Goal: Task Accomplishment & Management: Manage account settings

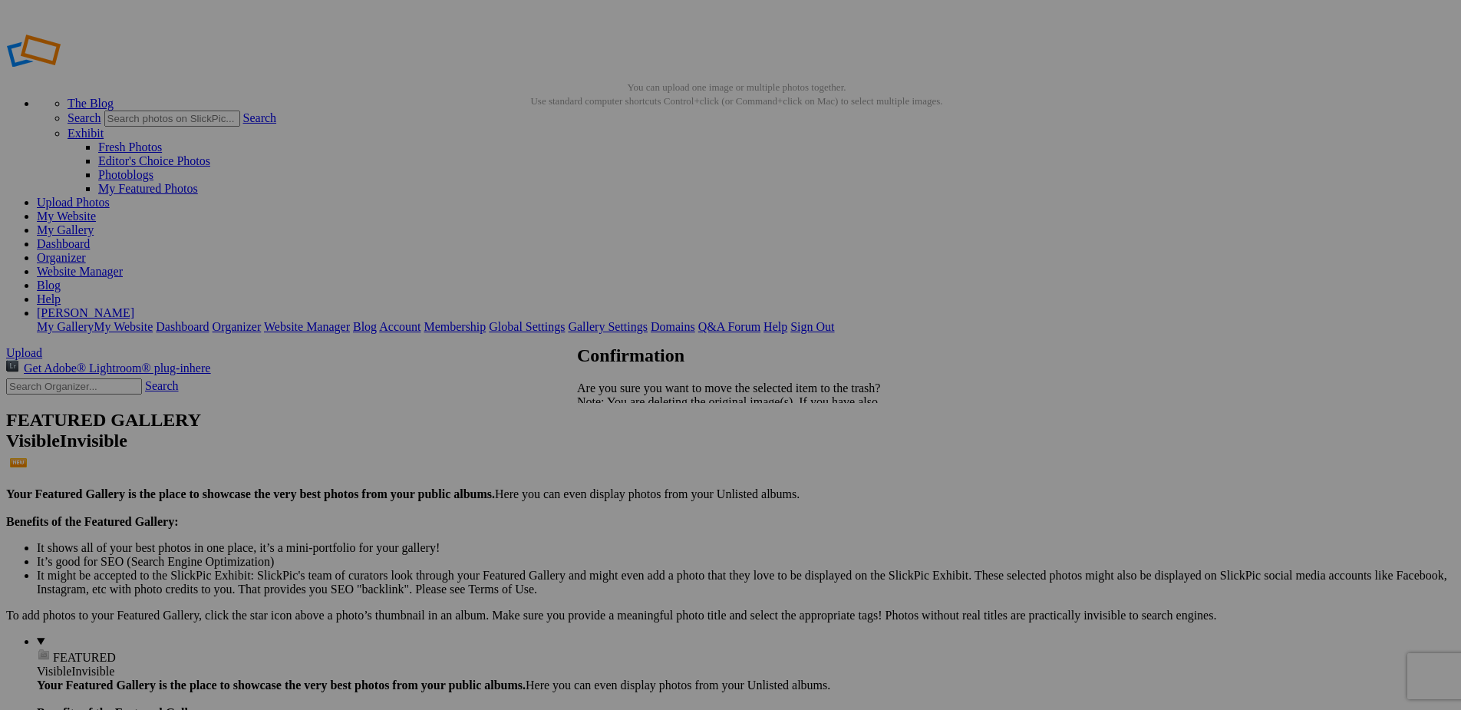
click at [628, 453] on span "Yes" at bounding box center [620, 455] width 18 height 13
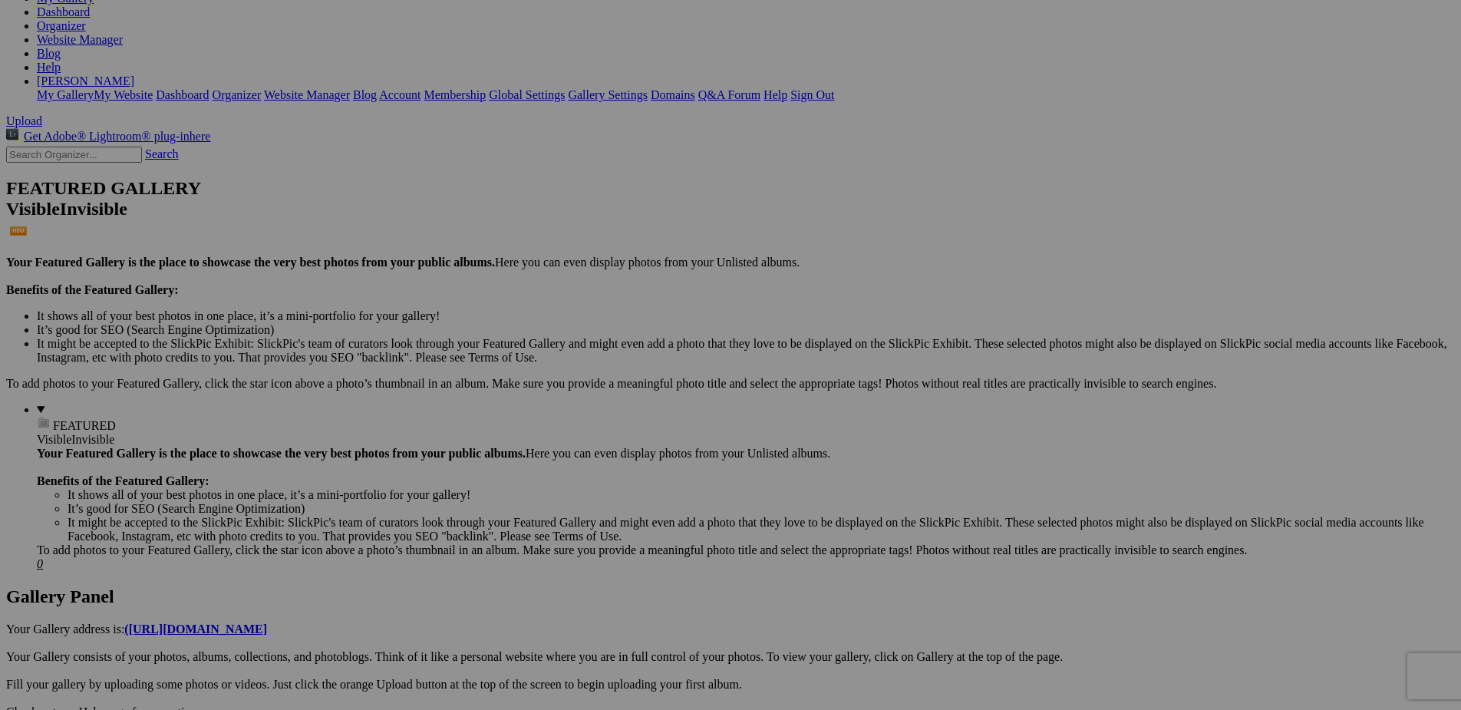
scroll to position [230, 0]
click at [628, 458] on span "Yes" at bounding box center [620, 455] width 18 height 13
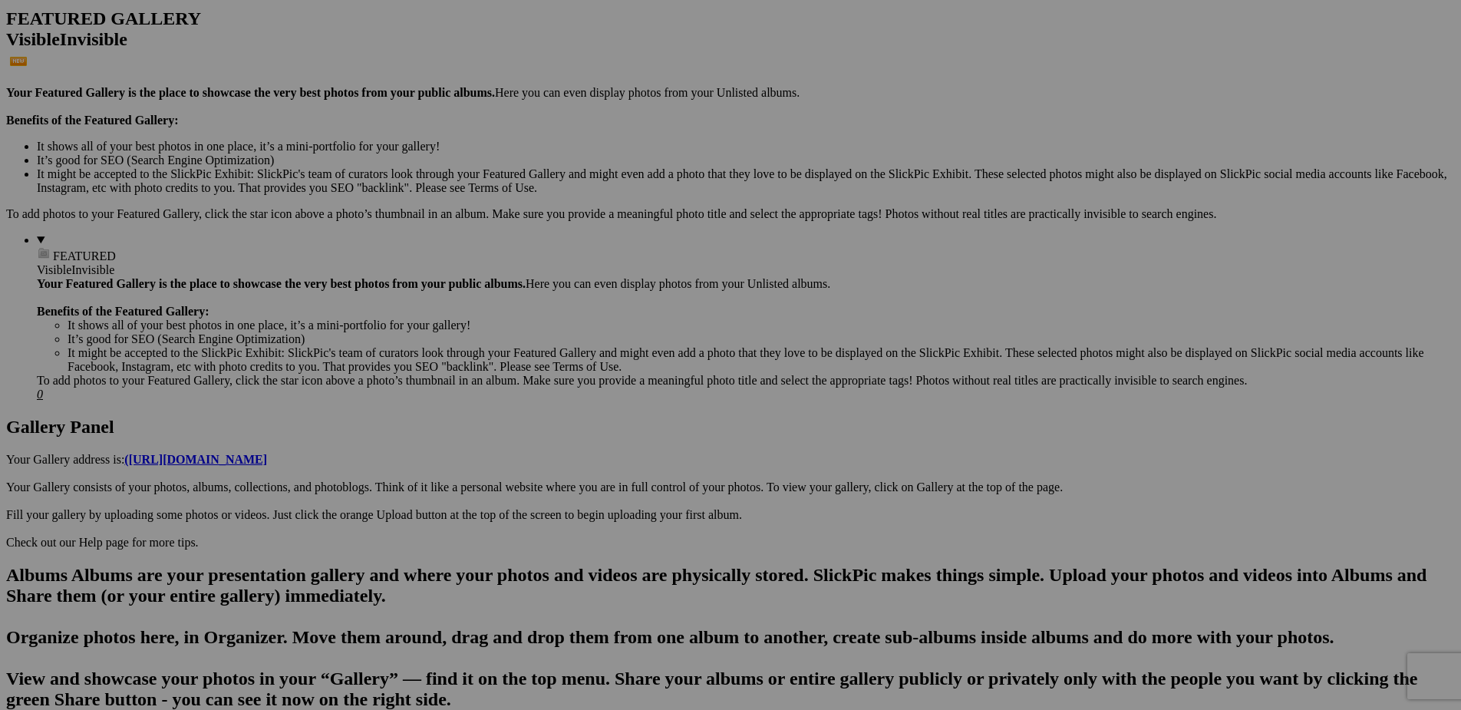
scroll to position [403, 0]
click at [628, 451] on span "Yes" at bounding box center [620, 455] width 18 height 13
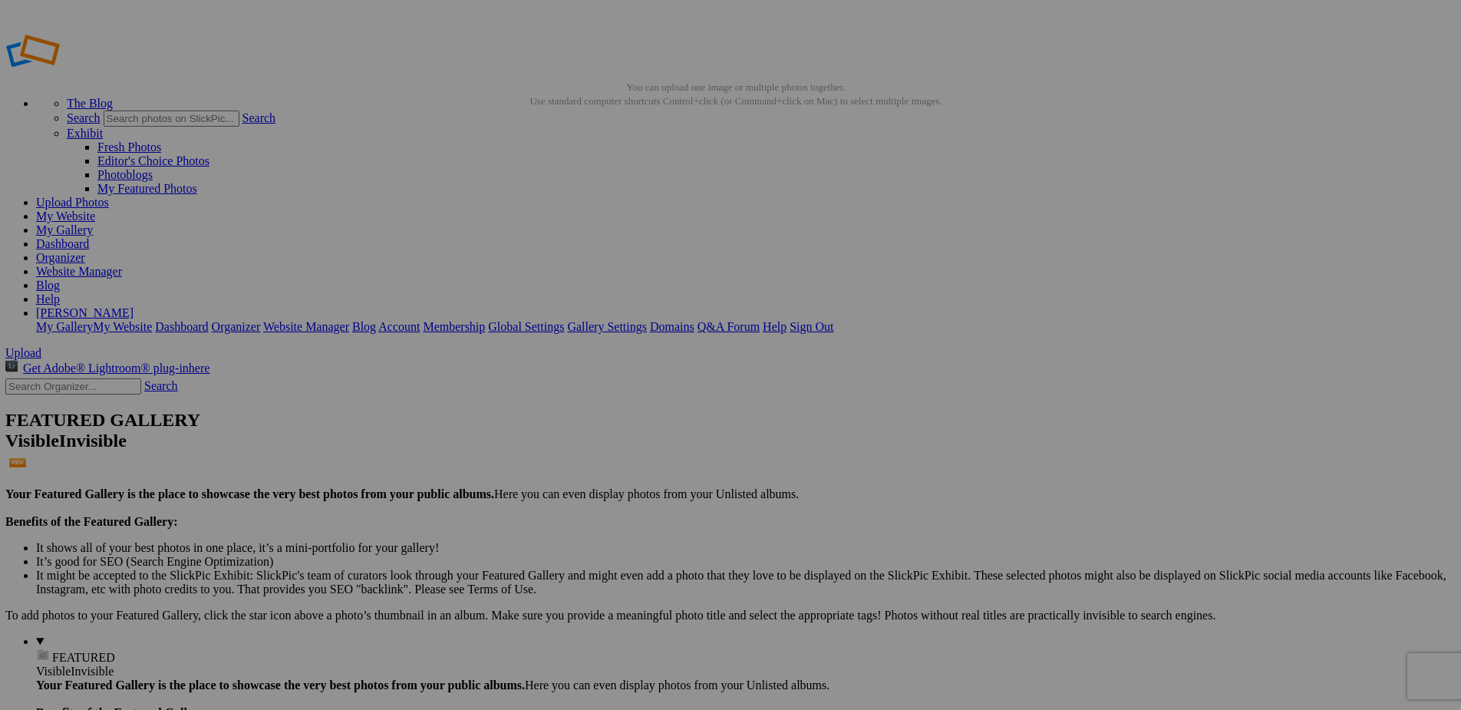
scroll to position [0, 0]
click at [86, 251] on link "Organizer" at bounding box center [61, 257] width 49 height 13
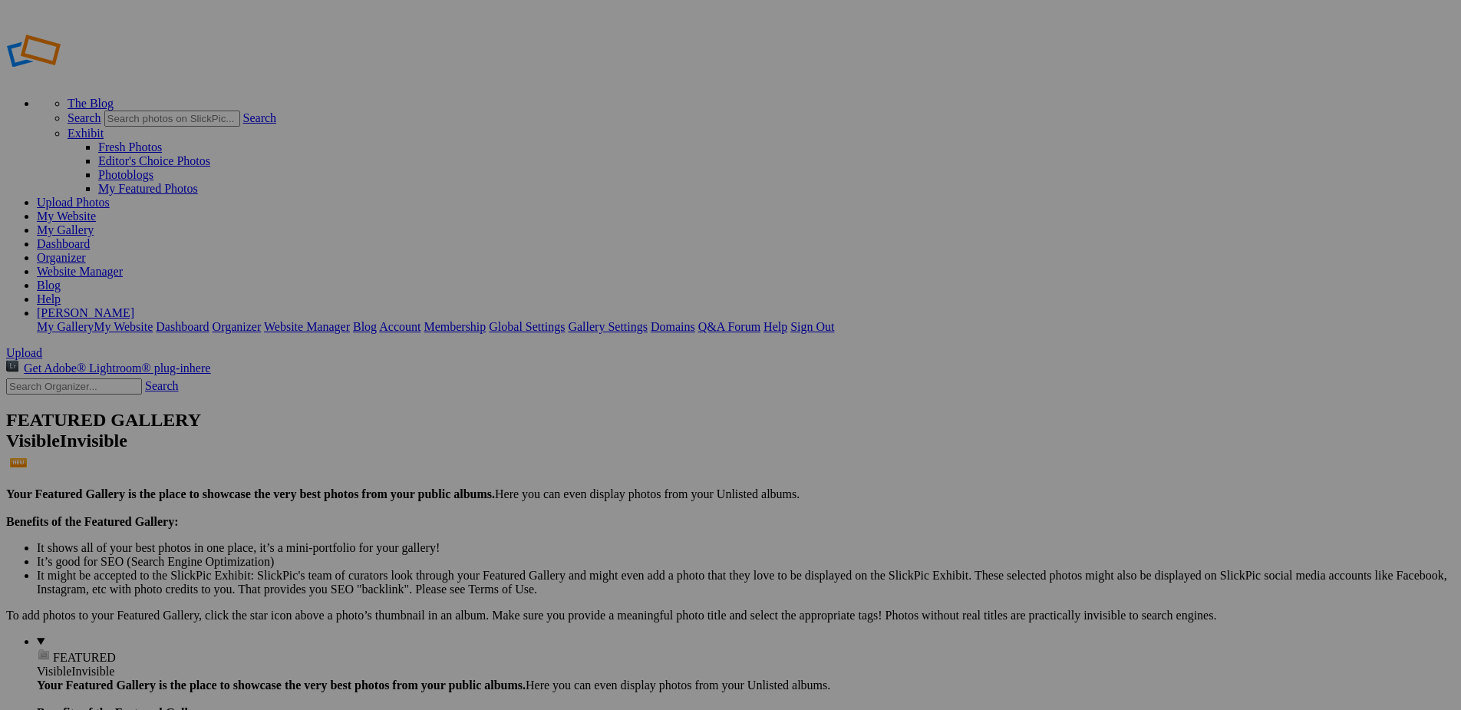
click at [86, 251] on link "Organizer" at bounding box center [61, 257] width 49 height 13
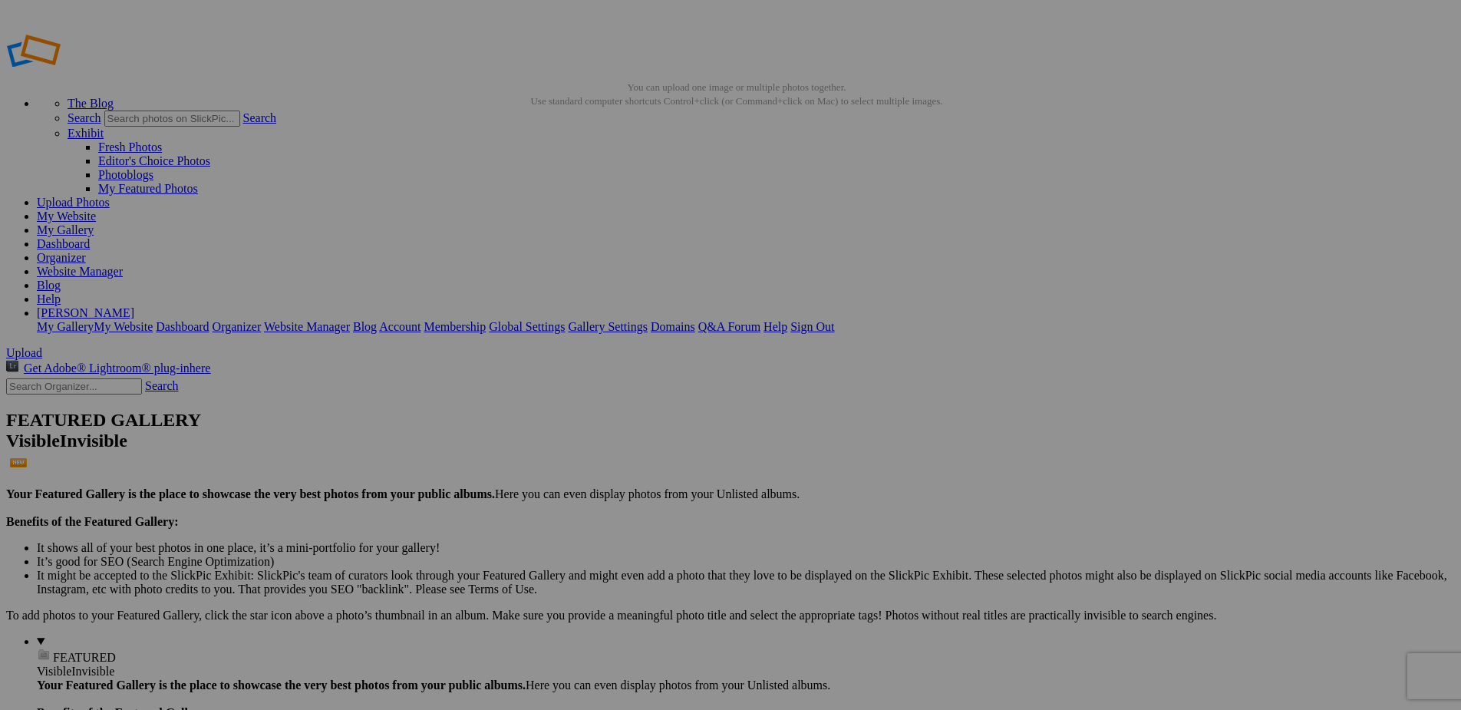
click at [628, 456] on span "Yes" at bounding box center [620, 455] width 18 height 13
click at [86, 251] on link "Organizer" at bounding box center [61, 257] width 49 height 13
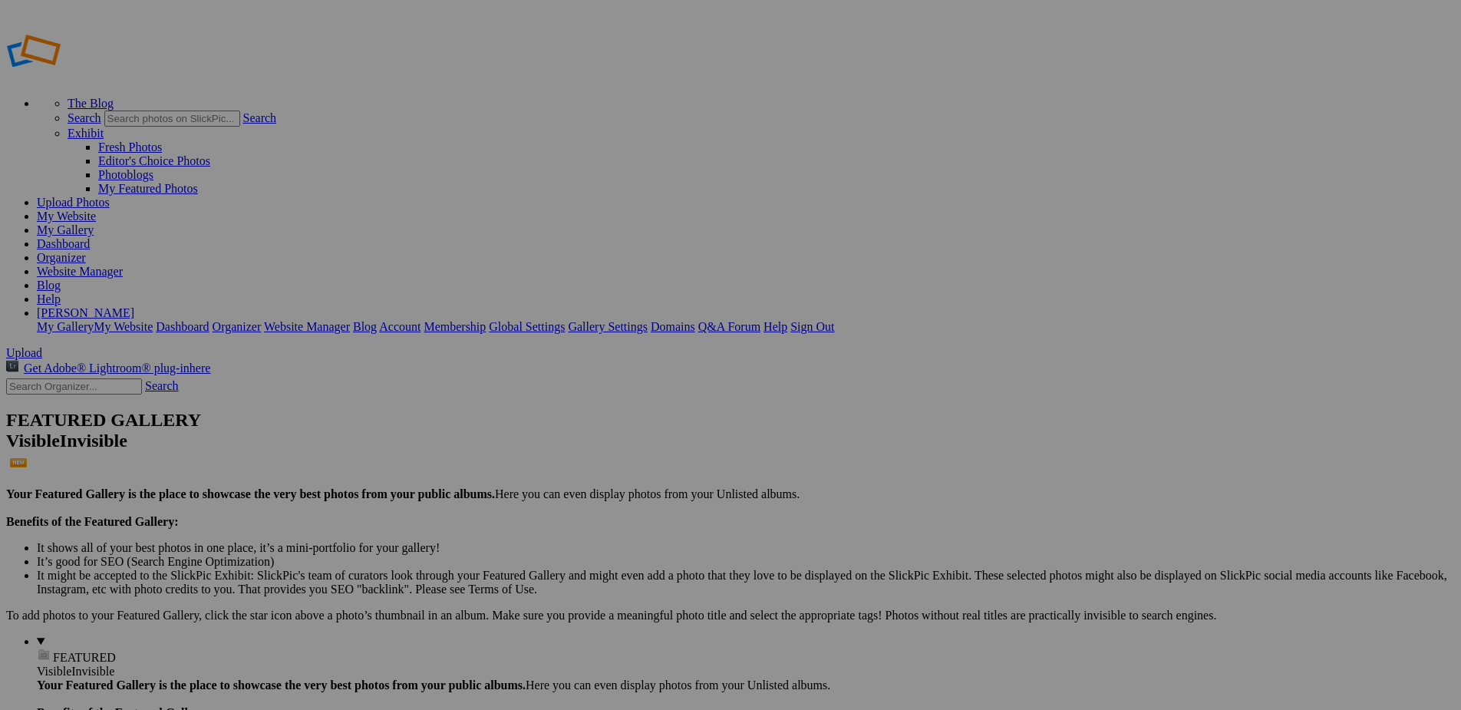
click at [86, 251] on link "Organizer" at bounding box center [61, 257] width 49 height 13
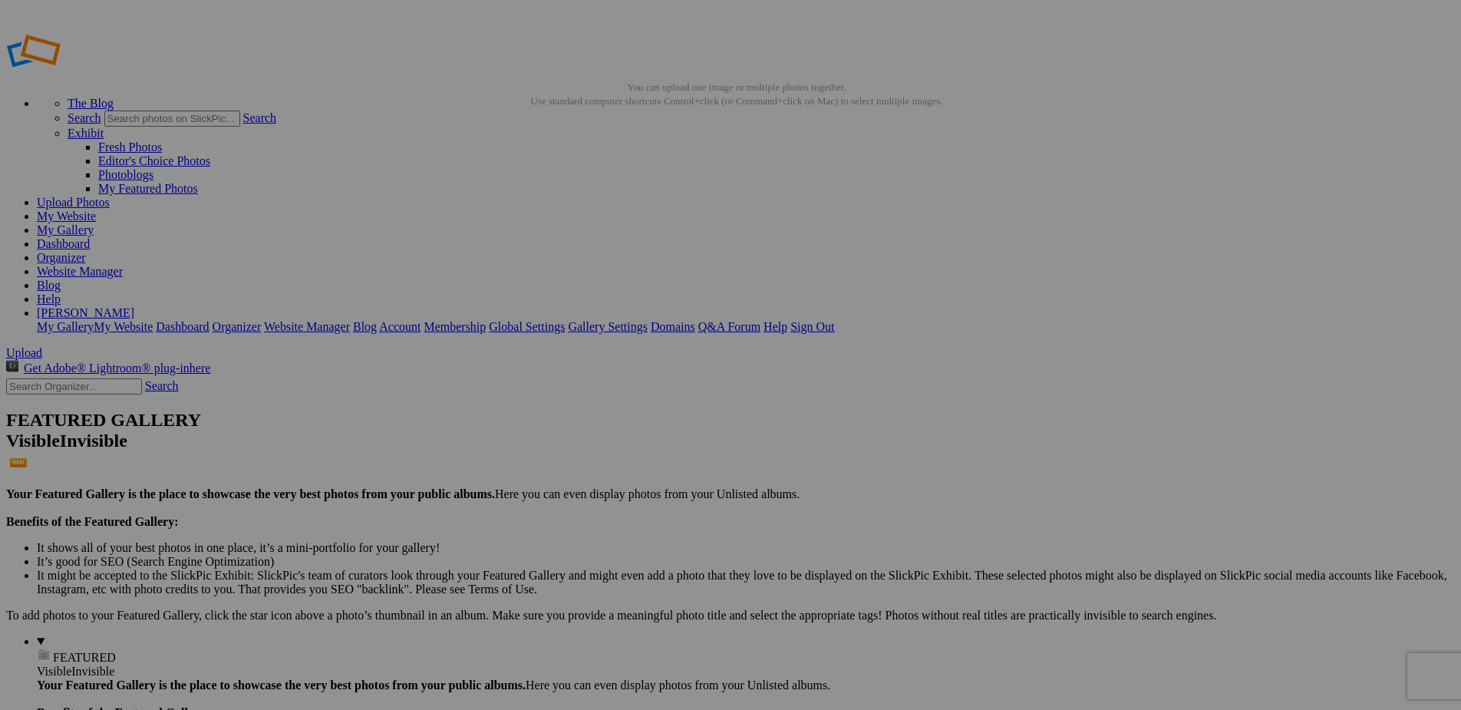
click at [86, 251] on link "Organizer" at bounding box center [61, 257] width 49 height 13
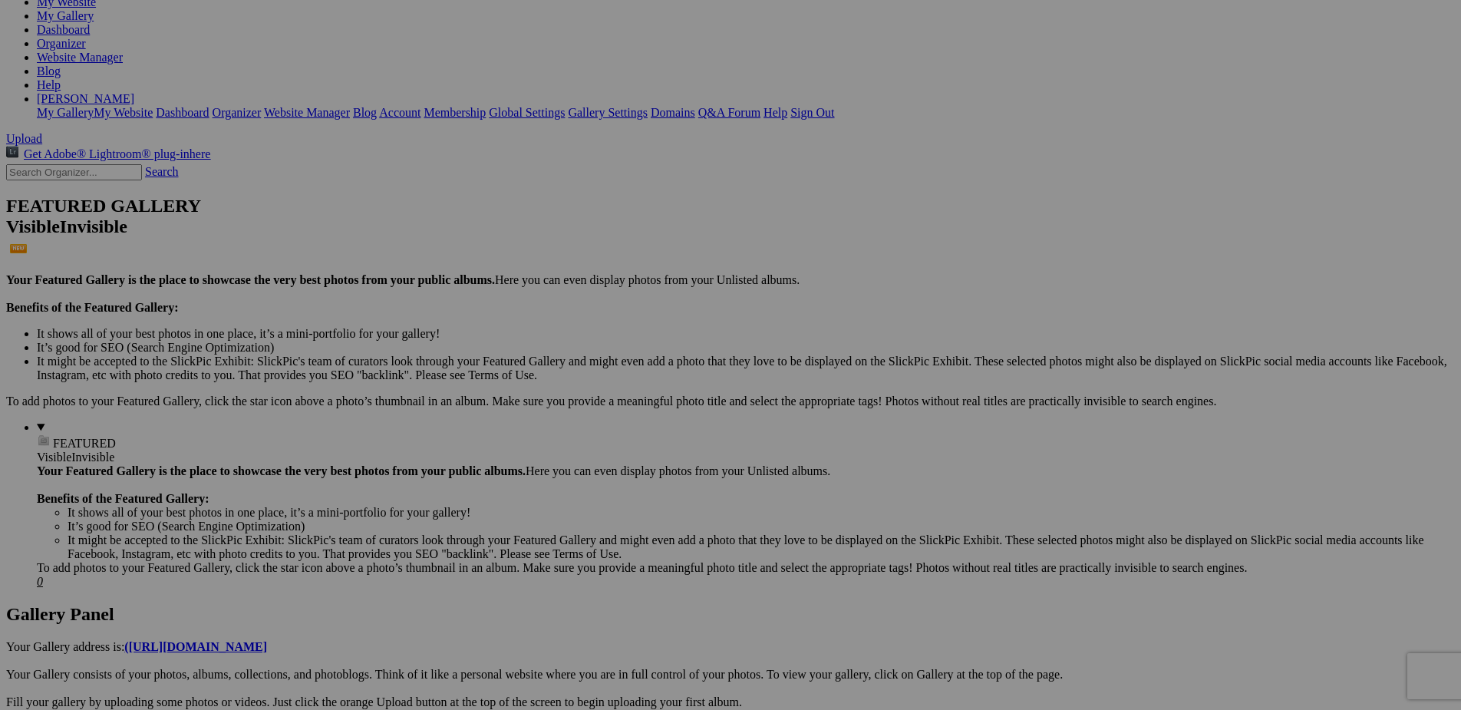
scroll to position [215, 0]
drag, startPoint x: 1254, startPoint y: 618, endPoint x: 487, endPoint y: 73, distance: 941.0
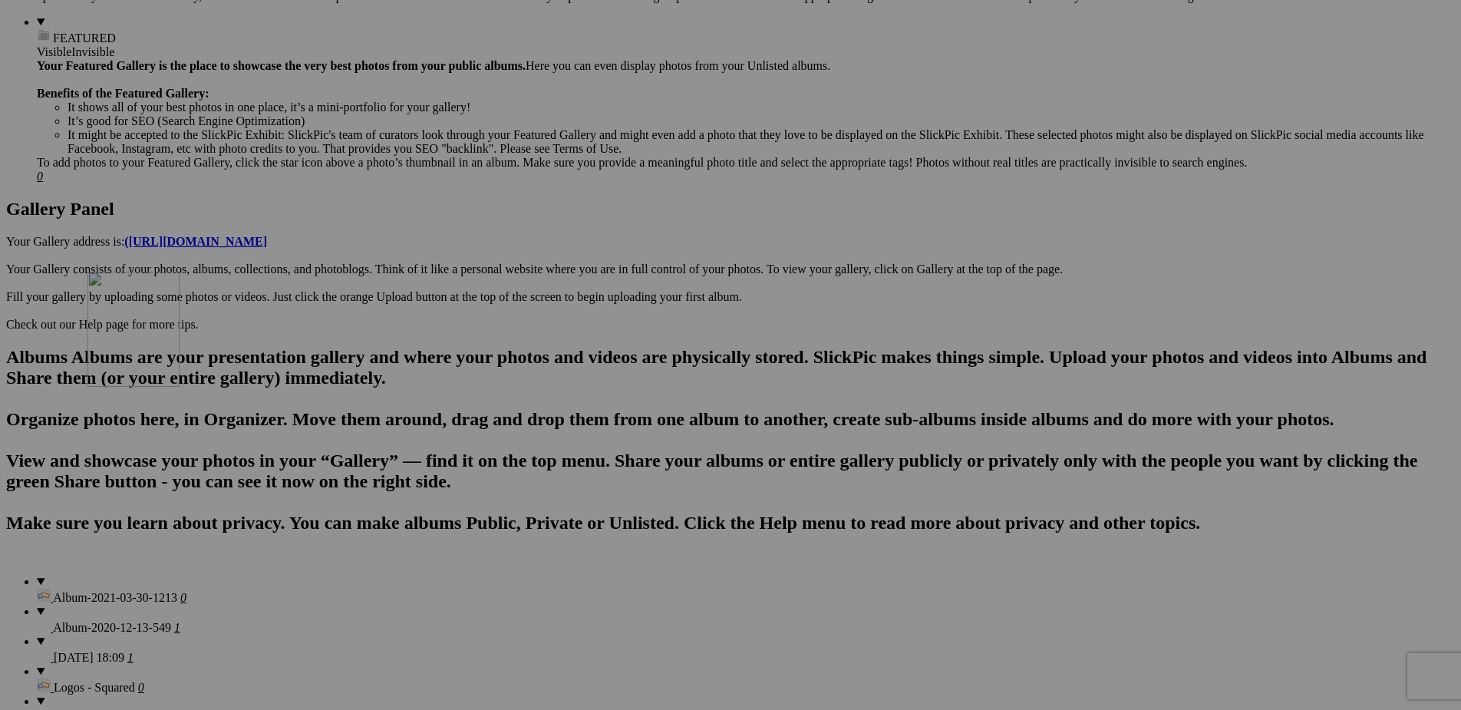
scroll to position [620, 0]
drag, startPoint x: 308, startPoint y: 406, endPoint x: 555, endPoint y: 4, distance: 471.5
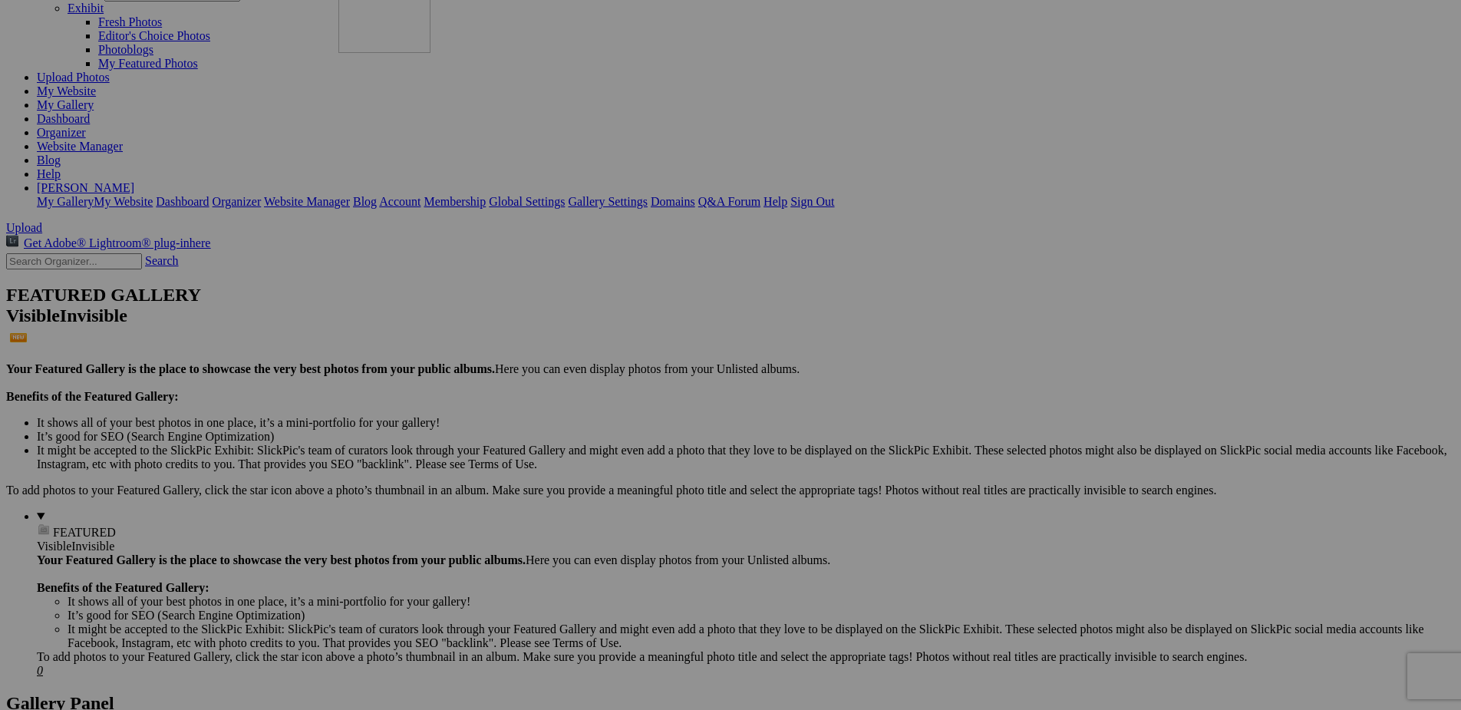
scroll to position [121, 0]
drag, startPoint x: 420, startPoint y: 539, endPoint x: 667, endPoint y: 80, distance: 521.8
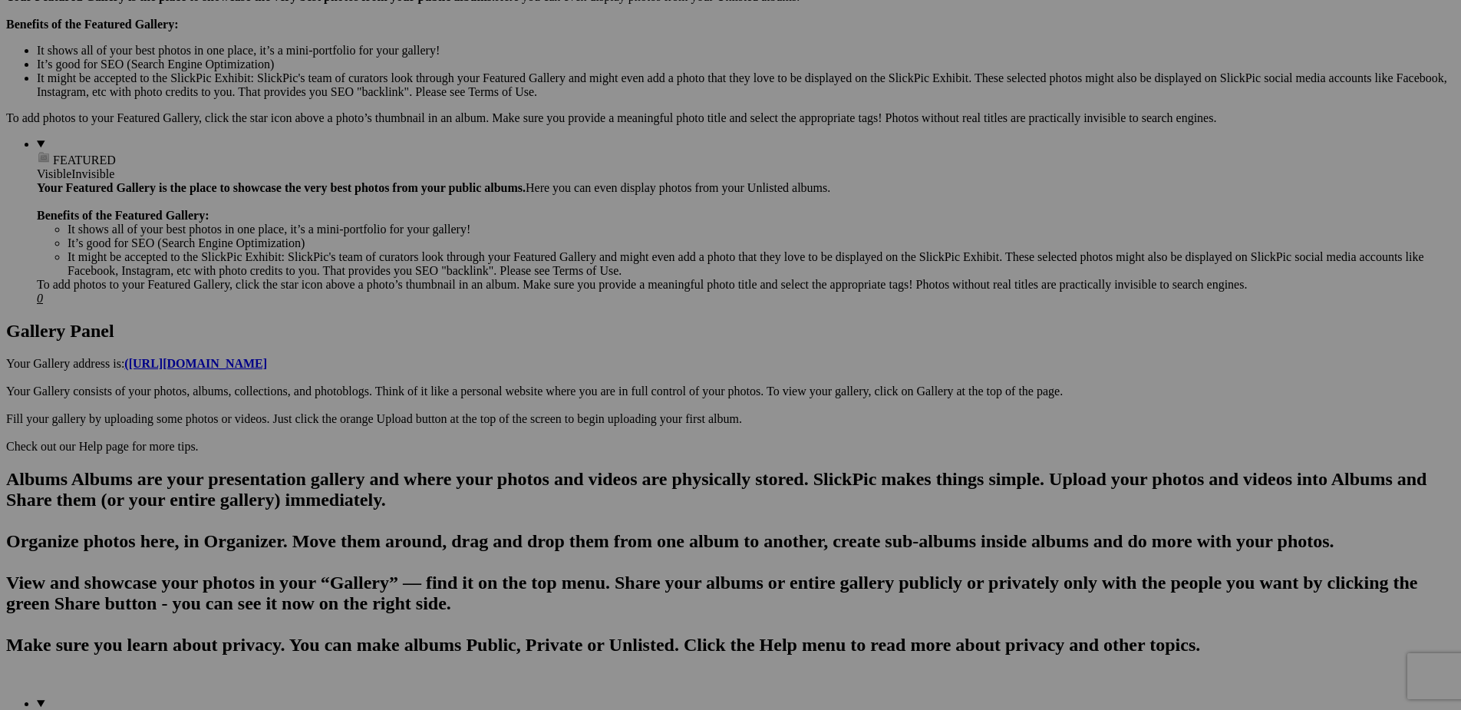
scroll to position [502, 0]
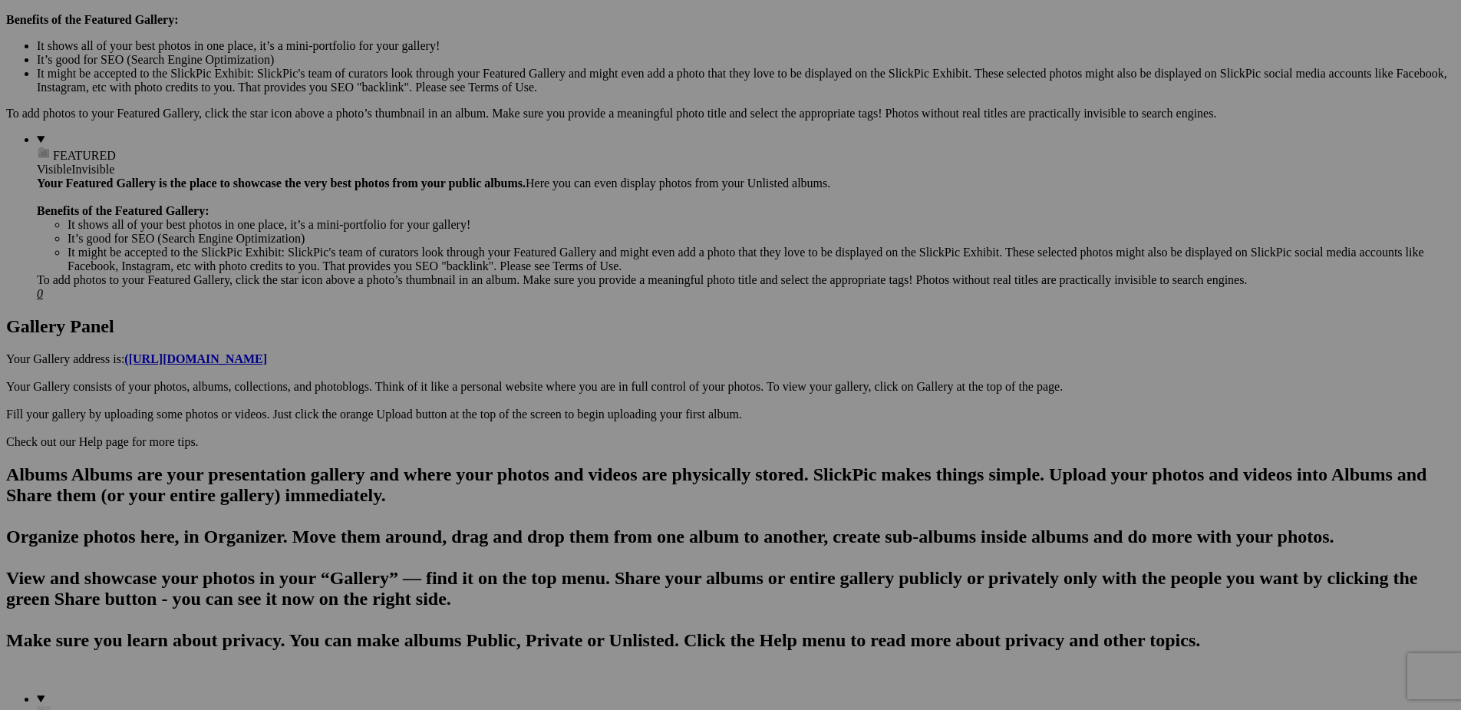
drag, startPoint x: 457, startPoint y: 547, endPoint x: 666, endPoint y: -13, distance: 597.7
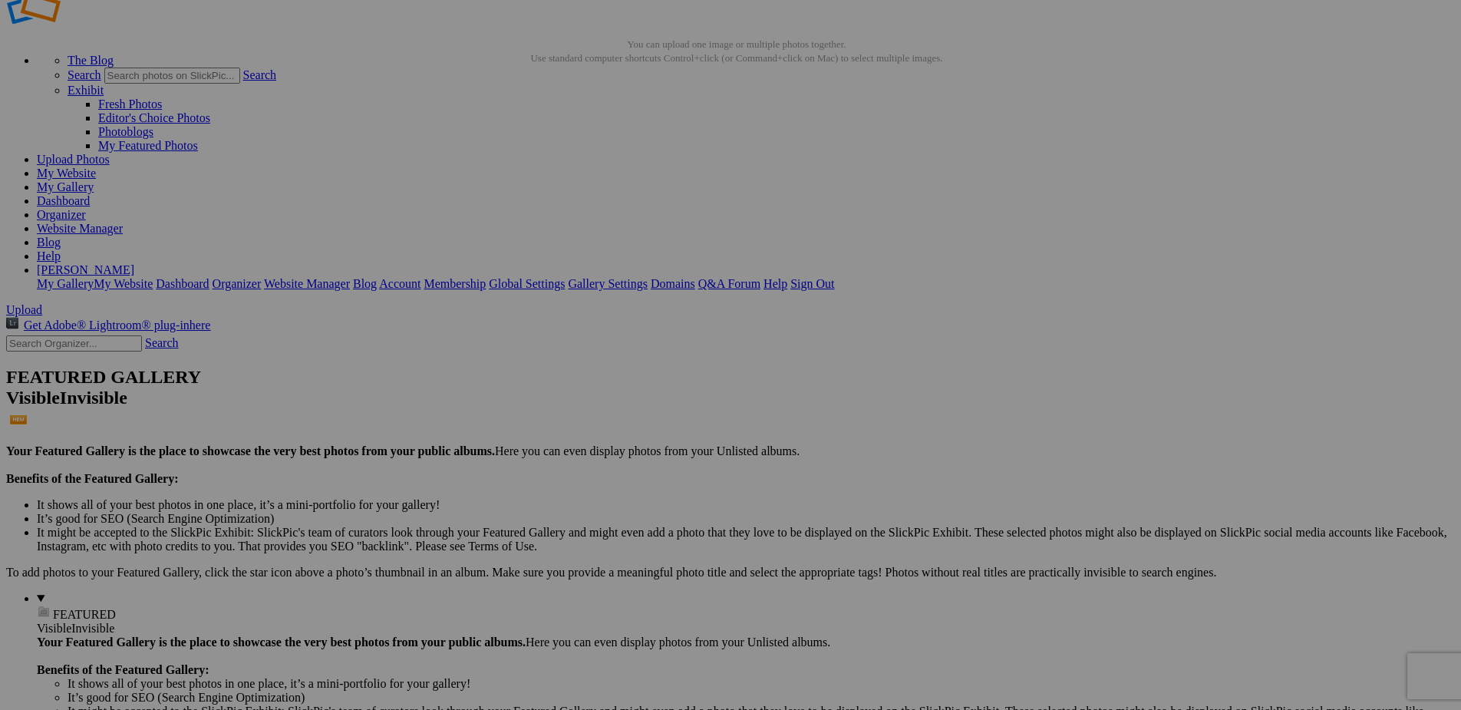
scroll to position [42, 0]
drag, startPoint x: 693, startPoint y: 399, endPoint x: 759, endPoint y: 162, distance: 246.1
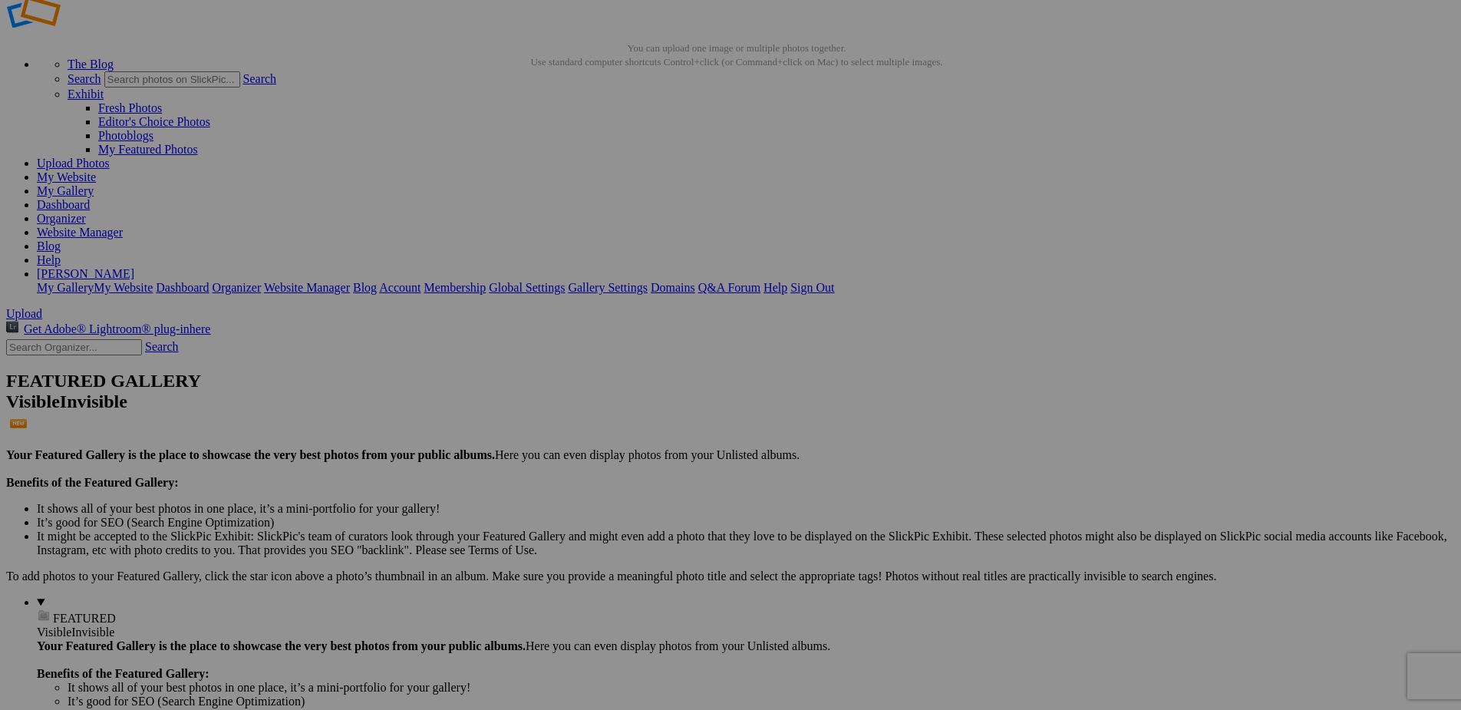
scroll to position [32, 0]
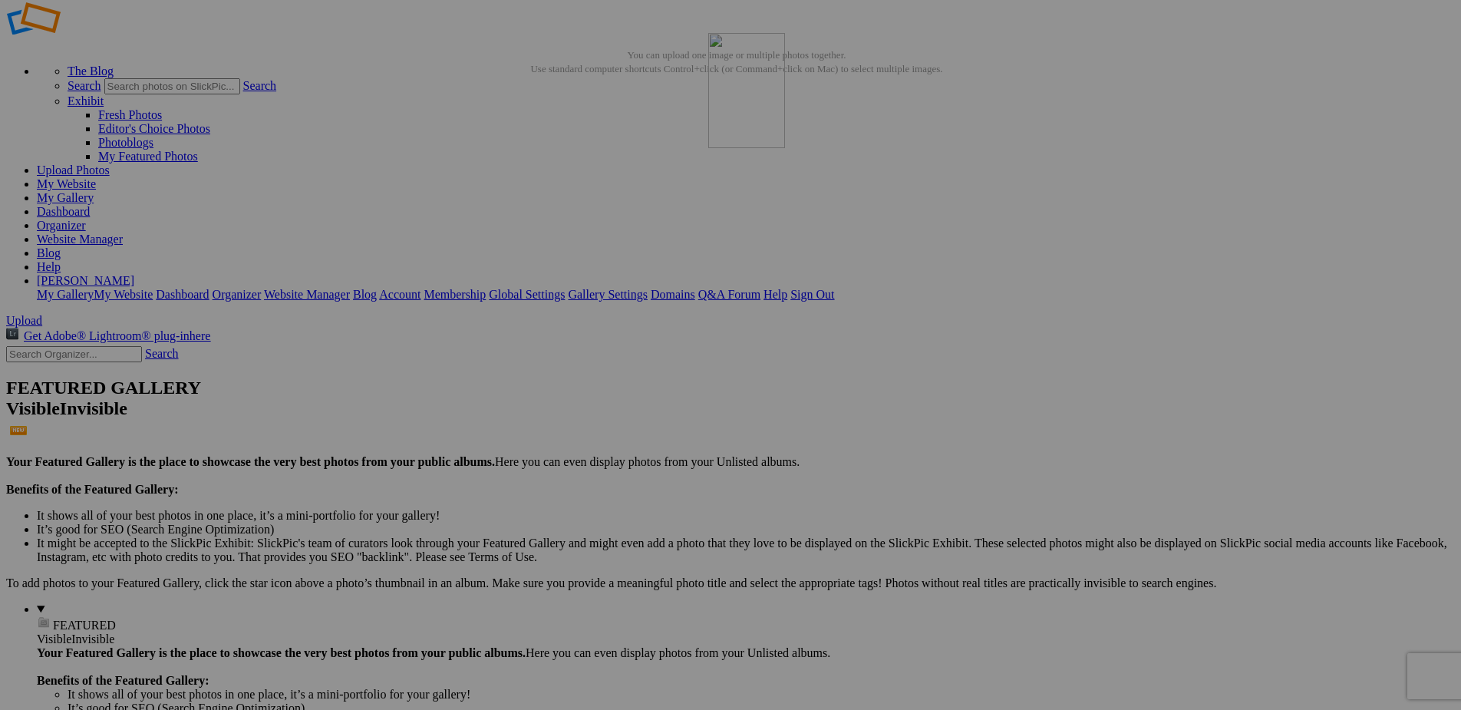
drag, startPoint x: 840, startPoint y: 397, endPoint x: 929, endPoint y: 143, distance: 268.4
drag, startPoint x: 678, startPoint y: 398, endPoint x: 1014, endPoint y: 148, distance: 418.3
drag, startPoint x: 713, startPoint y: 393, endPoint x: 1058, endPoint y: 166, distance: 412.8
drag, startPoint x: 819, startPoint y: 392, endPoint x: 1037, endPoint y: 146, distance: 328.3
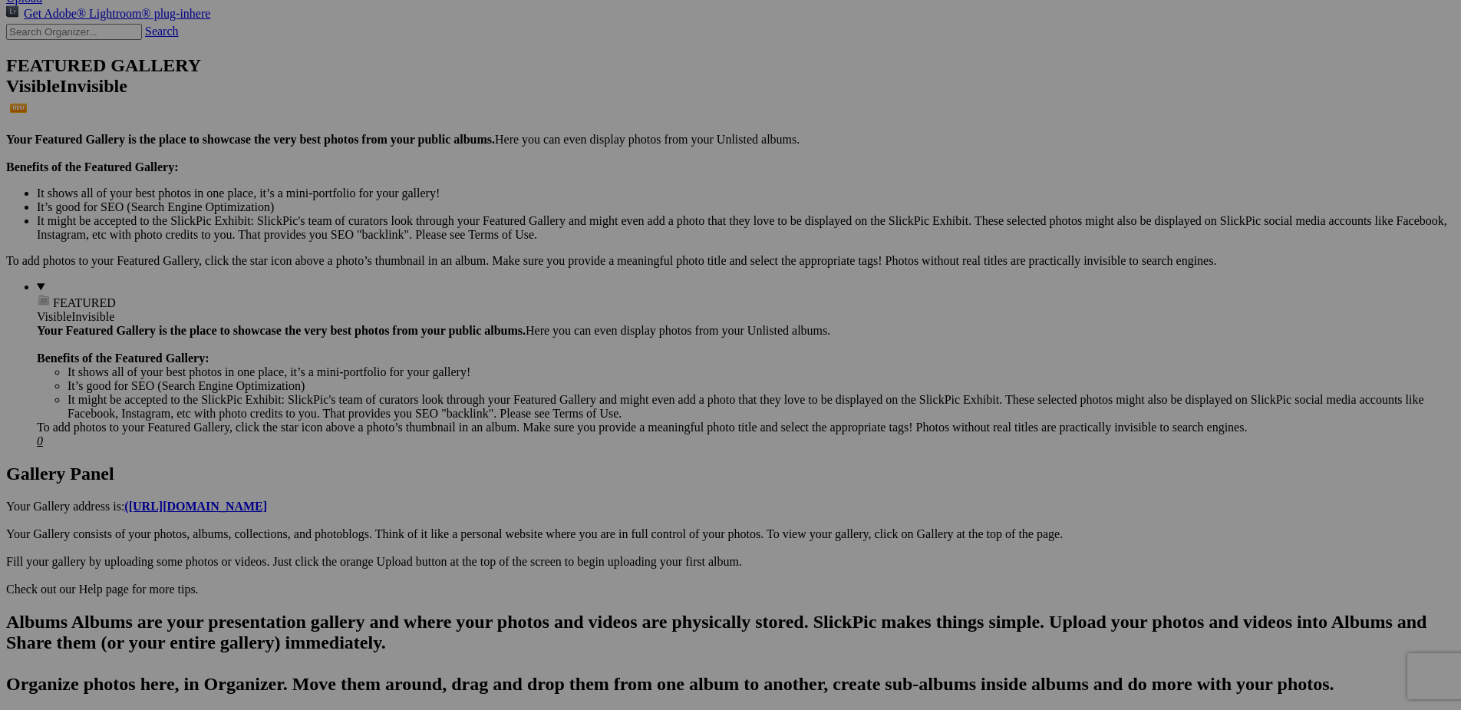
scroll to position [361, 0]
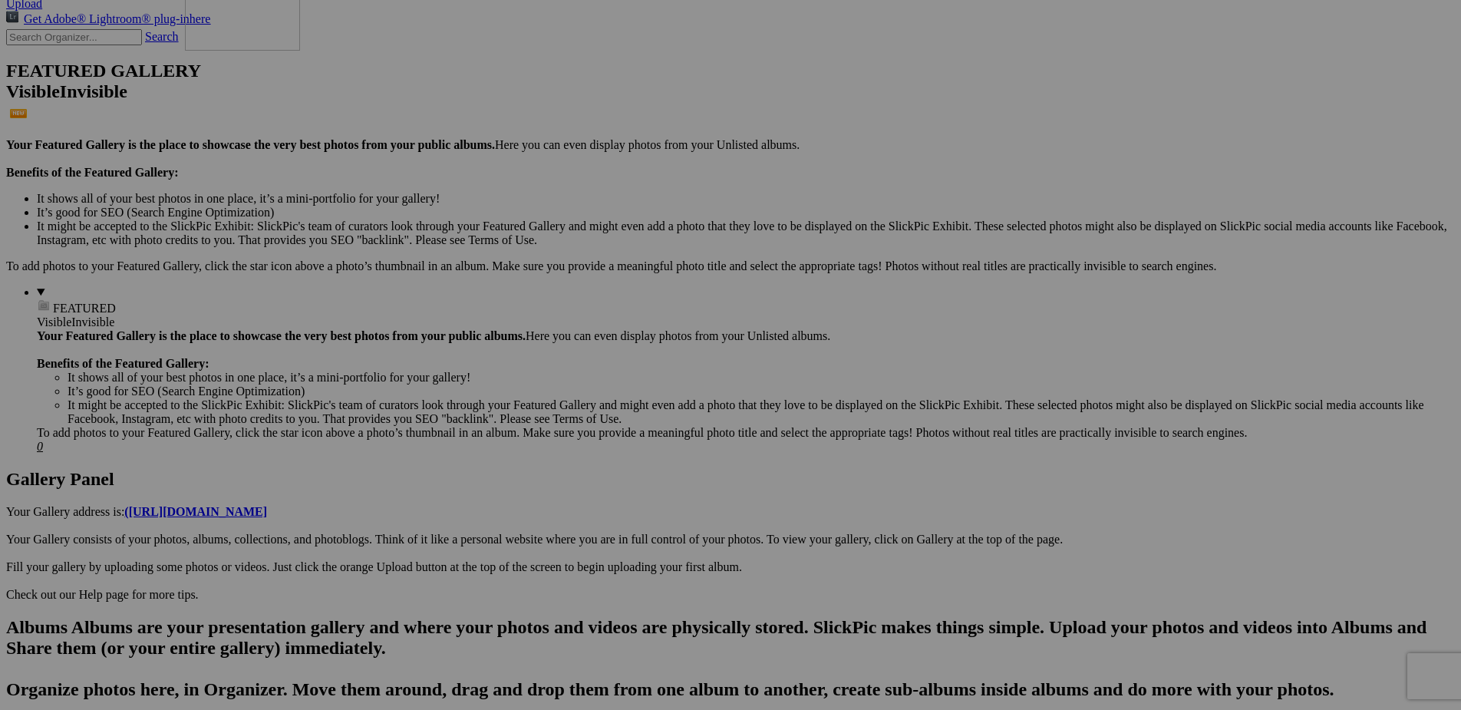
drag, startPoint x: 552, startPoint y: 654, endPoint x: 405, endPoint y: 76, distance: 596.8
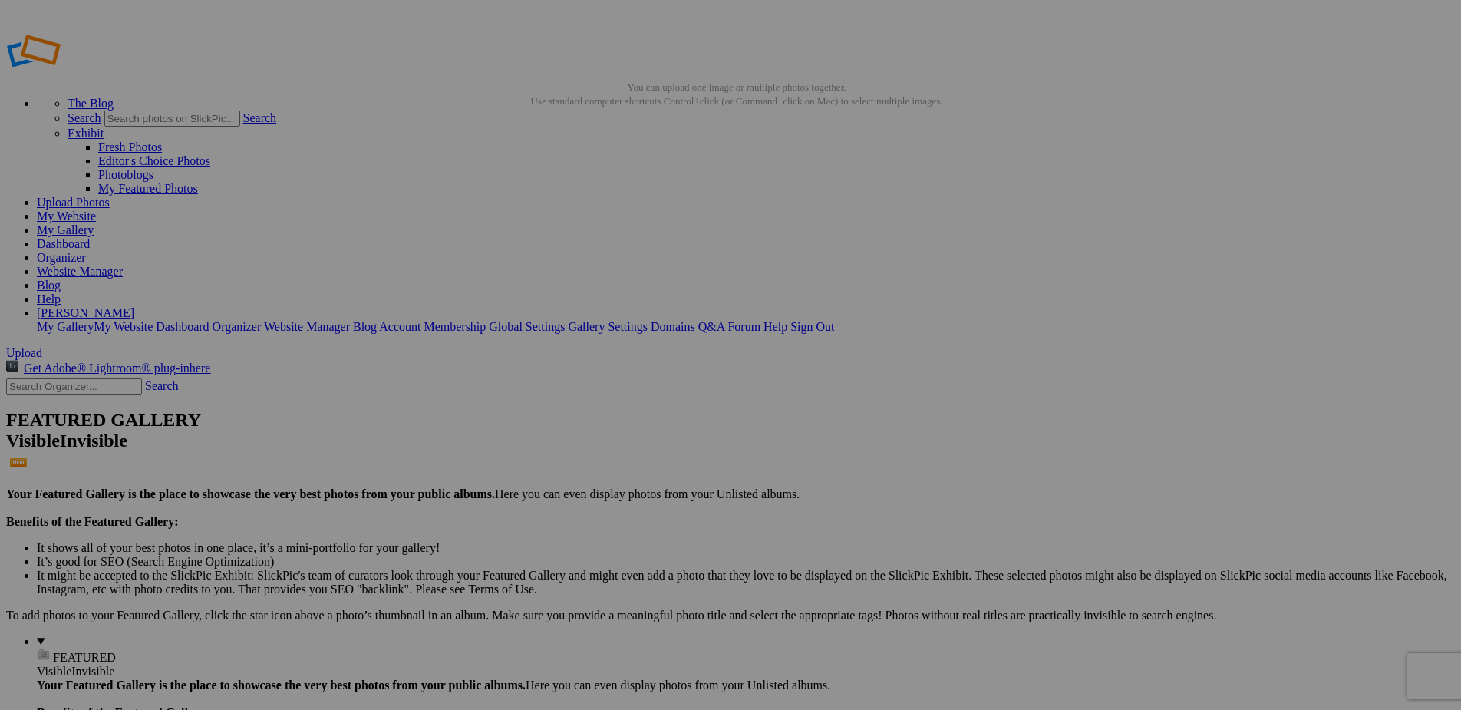
scroll to position [0, 0]
drag, startPoint x: 991, startPoint y: 437, endPoint x: 651, endPoint y: 377, distance: 345.9
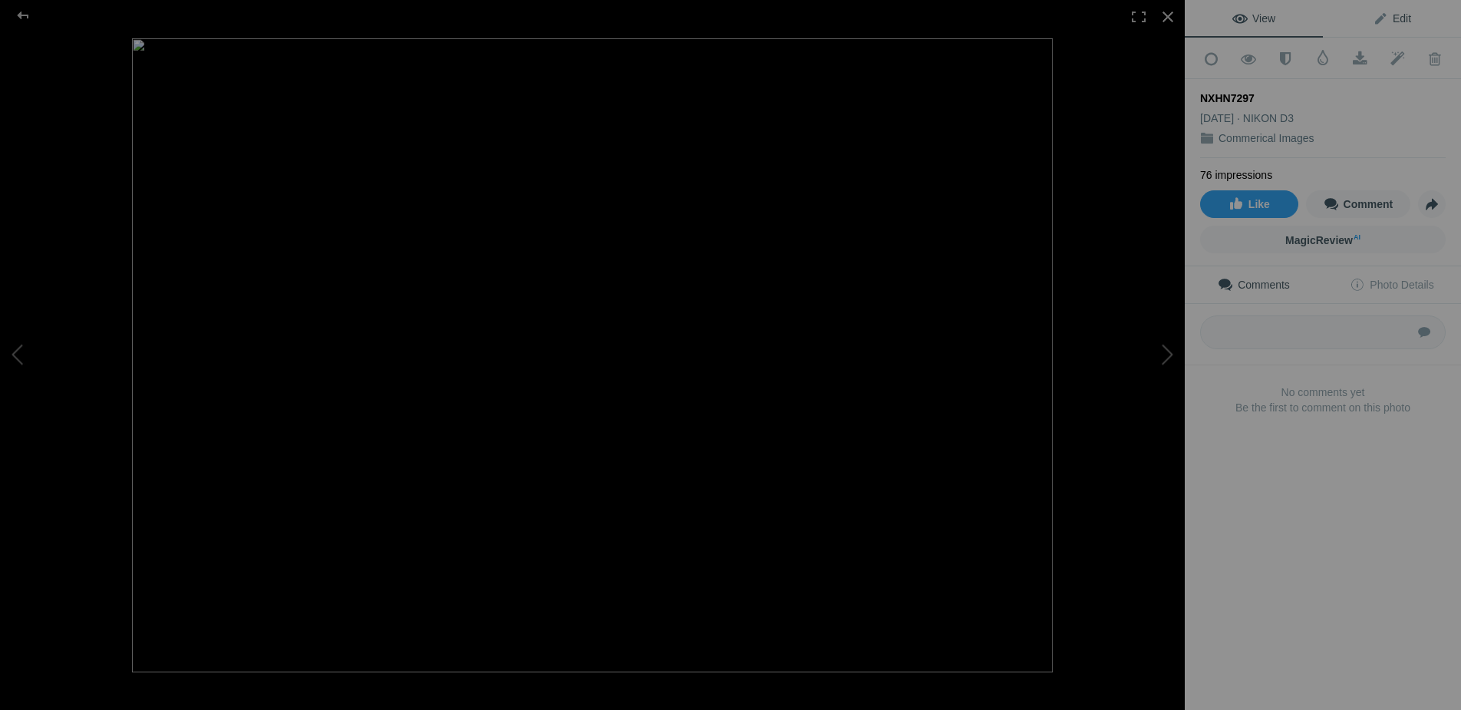
click at [1408, 16] on span "Edit" at bounding box center [1392, 18] width 38 height 12
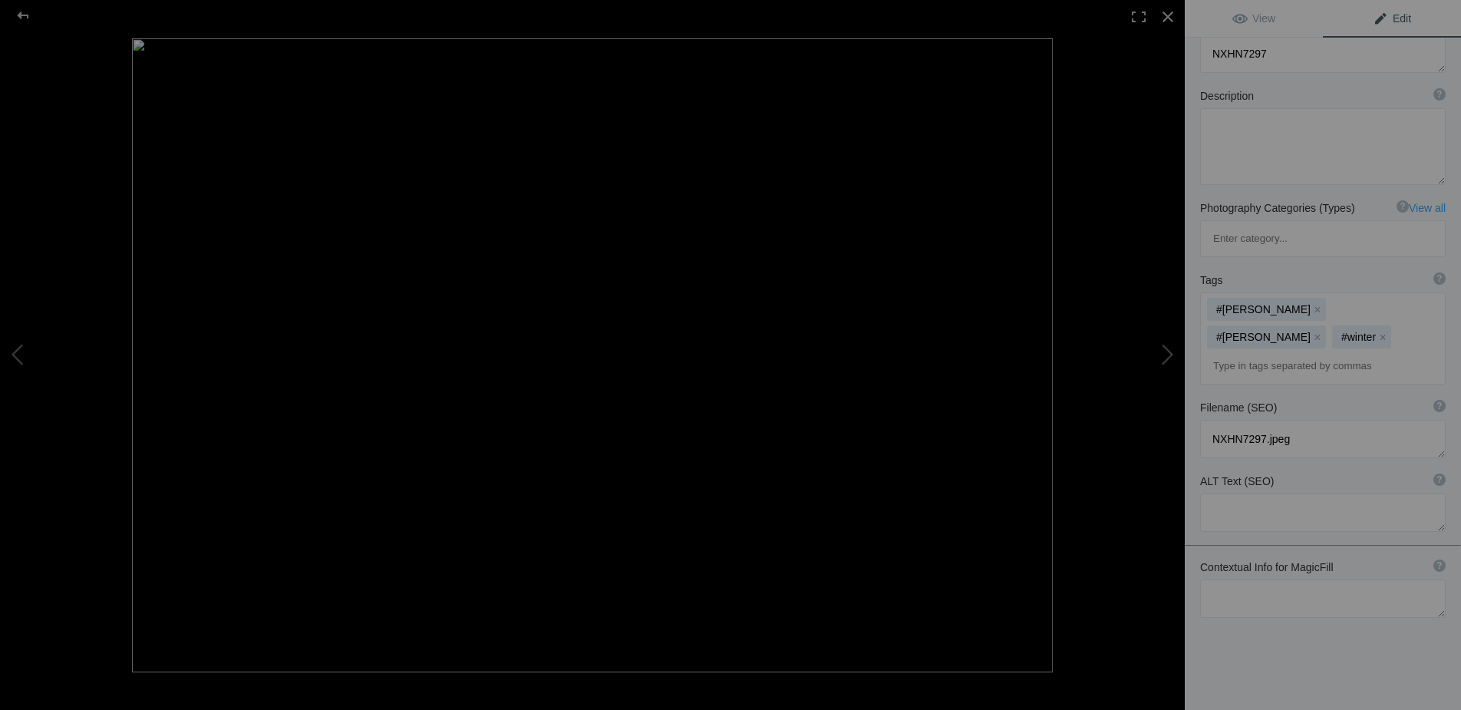
scroll to position [115, 0]
drag, startPoint x: 1299, startPoint y: 340, endPoint x: 1209, endPoint y: 338, distance: 89.8
click at [1209, 420] on textarea at bounding box center [1323, 439] width 246 height 38
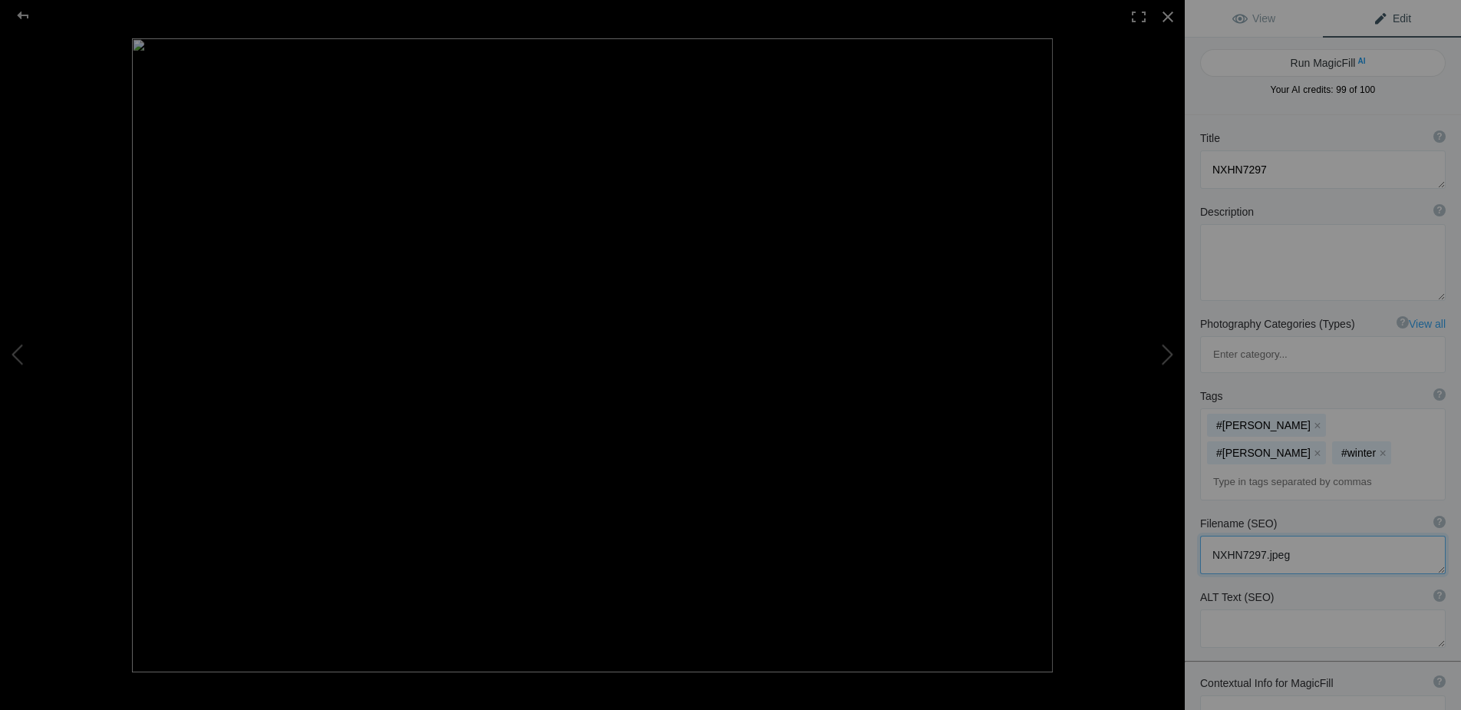
scroll to position [0, 0]
click at [1326, 62] on button "Run MagicFill AI" at bounding box center [1323, 63] width 246 height 28
click at [1161, 348] on button at bounding box center [1127, 354] width 115 height 255
type textarea "REPP3545"
type textarea "REPP3545.jpeg"
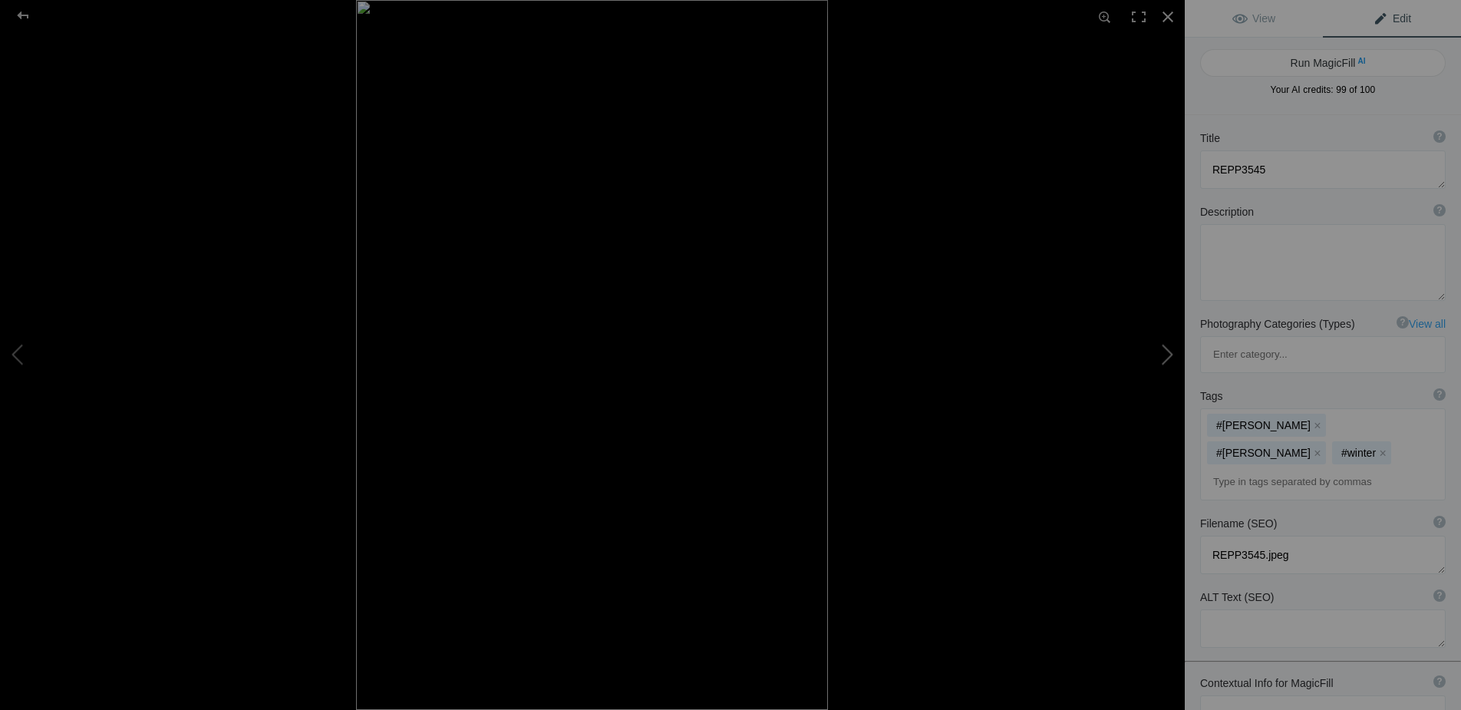
click at [1161, 348] on button at bounding box center [1127, 354] width 115 height 255
type textarea "UOVY2122"
type textarea "UOVY2122.jpeg"
click at [1161, 348] on button at bounding box center [1127, 354] width 115 height 255
type textarea "untitled (1 of 1)"
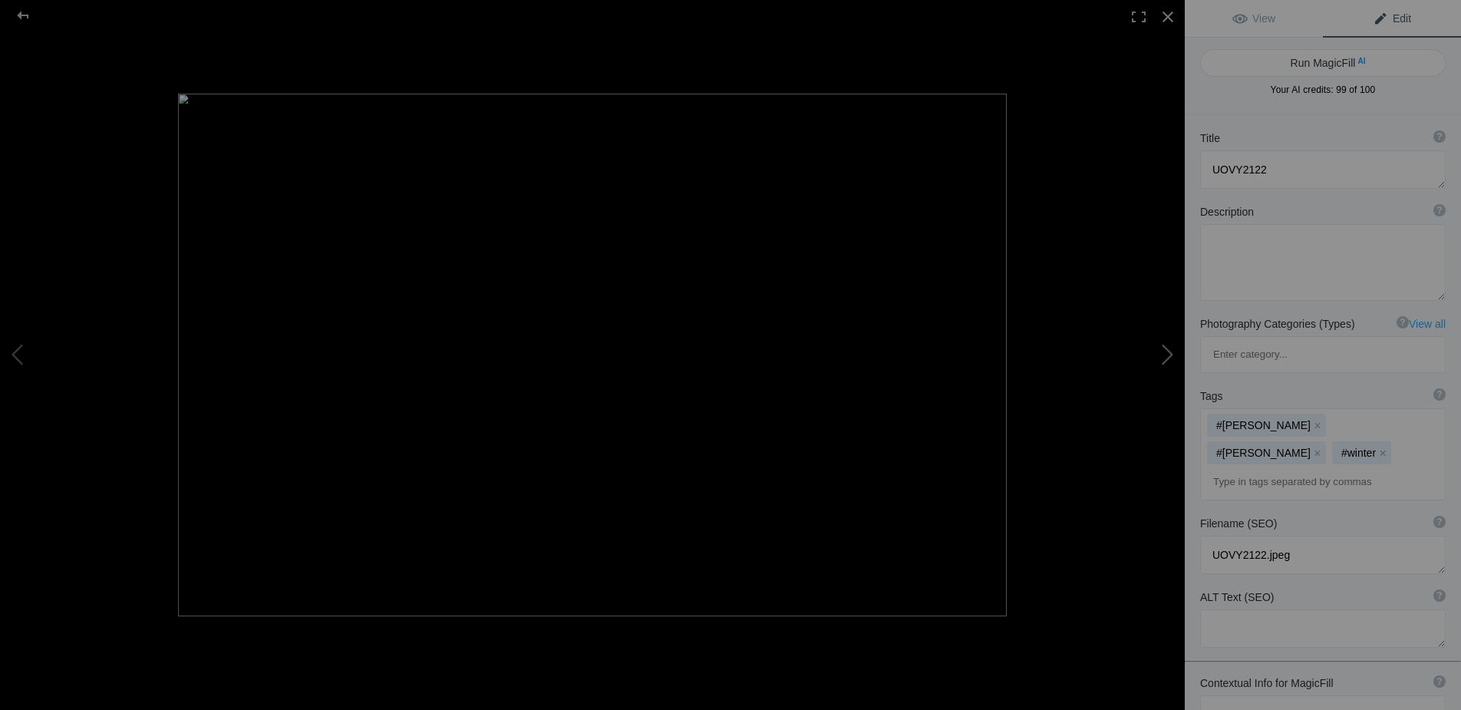
type textarea "untitled_(1_of_1).jpeg"
click at [1397, 103] on div at bounding box center [1323, 103] width 246 height 0
click at [1311, 103] on div at bounding box center [1323, 103] width 246 height 0
click at [1289, 103] on div at bounding box center [1323, 103] width 246 height 0
click at [1200, 103] on div at bounding box center [1323, 103] width 246 height 0
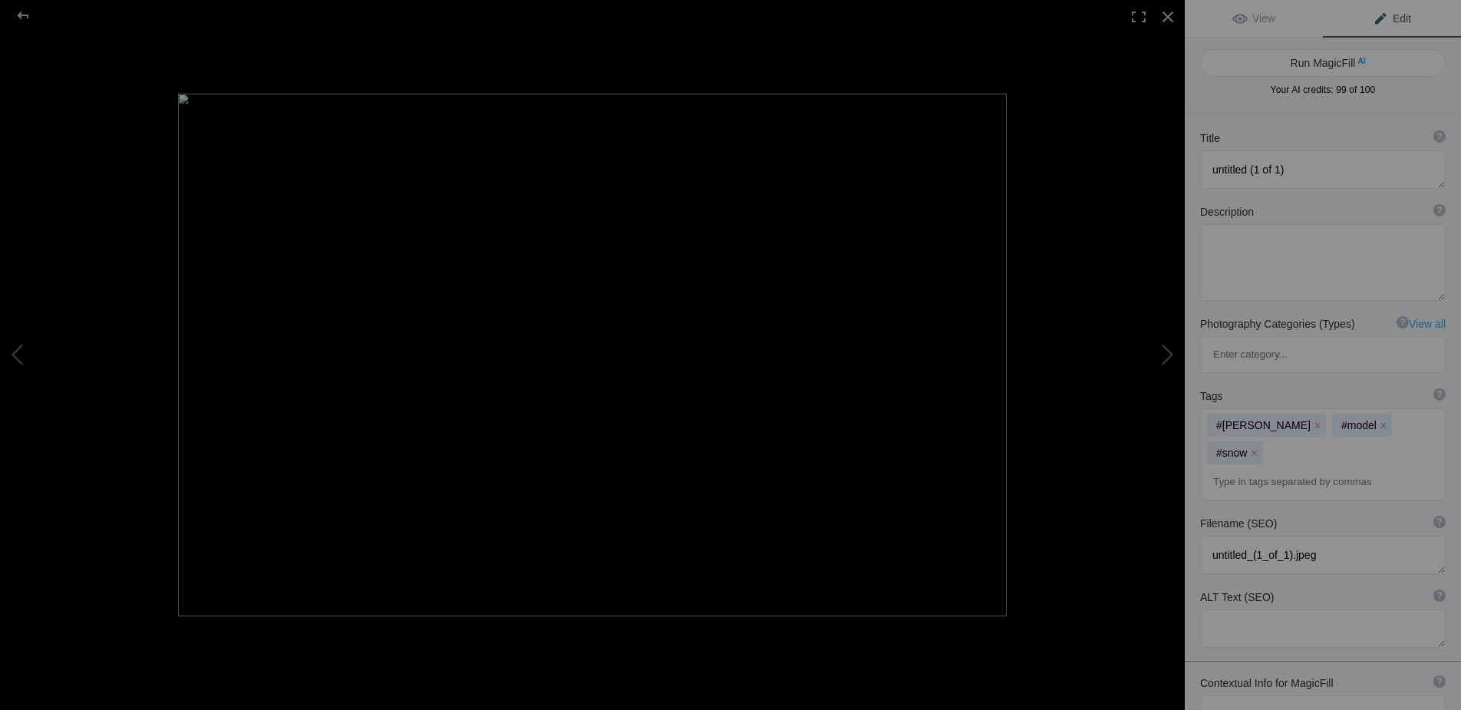
click at [1200, 103] on div at bounding box center [1323, 103] width 246 height 0
click at [1355, 103] on div at bounding box center [1323, 103] width 246 height 0
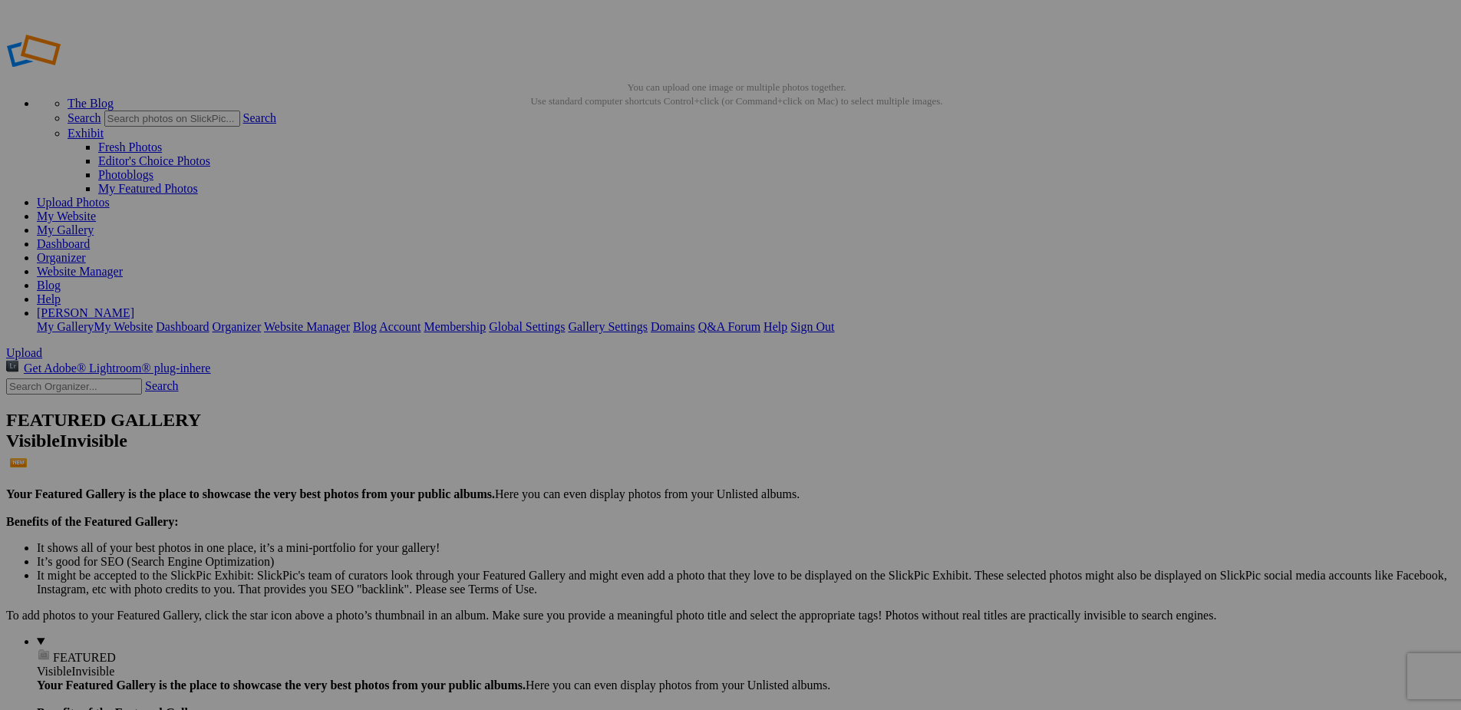
click at [301, 402] on img at bounding box center [290, 424] width 115 height 83
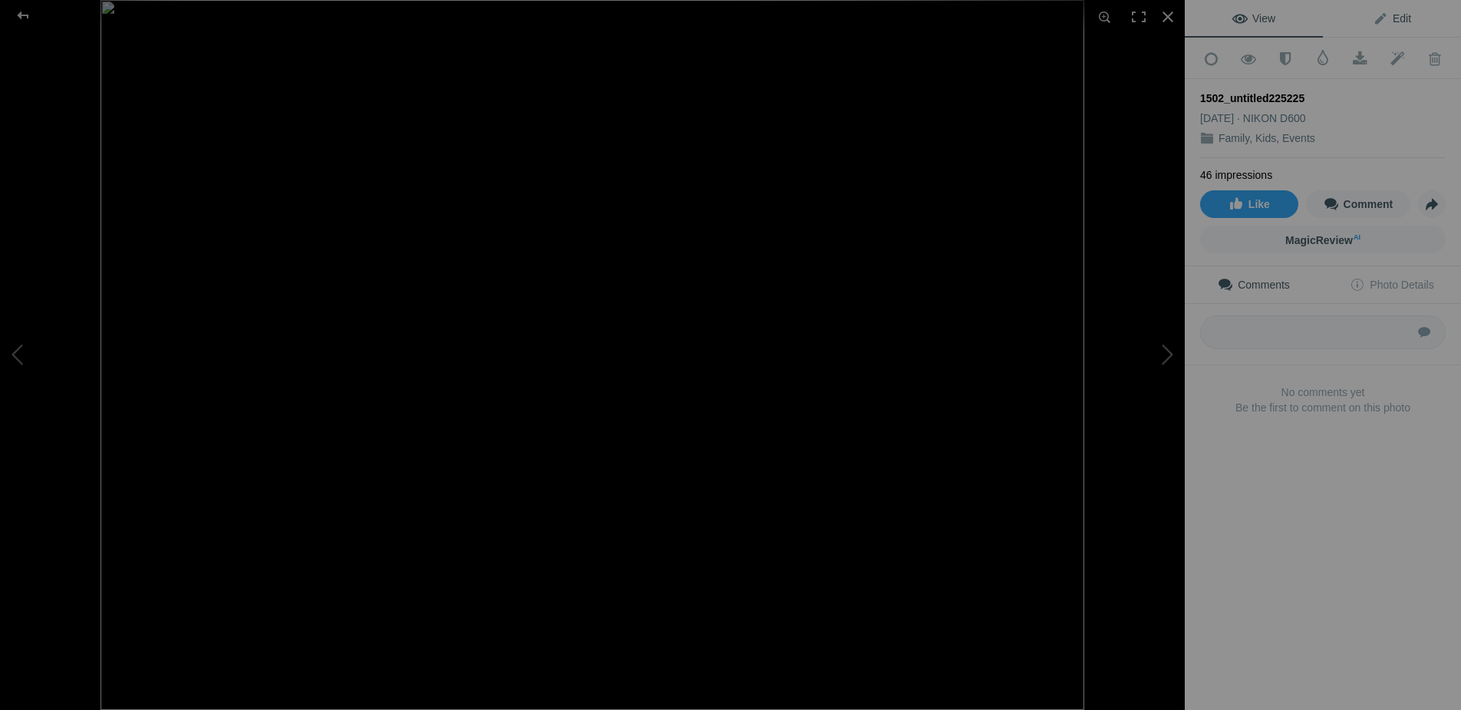
click at [1404, 15] on span "Edit" at bounding box center [1392, 18] width 38 height 12
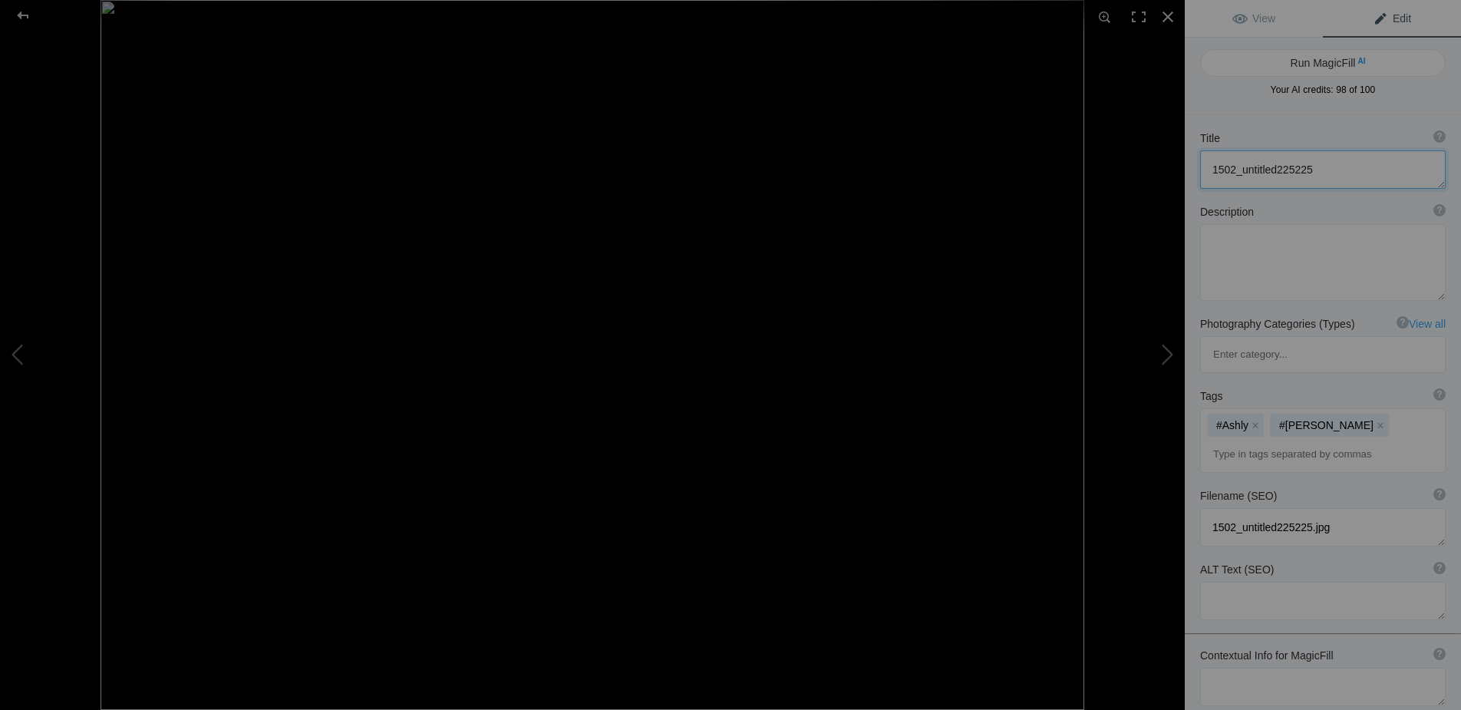
drag, startPoint x: 1322, startPoint y: 167, endPoint x: 1119, endPoint y: 153, distance: 203.8
click at [1184, 166] on div "1502_untitled225225 View Edit Run MagicFill AI Your AI credits: 98 of 100 You h…" at bounding box center [730, 355] width 1461 height 710
type textarea "Ashley and Brooke"
drag, startPoint x: 1332, startPoint y: 457, endPoint x: 1210, endPoint y: 458, distance: 122.0
click at [1210, 508] on textarea at bounding box center [1323, 527] width 246 height 38
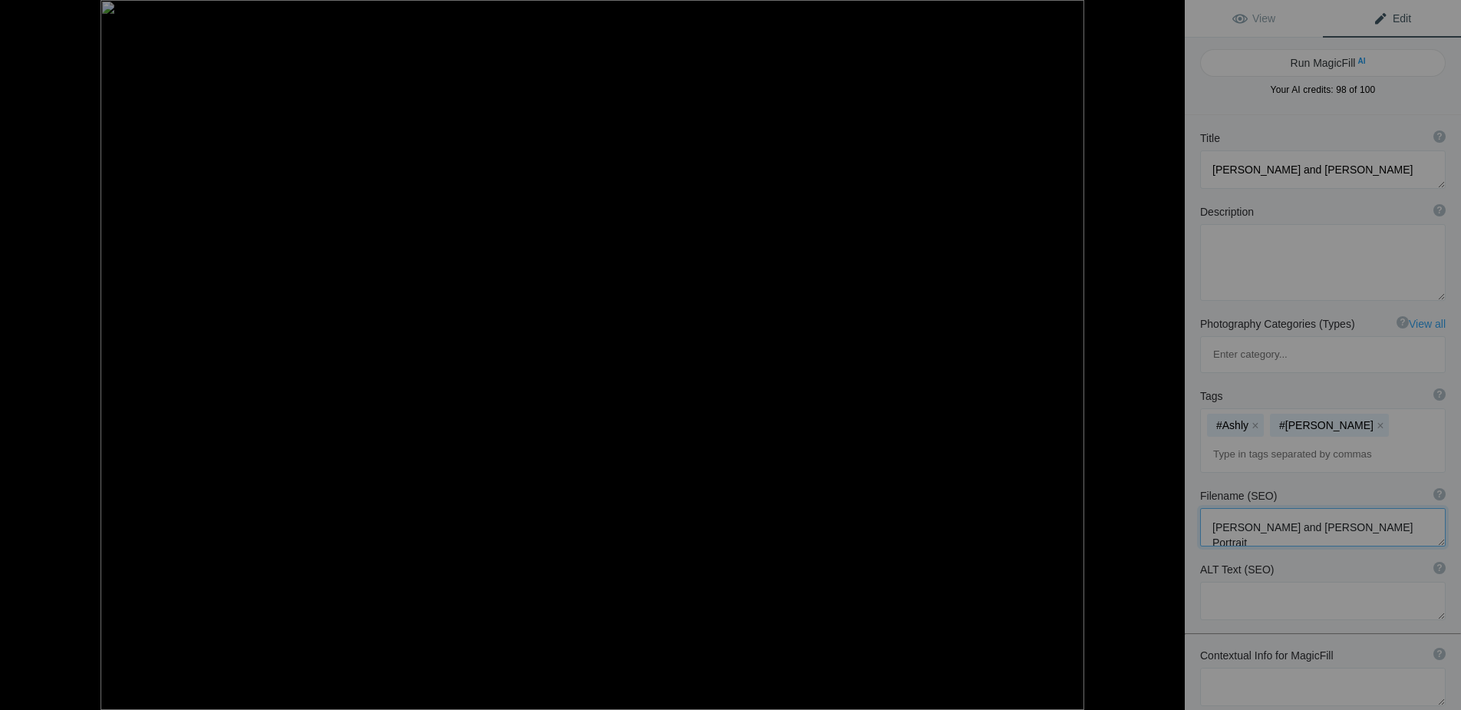
scroll to position [2, 0]
type textarea "Ashley and Brooke B&W Portrait"
click at [1260, 14] on span "View" at bounding box center [1253, 18] width 43 height 12
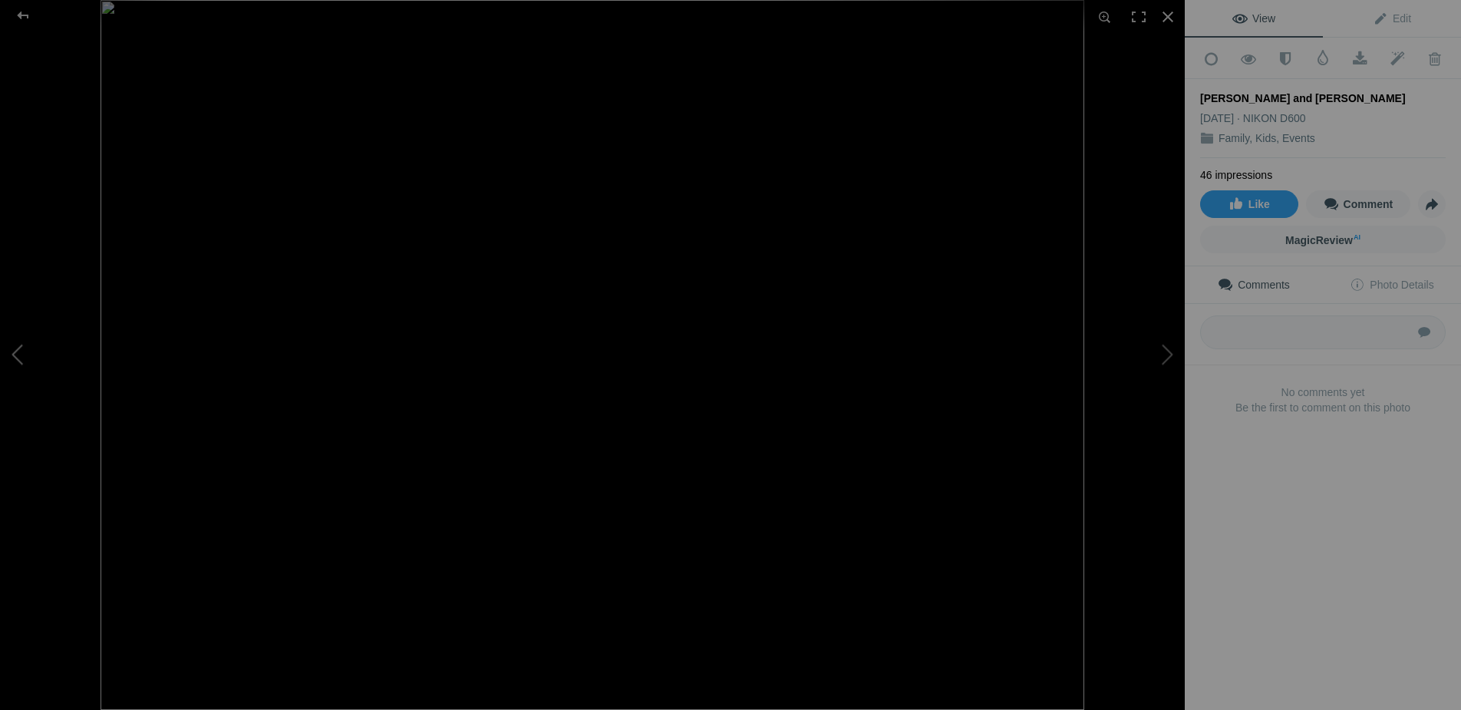
click at [19, 356] on button at bounding box center [57, 354] width 115 height 255
click at [1169, 13] on div at bounding box center [1168, 17] width 34 height 34
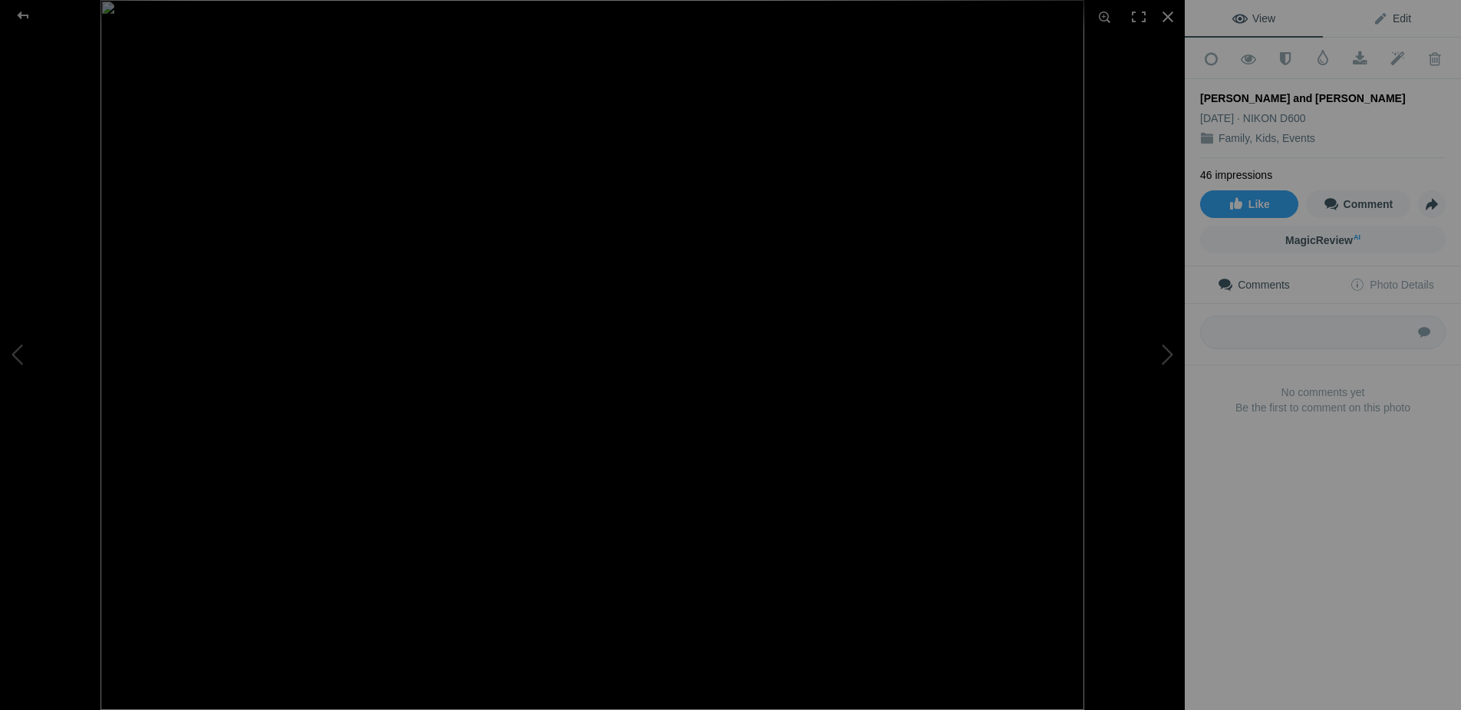
click at [1402, 19] on span "Edit" at bounding box center [1392, 18] width 38 height 12
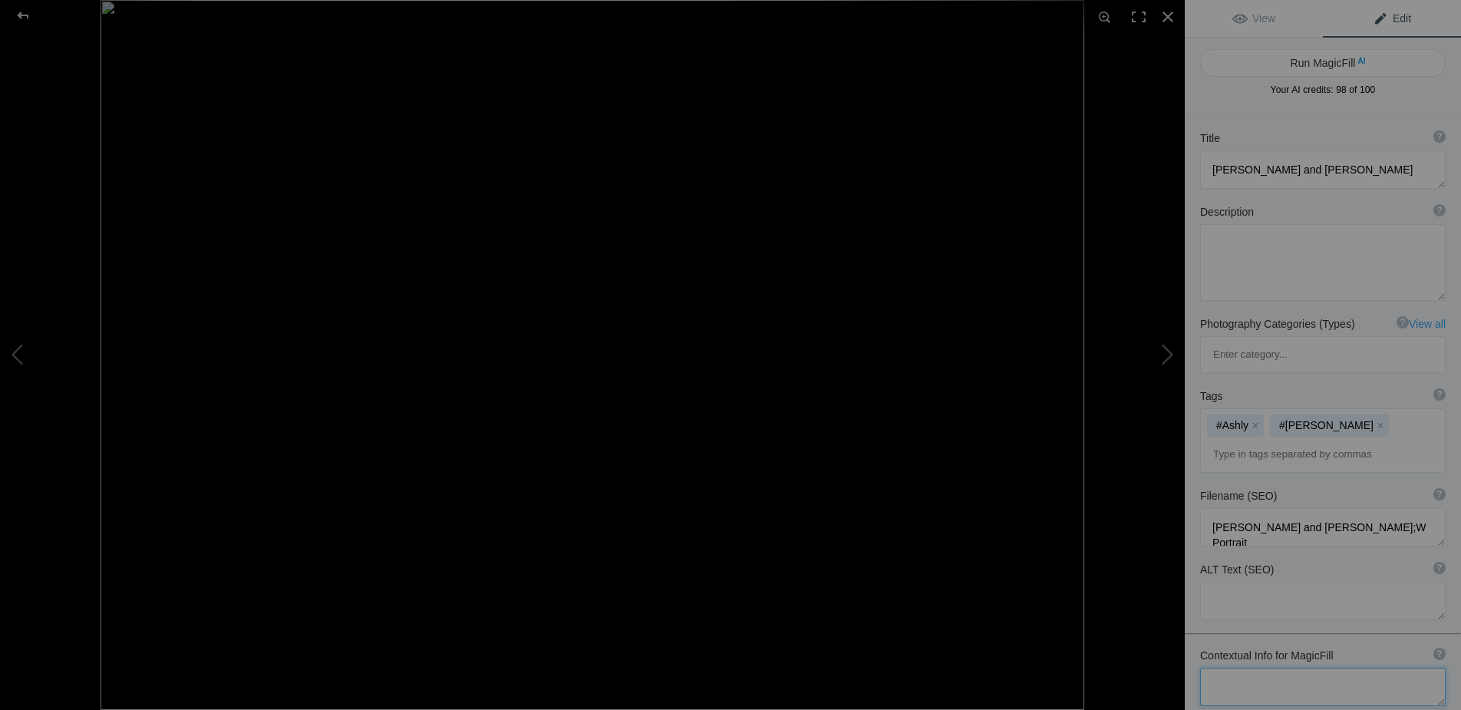
click at [1244, 668] on textarea at bounding box center [1323, 687] width 246 height 38
type textarea "S"
type textarea "Ashley and Brooke in Black and White"
click at [1397, 15] on span "Edit" at bounding box center [1392, 18] width 38 height 12
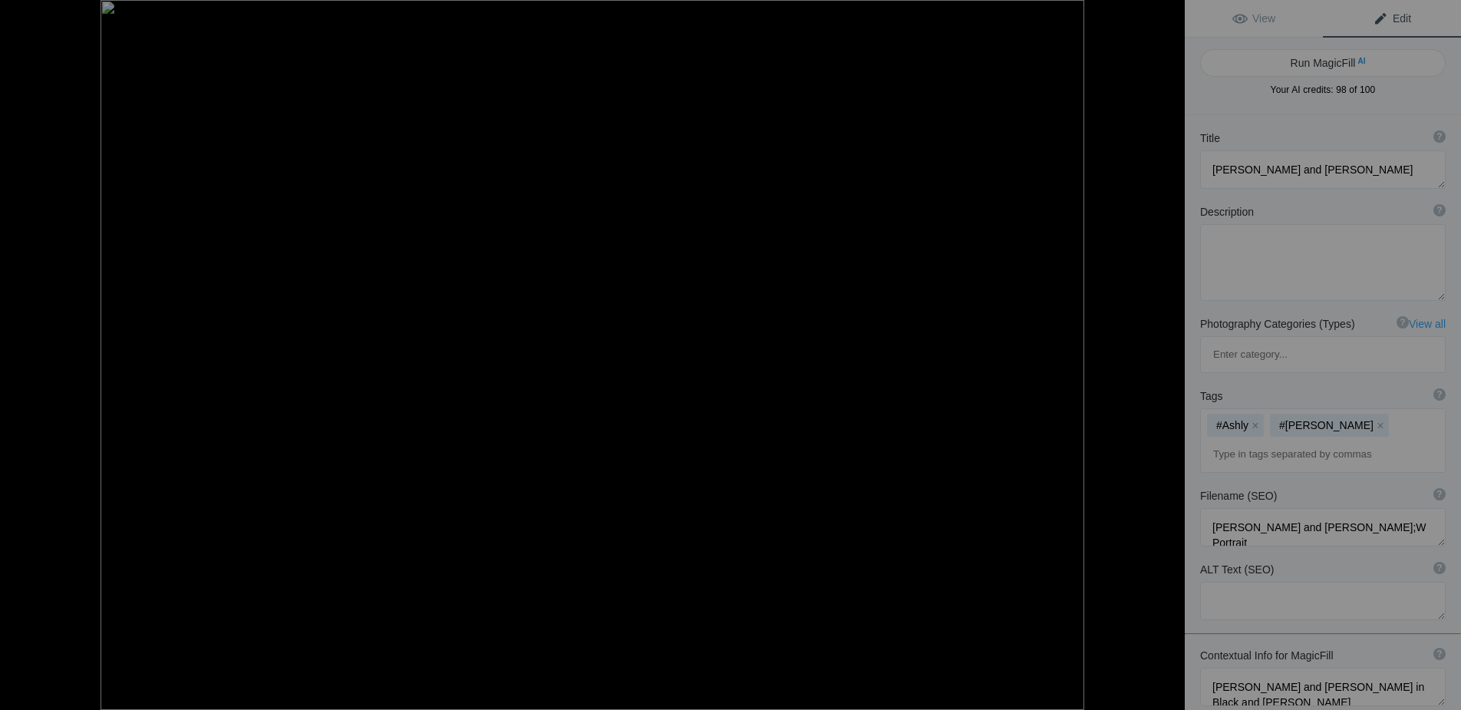
click at [1397, 15] on span "Edit" at bounding box center [1392, 18] width 38 height 12
click at [1382, 17] on span "Edit" at bounding box center [1392, 18] width 38 height 12
click at [1257, 15] on span "View" at bounding box center [1253, 18] width 43 height 12
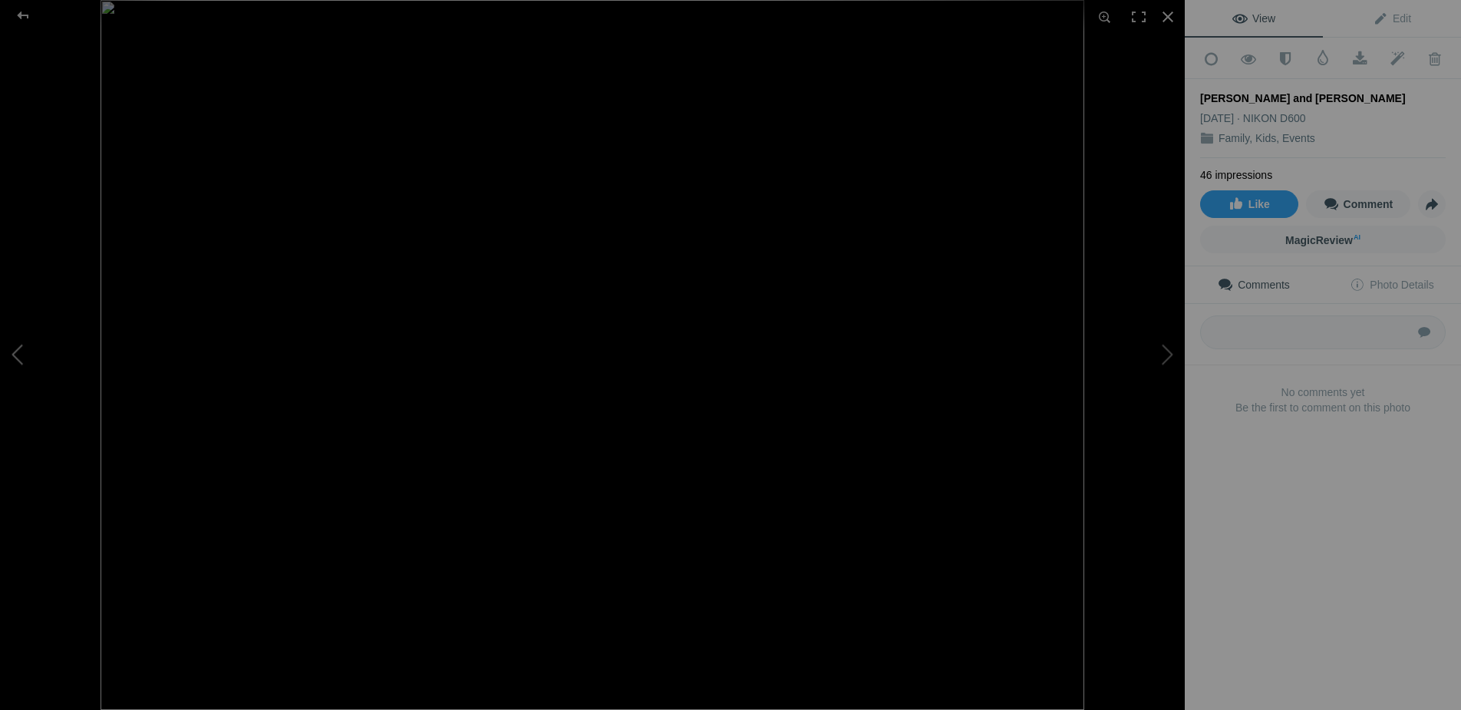
click at [12, 348] on button at bounding box center [57, 354] width 115 height 255
click at [19, 15] on div at bounding box center [22, 15] width 55 height 31
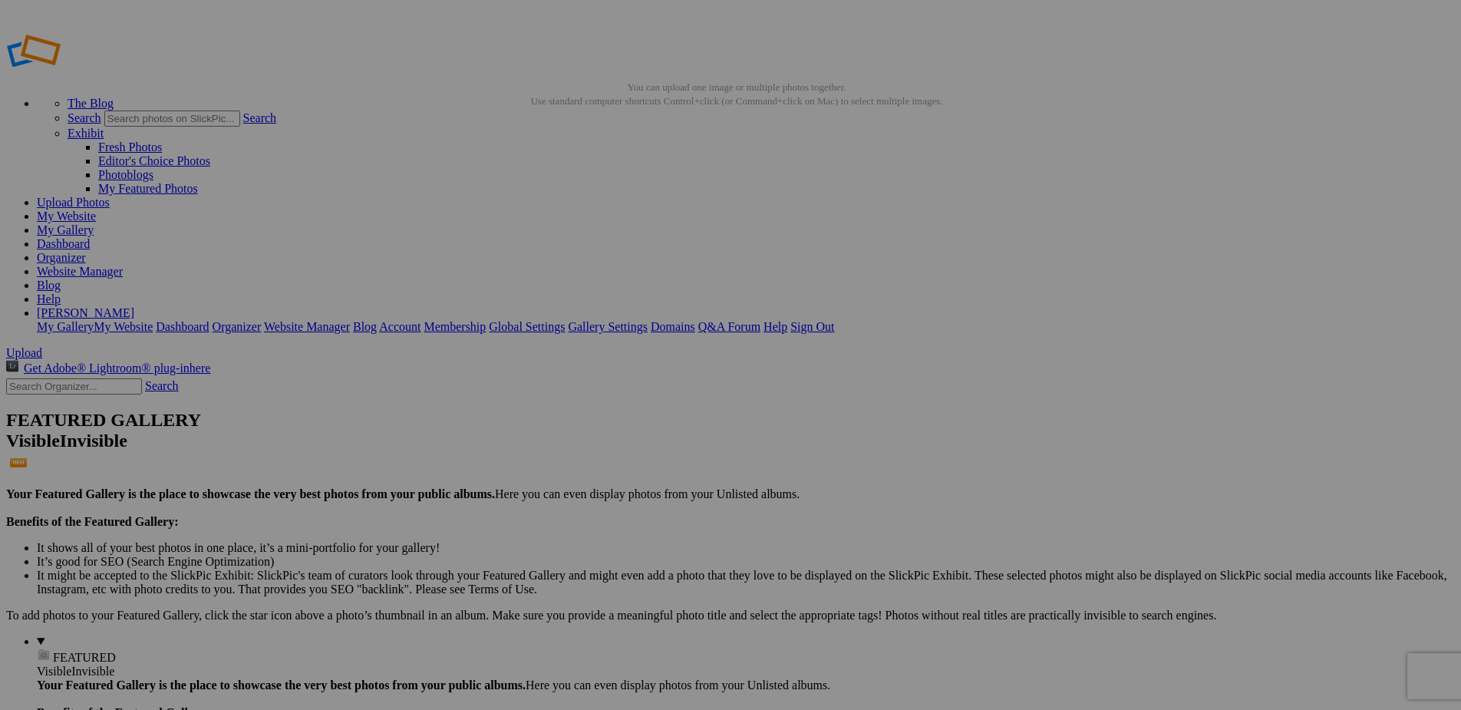
click at [86, 251] on link "Organizer" at bounding box center [61, 257] width 49 height 13
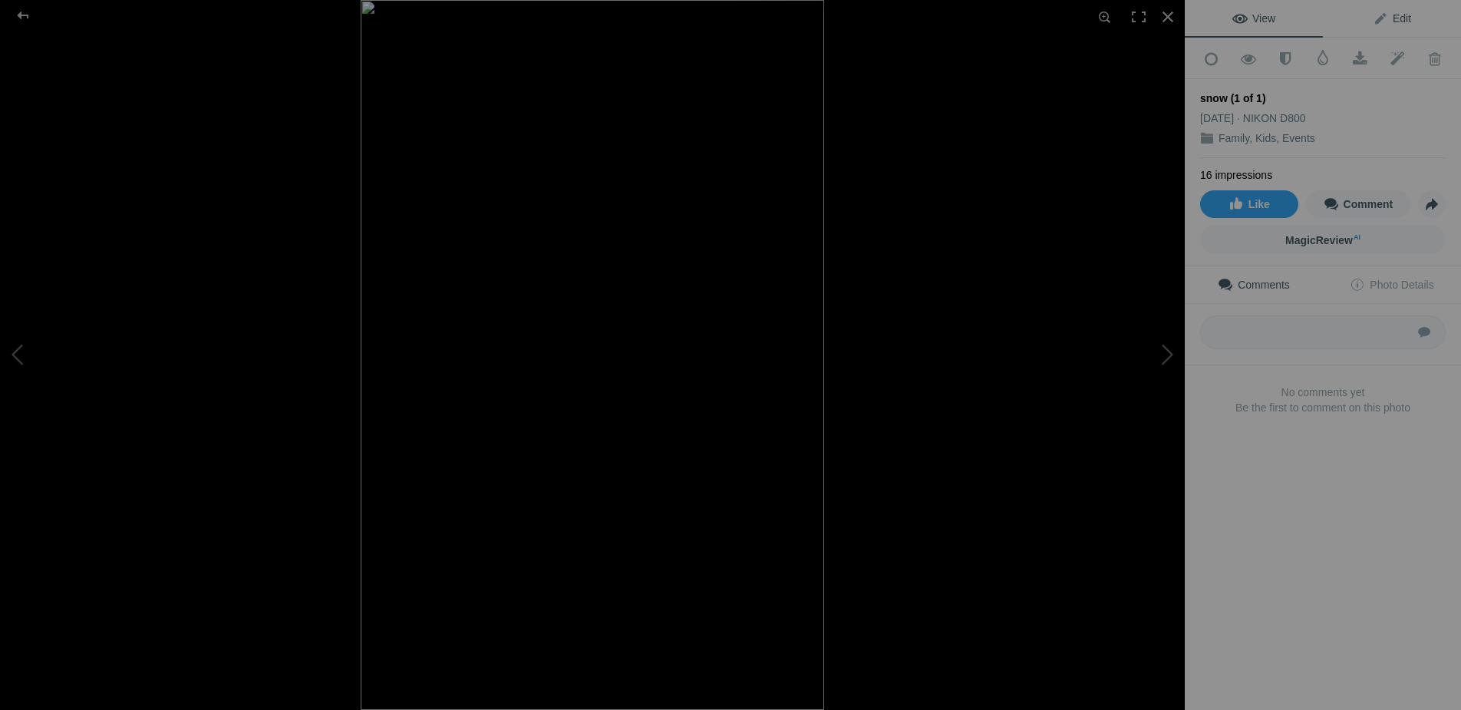
click at [1405, 15] on span "Edit" at bounding box center [1392, 18] width 38 height 12
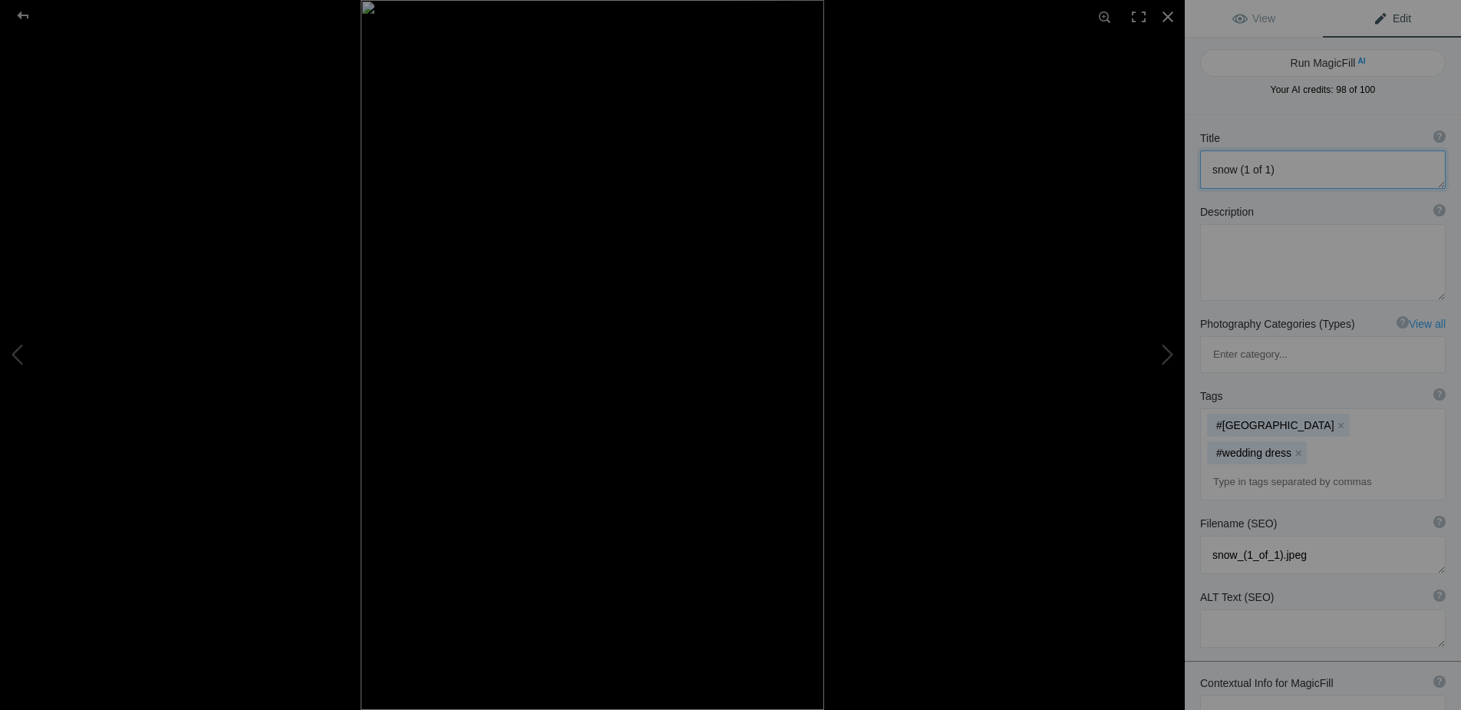
drag, startPoint x: 1293, startPoint y: 170, endPoint x: 1193, endPoint y: 168, distance: 99.8
click at [1193, 168] on div "Title ? Photo title is one of the highest used Search Engine ranking criteria a…" at bounding box center [1323, 160] width 276 height 74
type textarea "Chin Wedding Dress"
drag, startPoint x: 1300, startPoint y: 454, endPoint x: 1203, endPoint y: 455, distance: 97.4
click at [1203, 536] on textarea at bounding box center [1323, 555] width 246 height 38
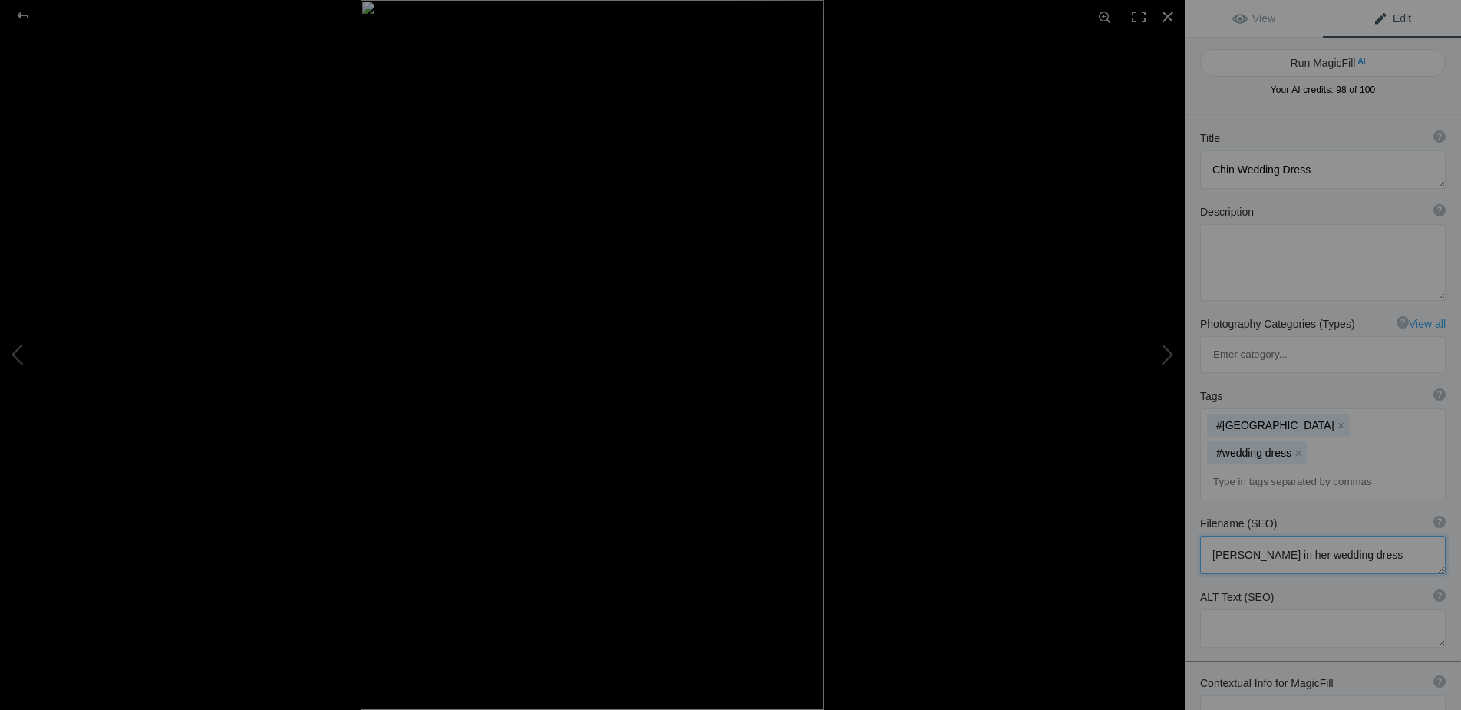
type textarea "Chin in her wedding dress"
click at [1245, 695] on textarea at bounding box center [1323, 714] width 246 height 38
type textarea "wedding dress, Chin"
click at [21, 14] on div at bounding box center [22, 15] width 55 height 31
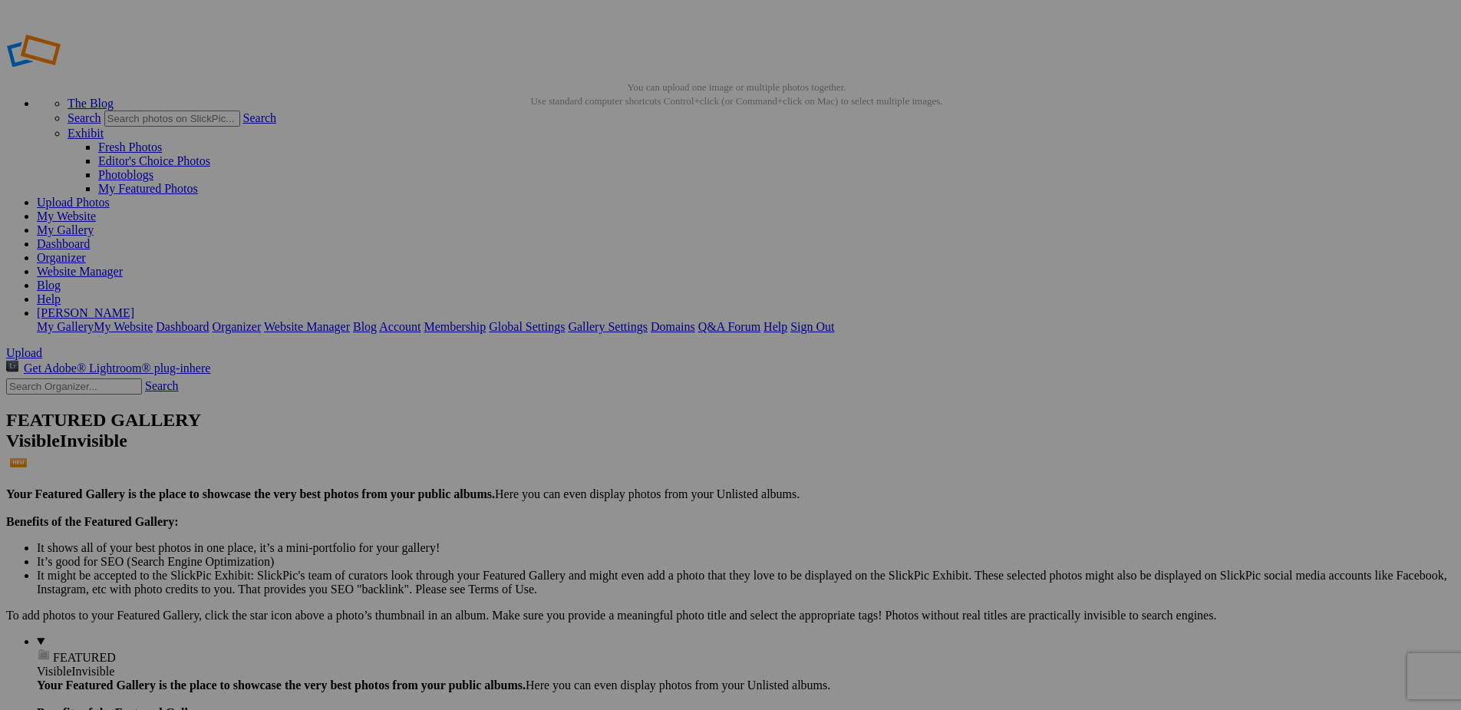
click at [86, 251] on link "Organizer" at bounding box center [61, 257] width 49 height 13
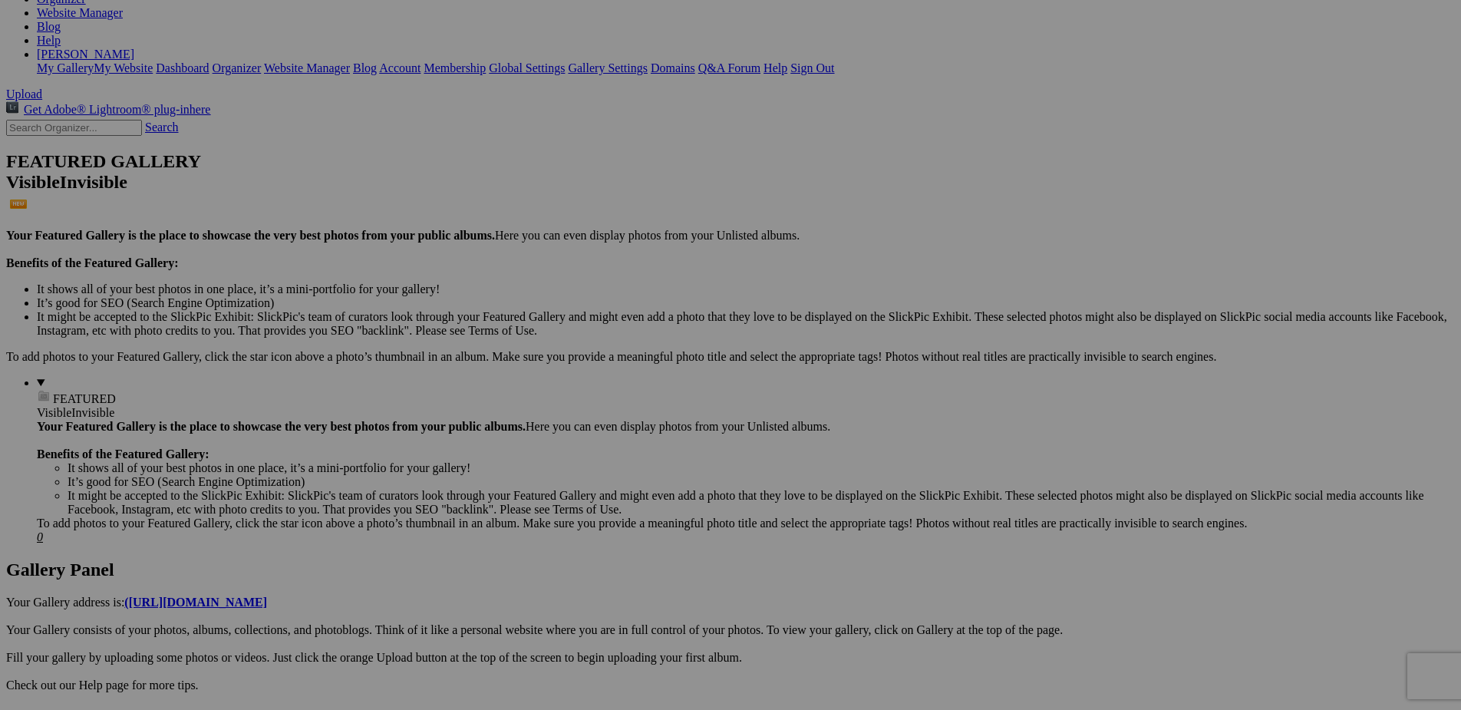
scroll to position [260, 0]
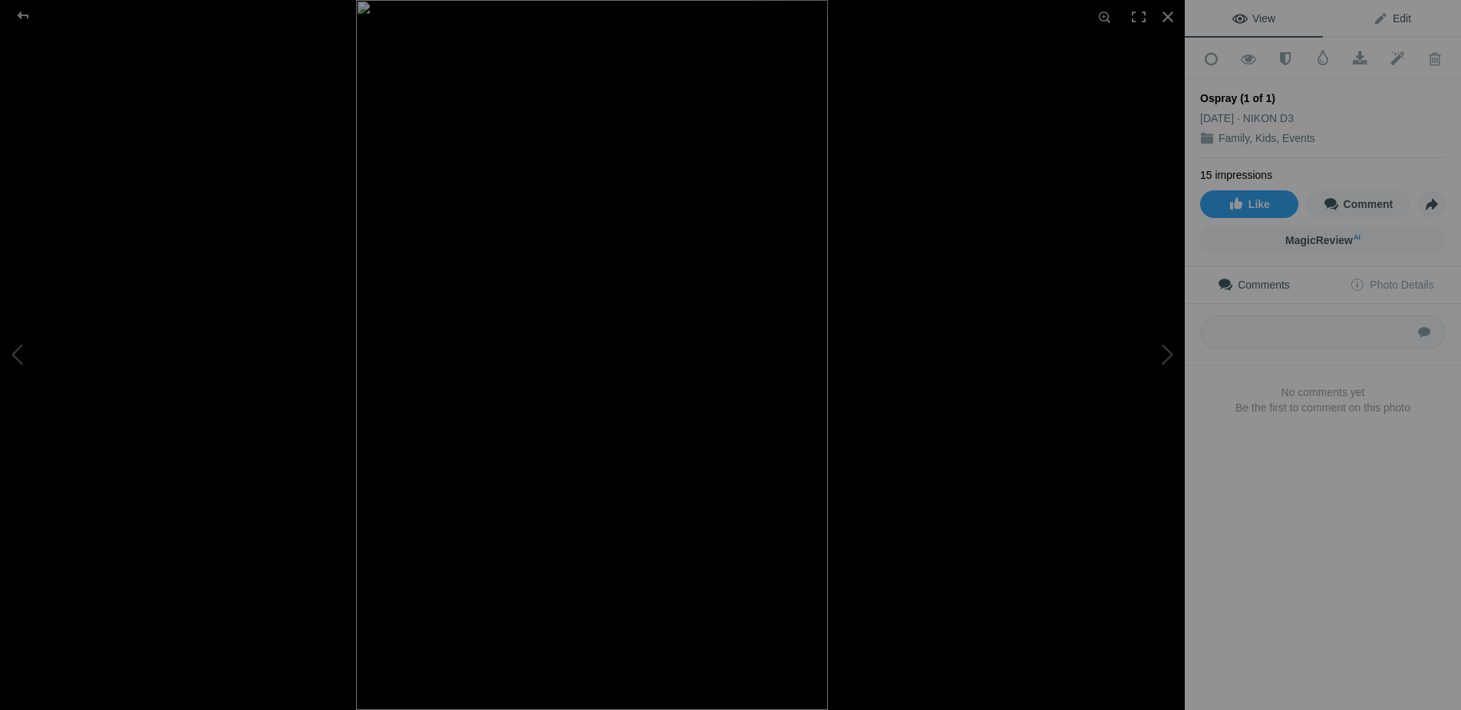
click at [1399, 12] on span "Edit" at bounding box center [1392, 18] width 38 height 12
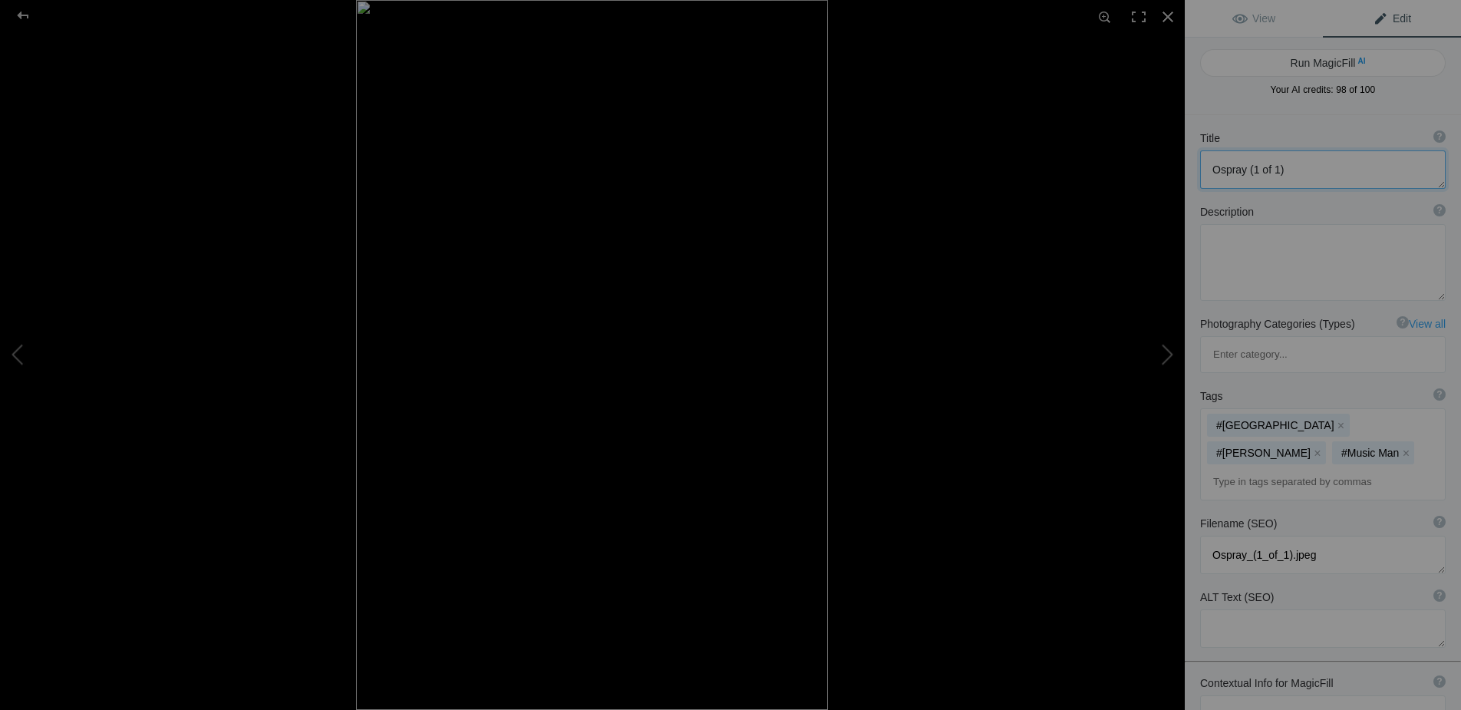
drag, startPoint x: 1290, startPoint y: 168, endPoint x: 1203, endPoint y: 163, distance: 86.9
click at [1203, 163] on textarea at bounding box center [1323, 169] width 246 height 38
type textarea "Music Man"
drag, startPoint x: 1314, startPoint y: 482, endPoint x: 1211, endPoint y: 482, distance: 103.6
click at [1211, 536] on textarea at bounding box center [1323, 555] width 246 height 38
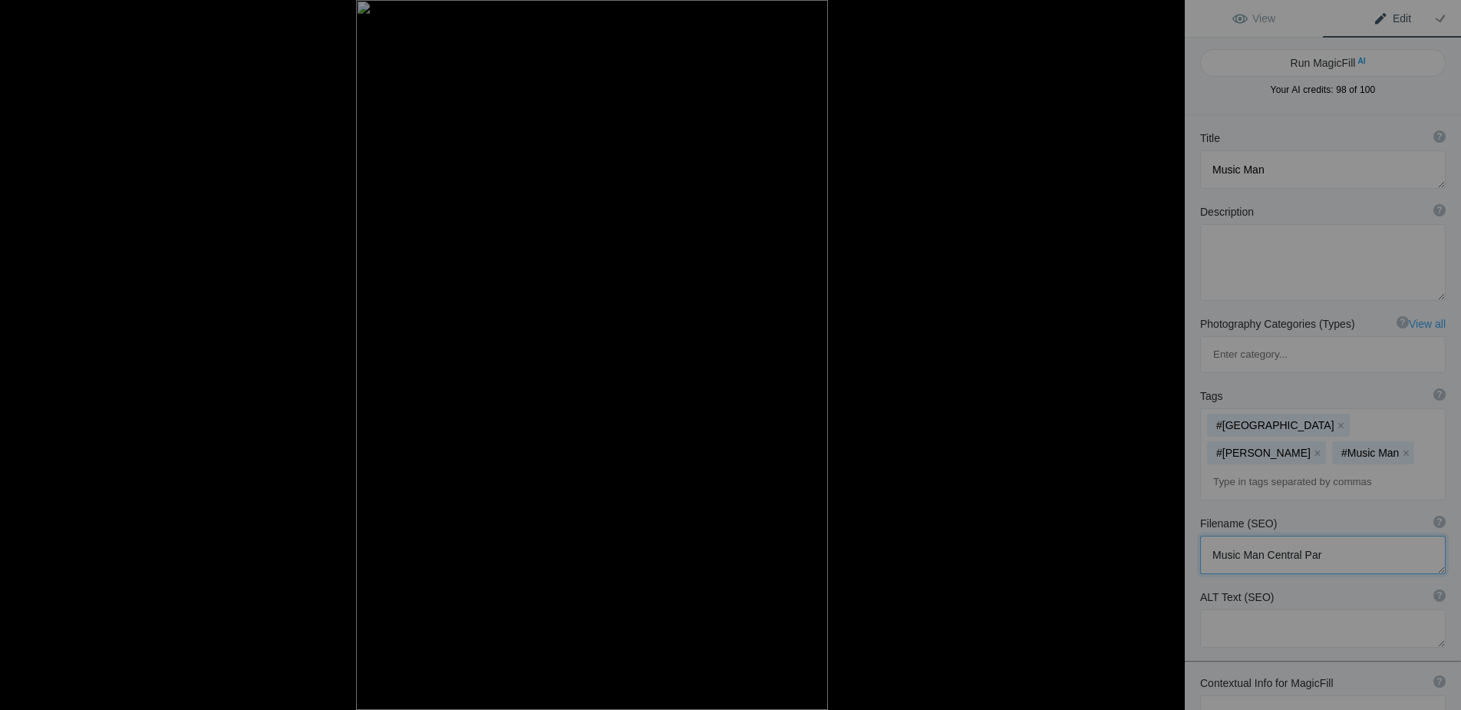
type textarea "Music Man Central Park"
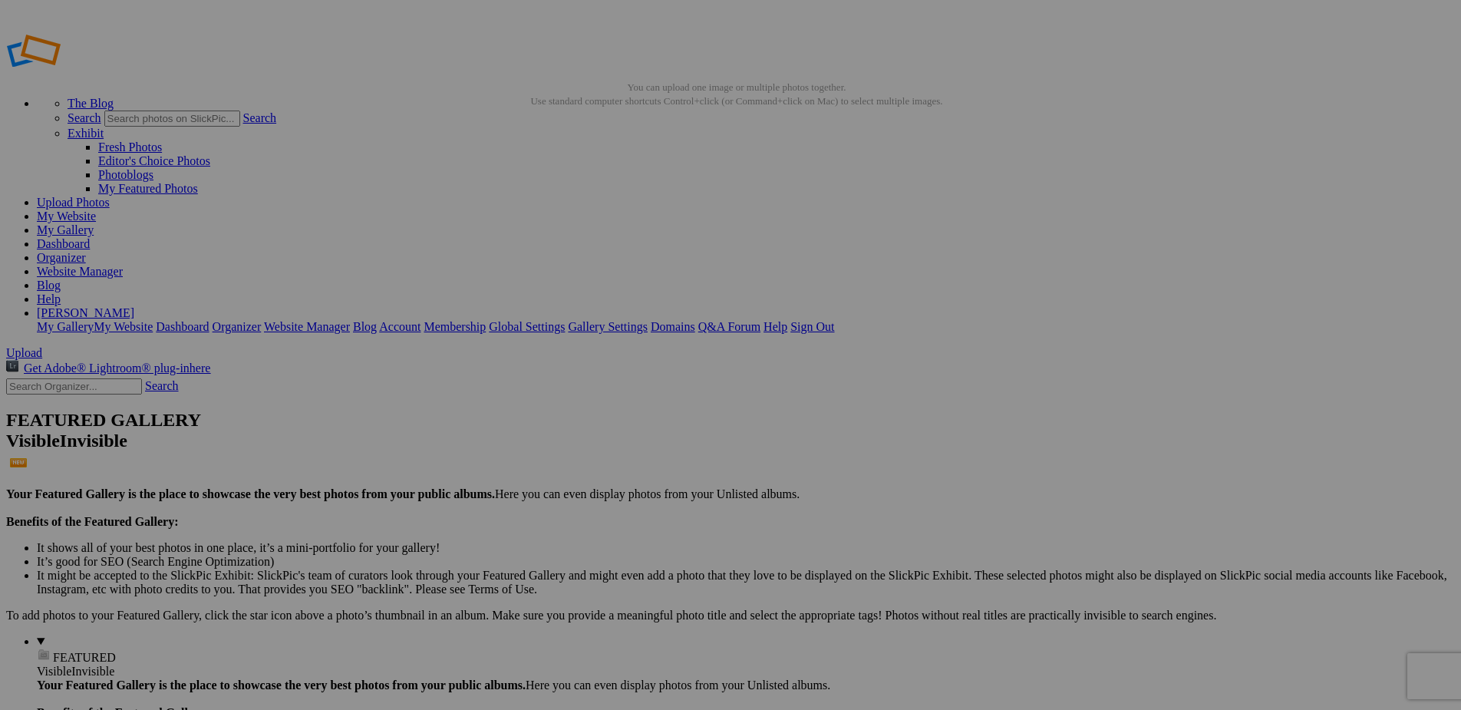
click at [86, 251] on link "Organizer" at bounding box center [61, 257] width 49 height 13
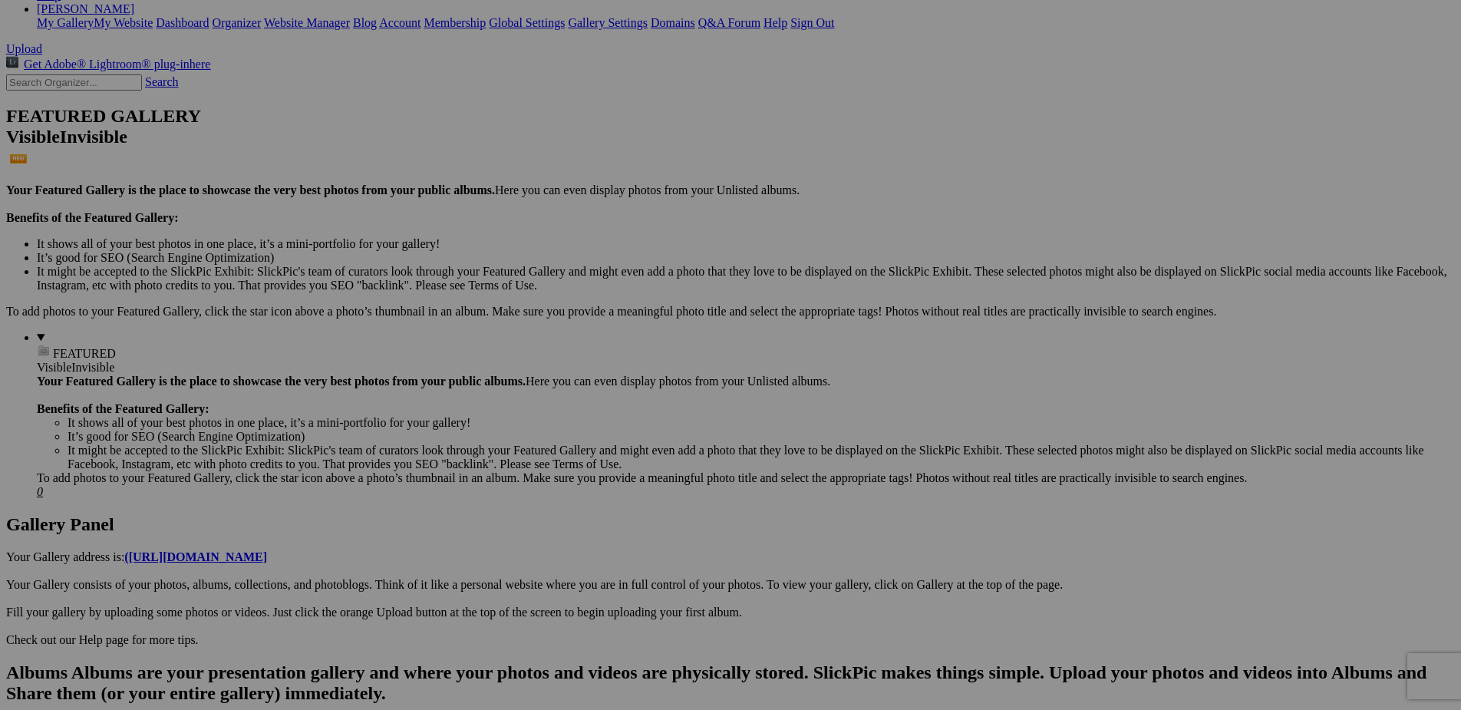
scroll to position [303, 0]
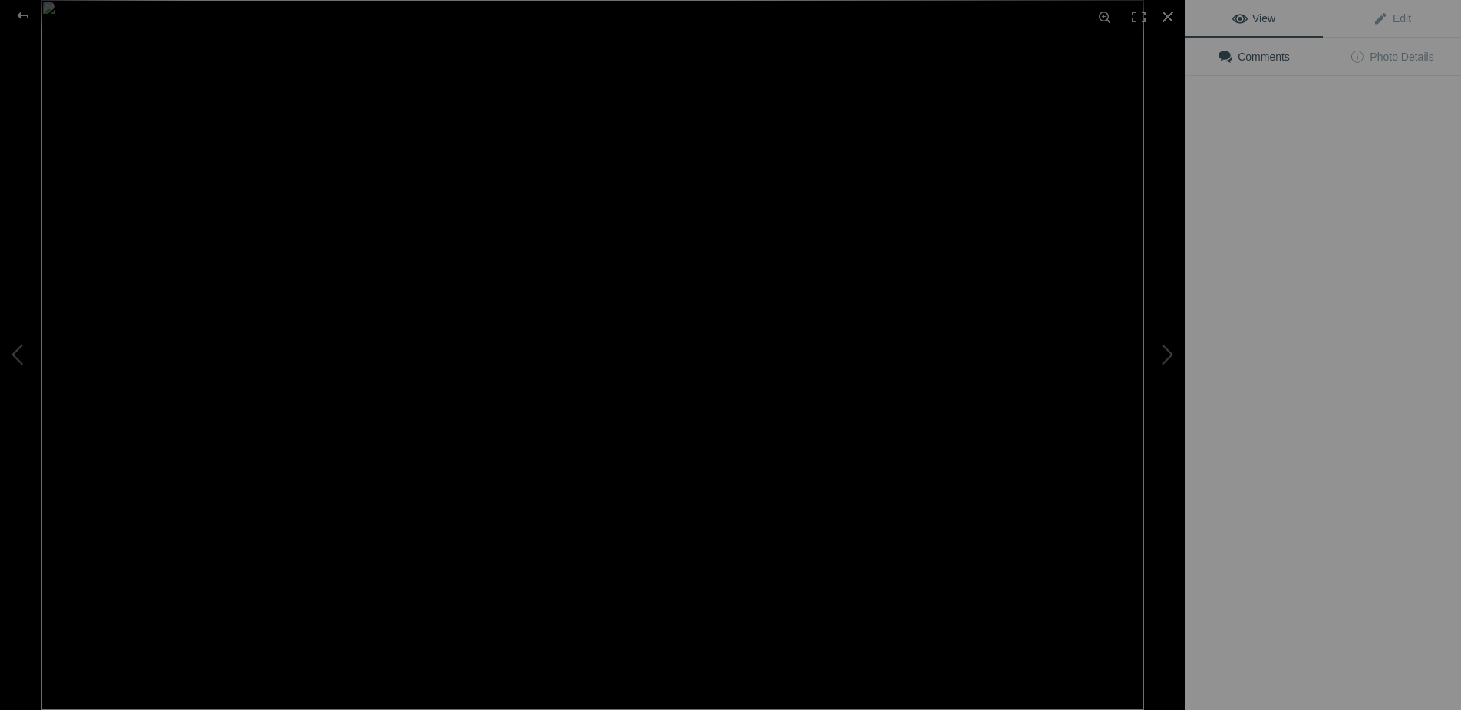
click at [567, 548] on img at bounding box center [592, 355] width 1103 height 710
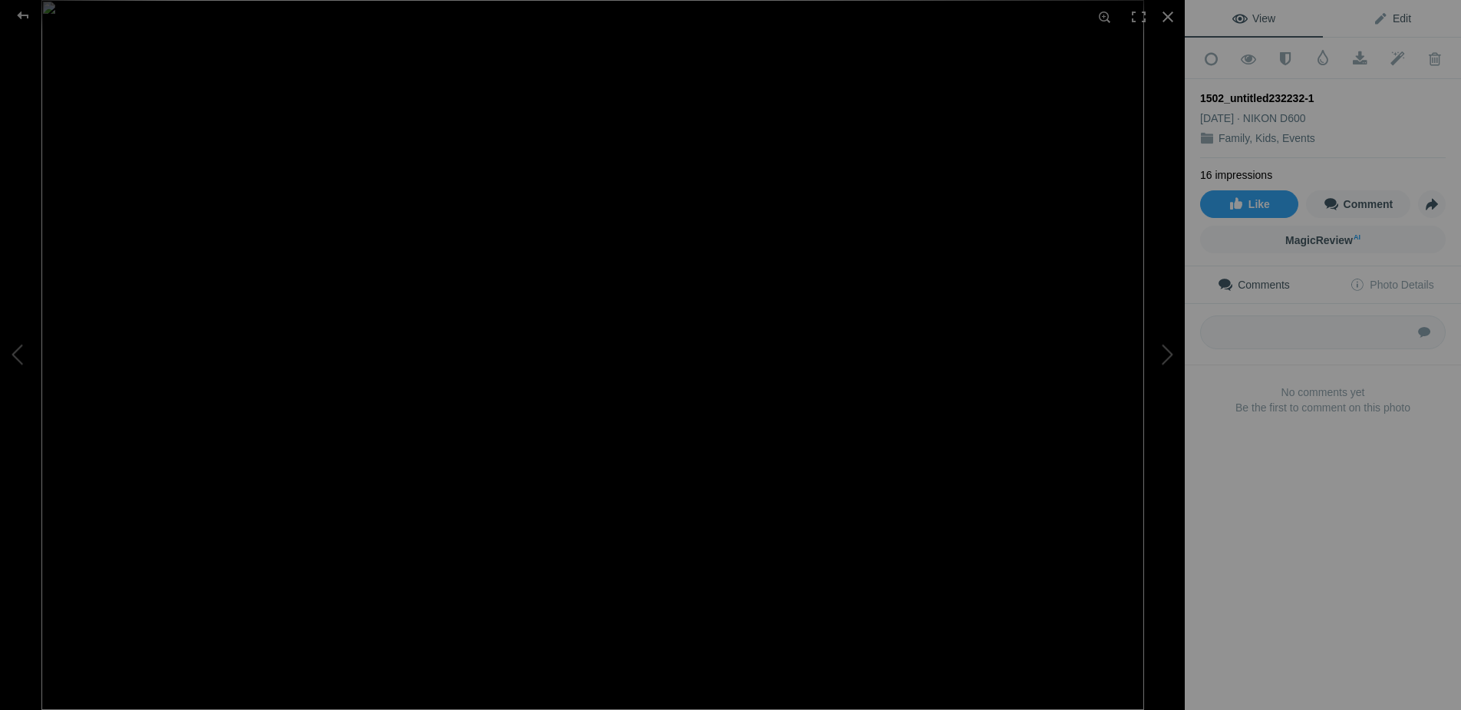
click at [1409, 15] on span "Edit" at bounding box center [1392, 18] width 38 height 12
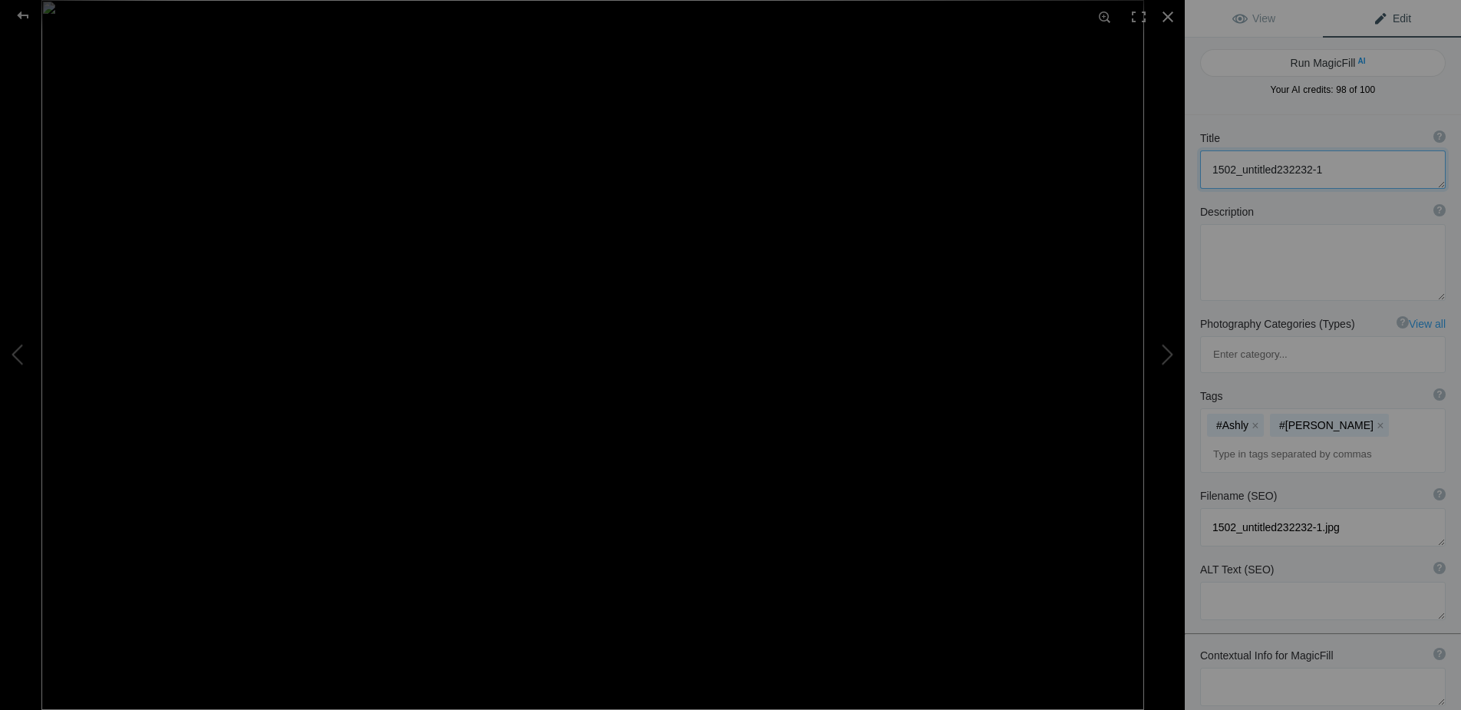
drag, startPoint x: 1333, startPoint y: 163, endPoint x: 1161, endPoint y: 163, distance: 172.6
click at [1161, 163] on div "1502_untitled232232-1 View Edit Run MagicFill AI Your AI credits: 98 of 100 You…" at bounding box center [730, 355] width 1461 height 710
click at [1244, 173] on textarea at bounding box center [1323, 169] width 246 height 38
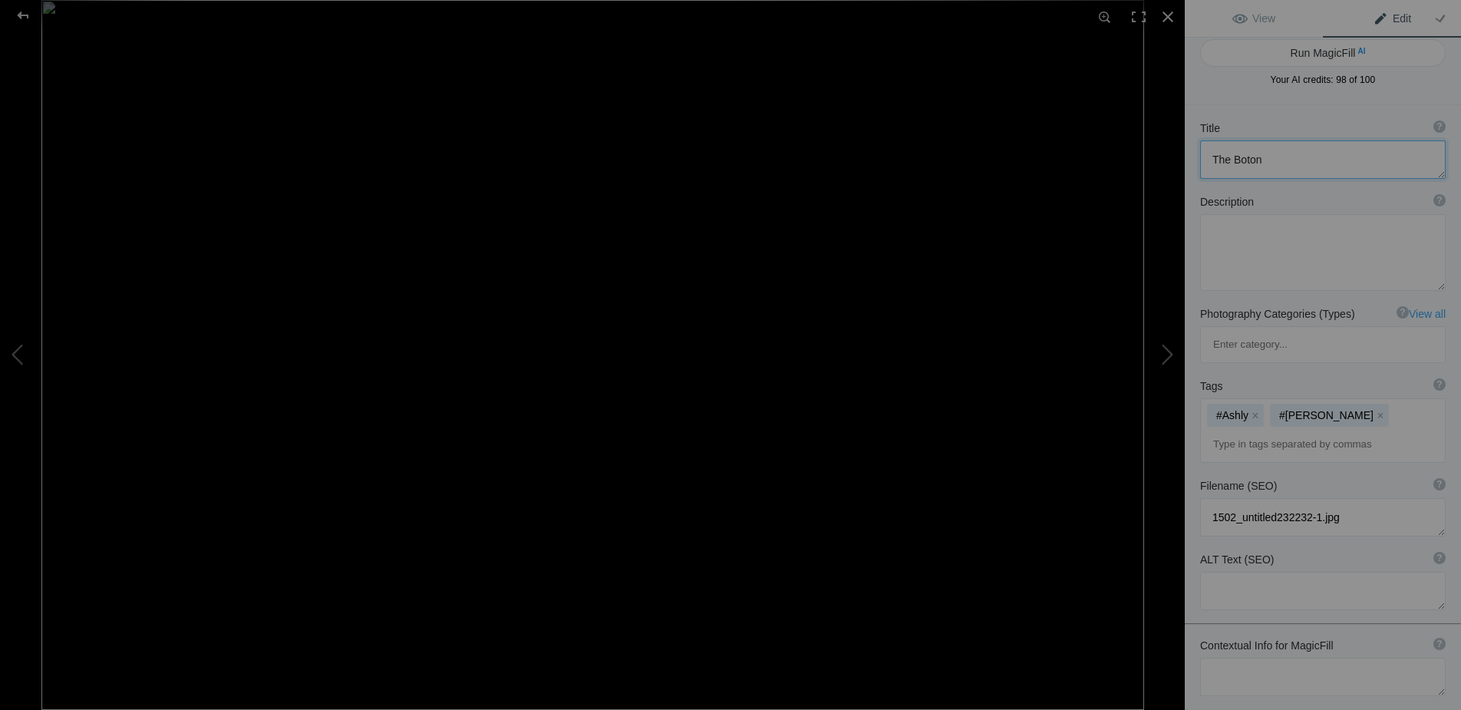
click at [1262, 162] on textarea at bounding box center [1323, 159] width 246 height 38
type textarea "The Botone Family"
drag, startPoint x: 1341, startPoint y: 447, endPoint x: 1195, endPoint y: 447, distance: 145.8
click at [1195, 470] on div "Filename (SEO) ? Choose a clear, descriptive filename that accurately represent…" at bounding box center [1323, 507] width 276 height 74
type textarea "Brook, Ashley and Barbara"
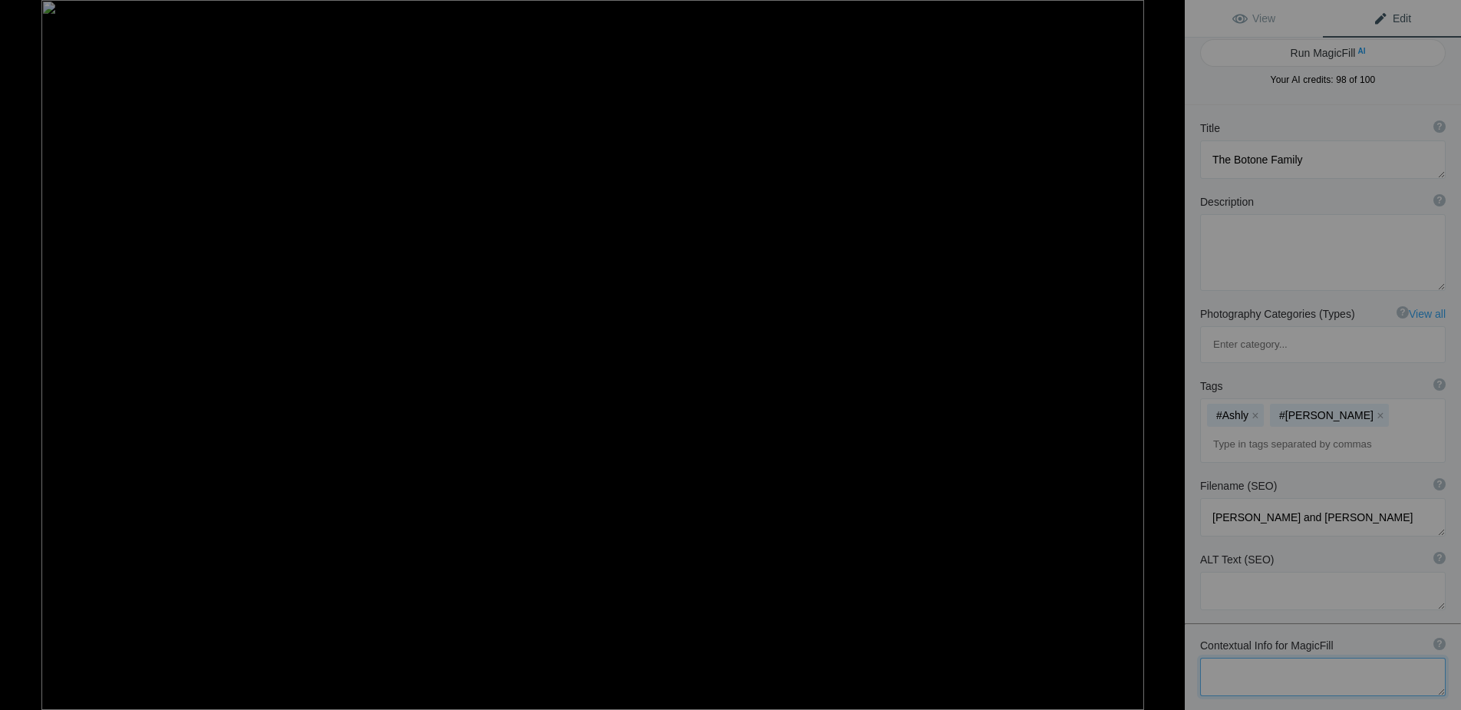
click at [1233, 658] on textarea at bounding box center [1323, 677] width 246 height 38
type textarea "Family Portrait"
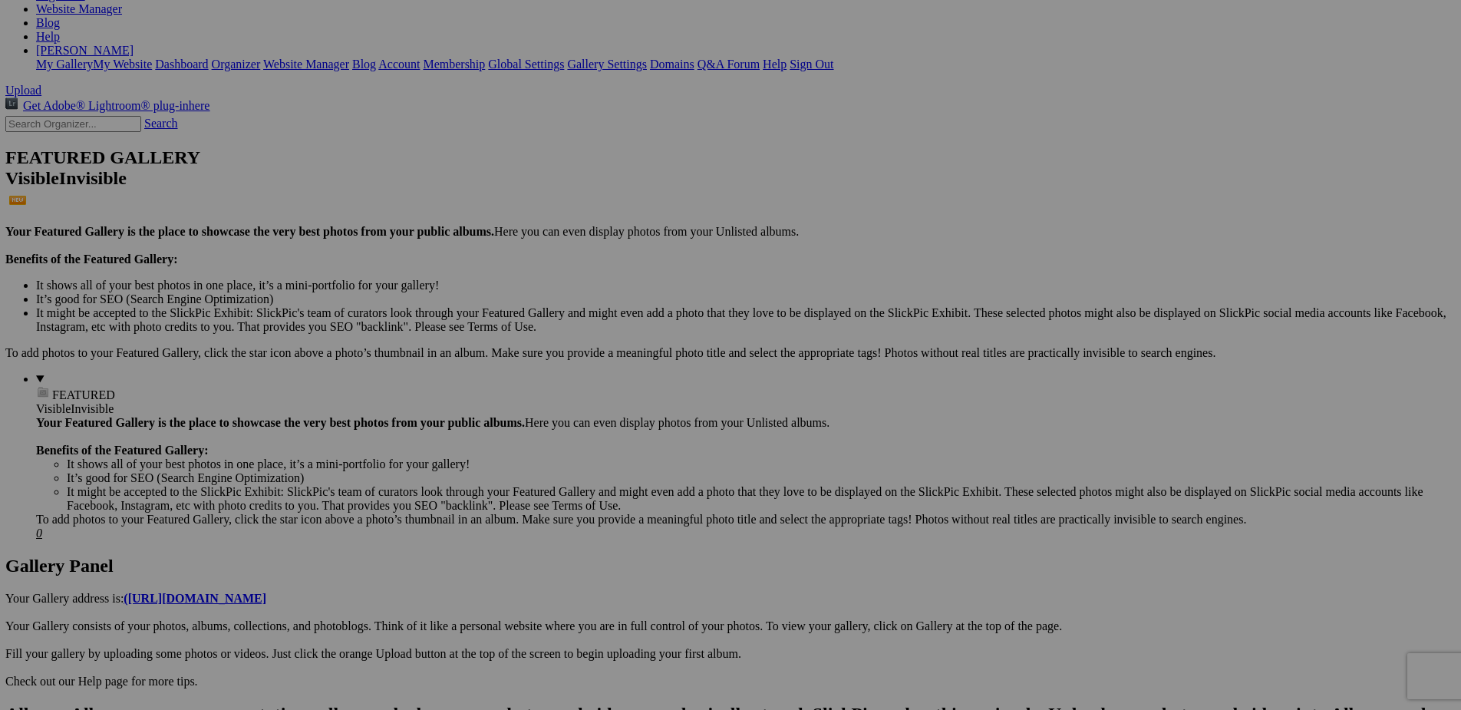
scroll to position [262, 0]
drag, startPoint x: 584, startPoint y: 575, endPoint x: 375, endPoint y: 148, distance: 475.6
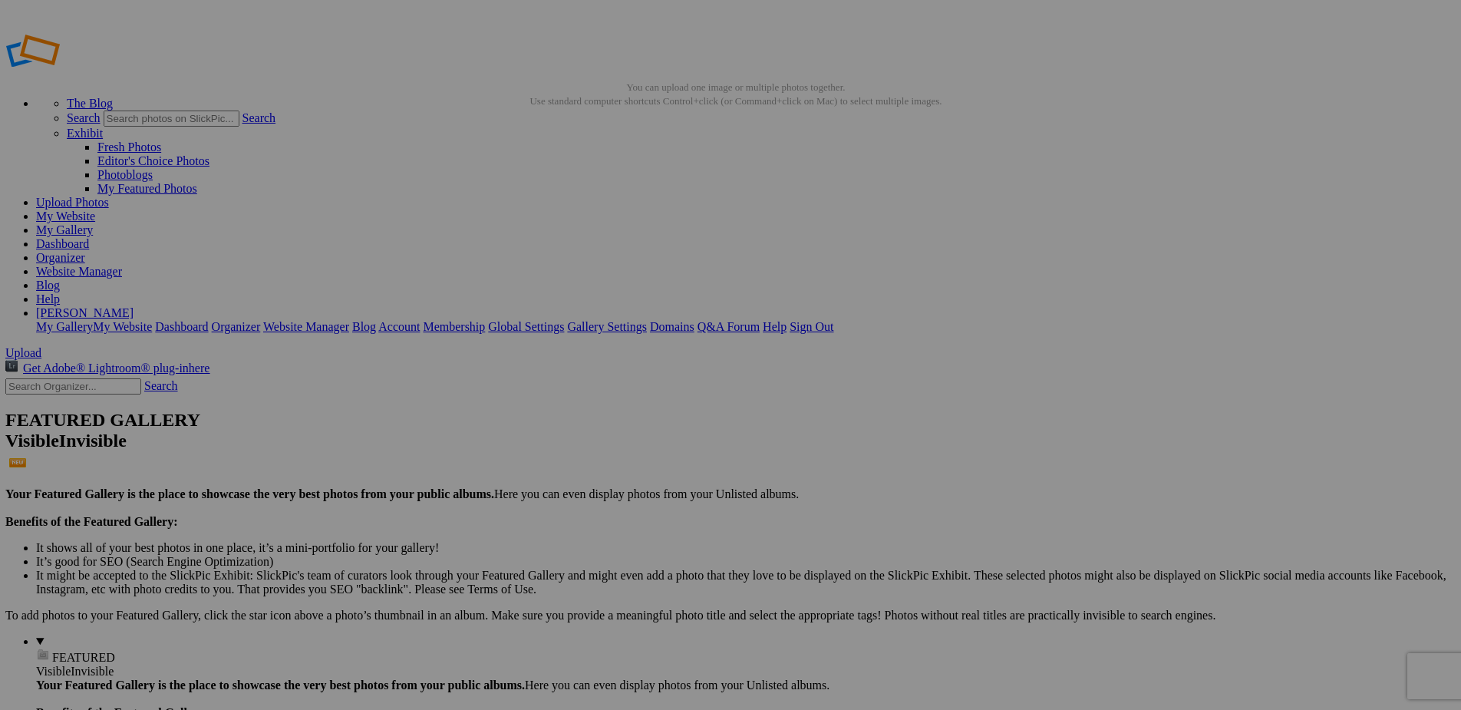
scroll to position [0, 0]
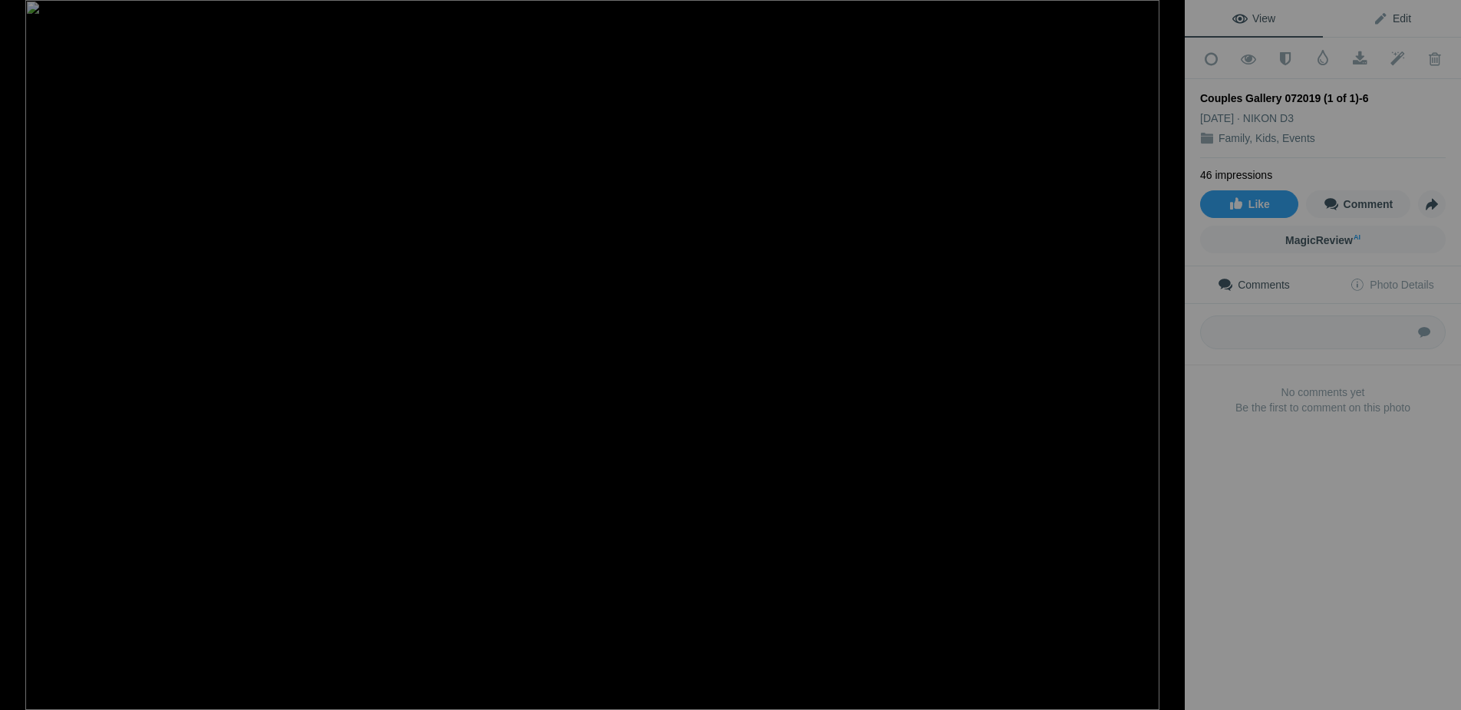
click at [1407, 16] on span "Edit" at bounding box center [1392, 18] width 38 height 12
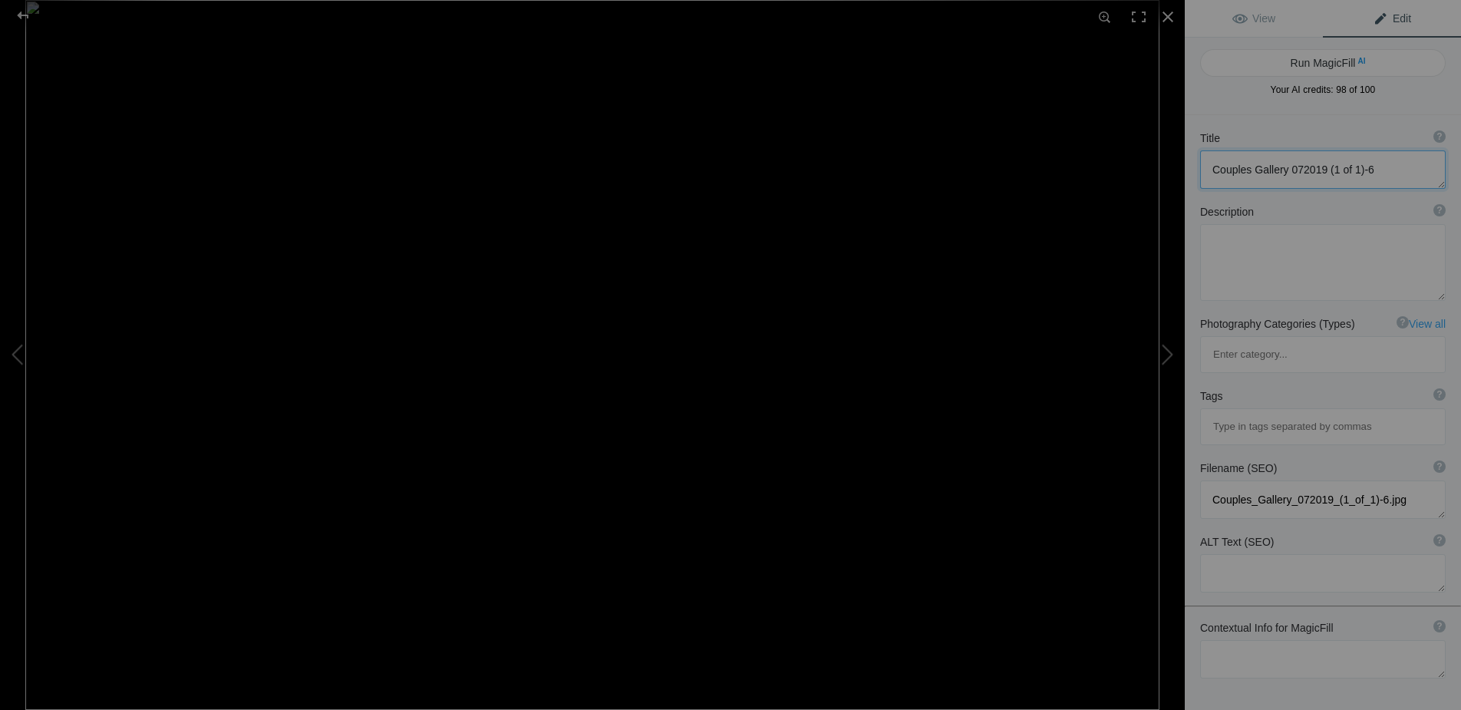
drag, startPoint x: 1370, startPoint y: 169, endPoint x: 1208, endPoint y: 163, distance: 162.0
click at [1208, 163] on textarea at bounding box center [1323, 169] width 246 height 38
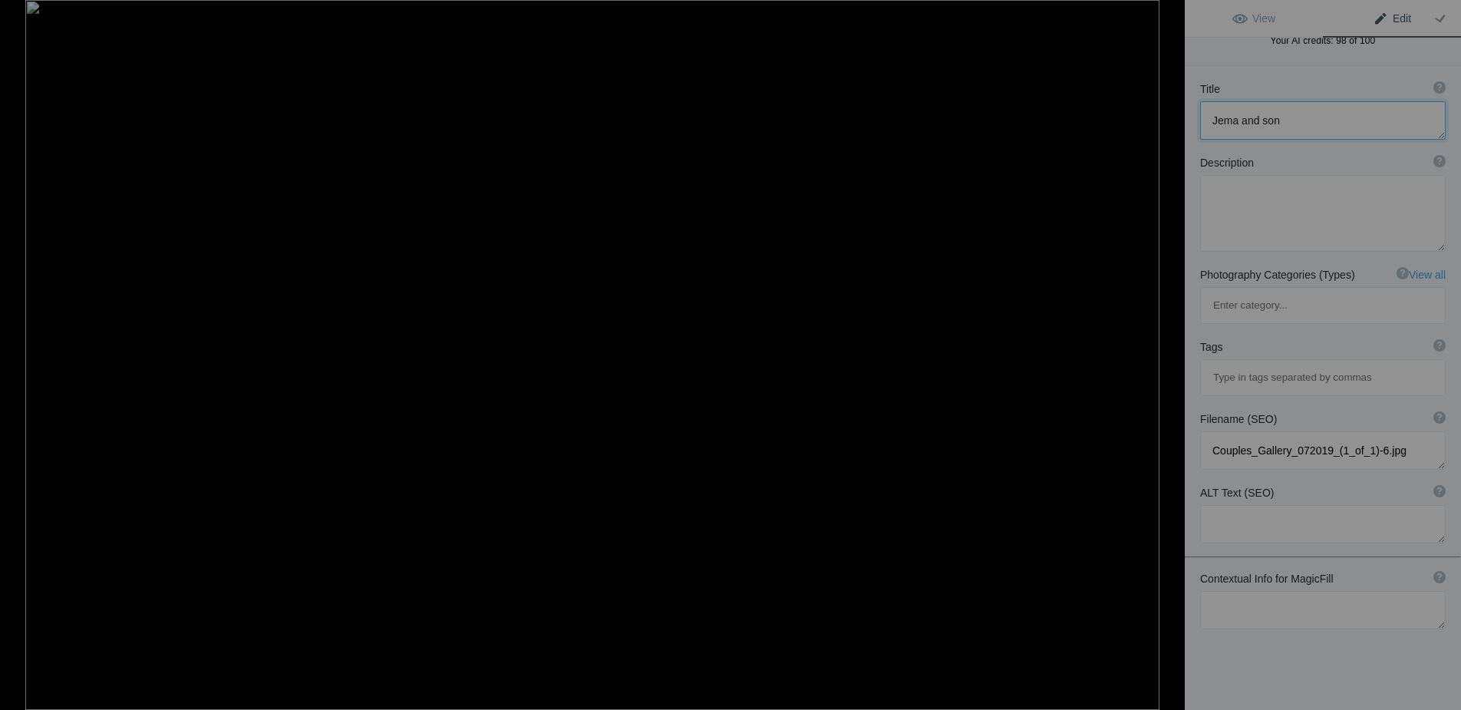
scroll to position [64, 0]
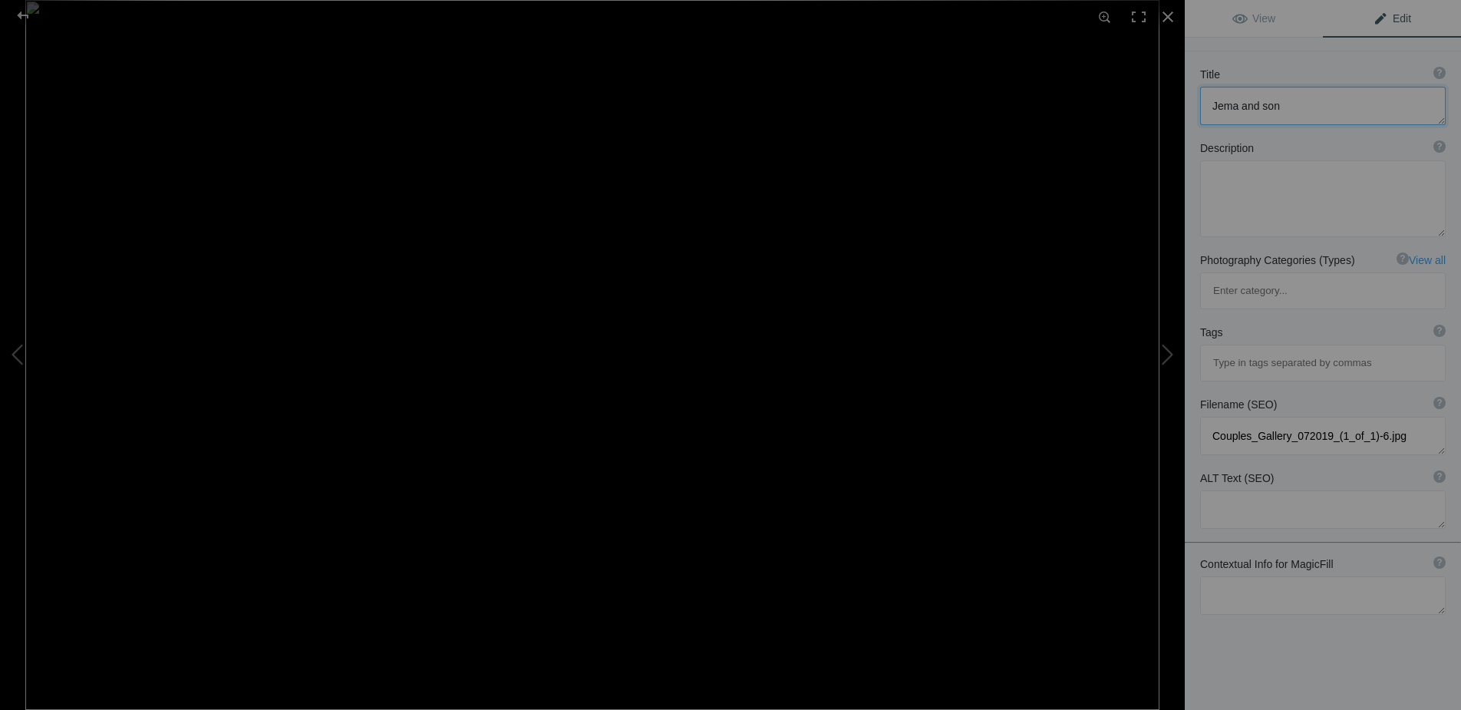
type textarea "Jema and son"
drag, startPoint x: 1399, startPoint y: 365, endPoint x: 1210, endPoint y: 361, distance: 188.8
click at [1210, 417] on textarea at bounding box center [1323, 436] width 246 height 38
type textarea "Jema with her son"
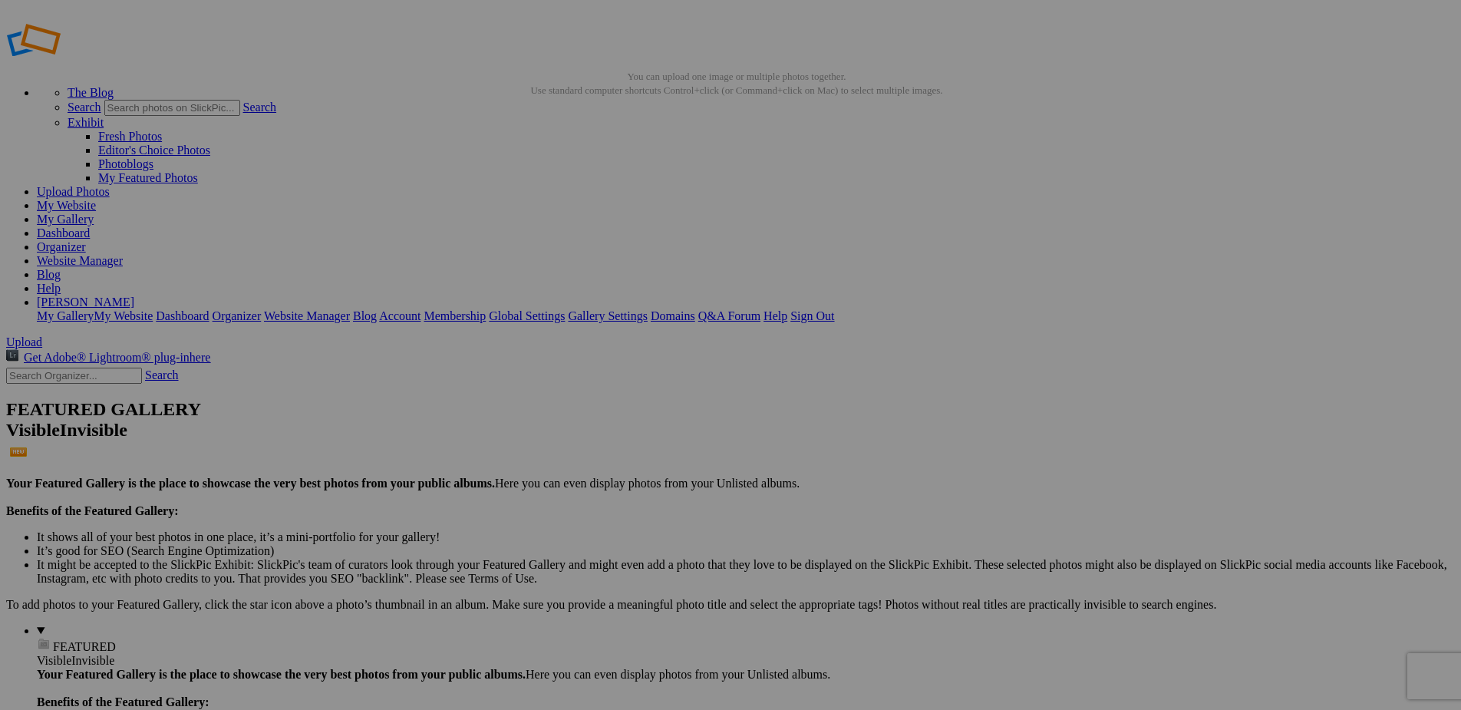
scroll to position [10, 0]
drag, startPoint x: 963, startPoint y: 425, endPoint x: 646, endPoint y: 170, distance: 406.6
drag, startPoint x: 1105, startPoint y: 427, endPoint x: 1128, endPoint y: 163, distance: 264.9
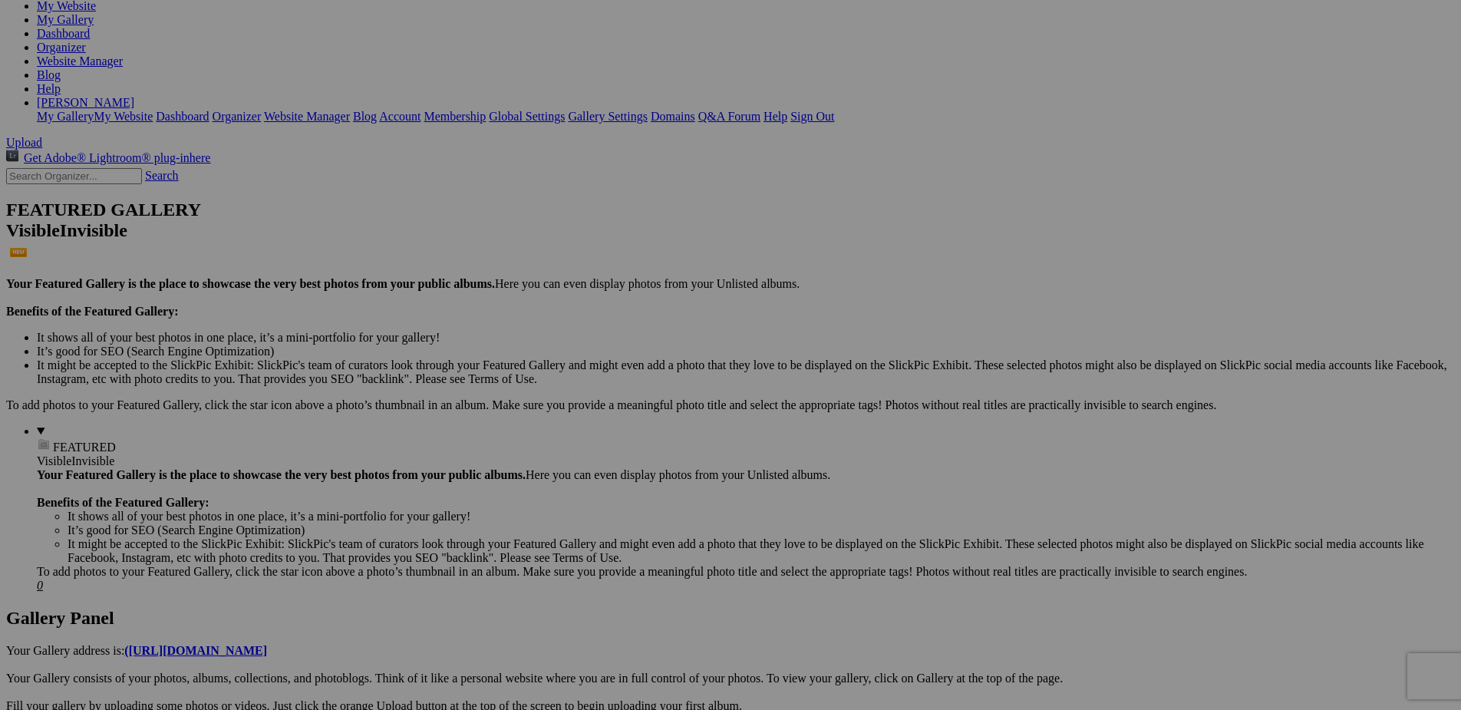
scroll to position [216, 0]
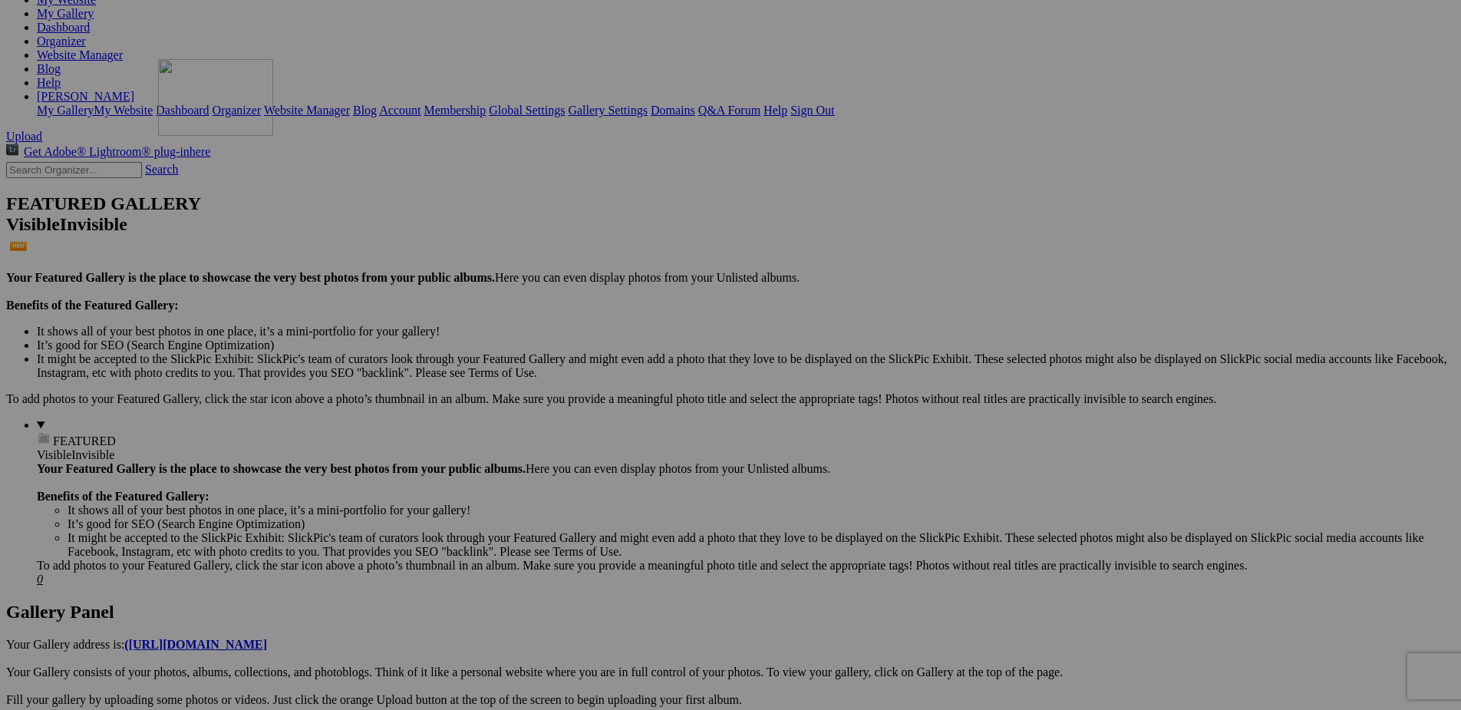
drag, startPoint x: 822, startPoint y: 630, endPoint x: 379, endPoint y: 193, distance: 621.7
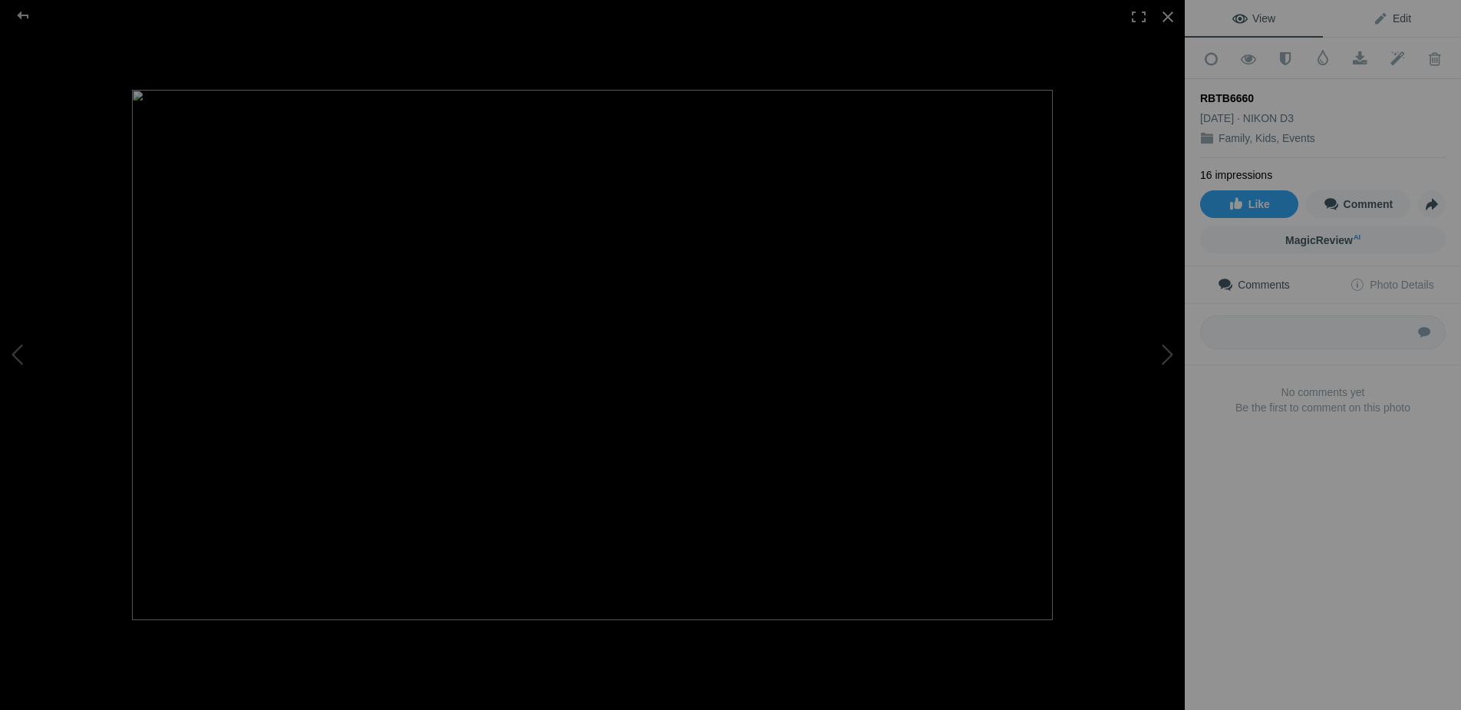
click at [1399, 11] on link "Edit" at bounding box center [1392, 18] width 138 height 37
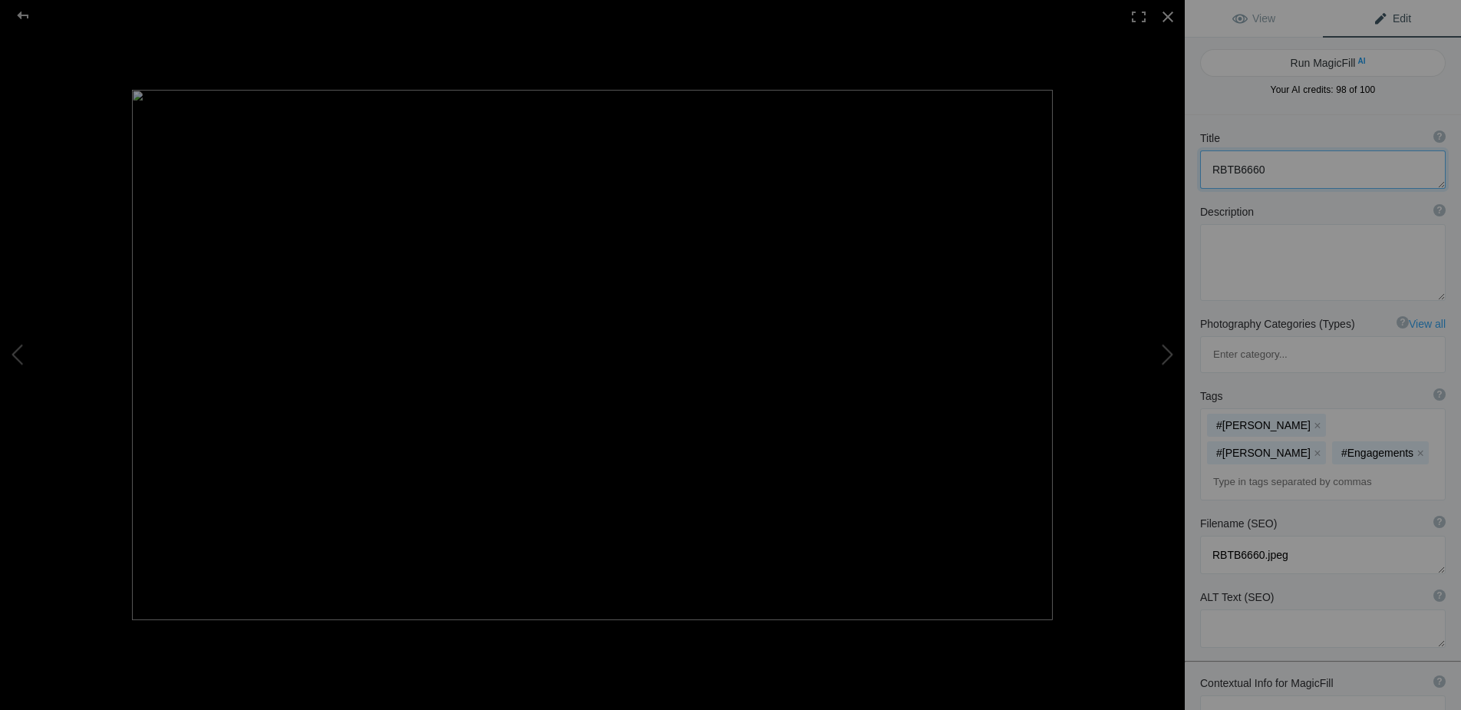
drag, startPoint x: 1282, startPoint y: 170, endPoint x: 1202, endPoint y: 166, distance: 80.6
click at [1202, 166] on textarea at bounding box center [1323, 169] width 246 height 38
type textarea "[PERSON_NAME] and [PERSON_NAME]"
drag, startPoint x: 1289, startPoint y: 484, endPoint x: 1208, endPoint y: 480, distance: 81.4
click at [1208, 536] on textarea at bounding box center [1323, 555] width 246 height 38
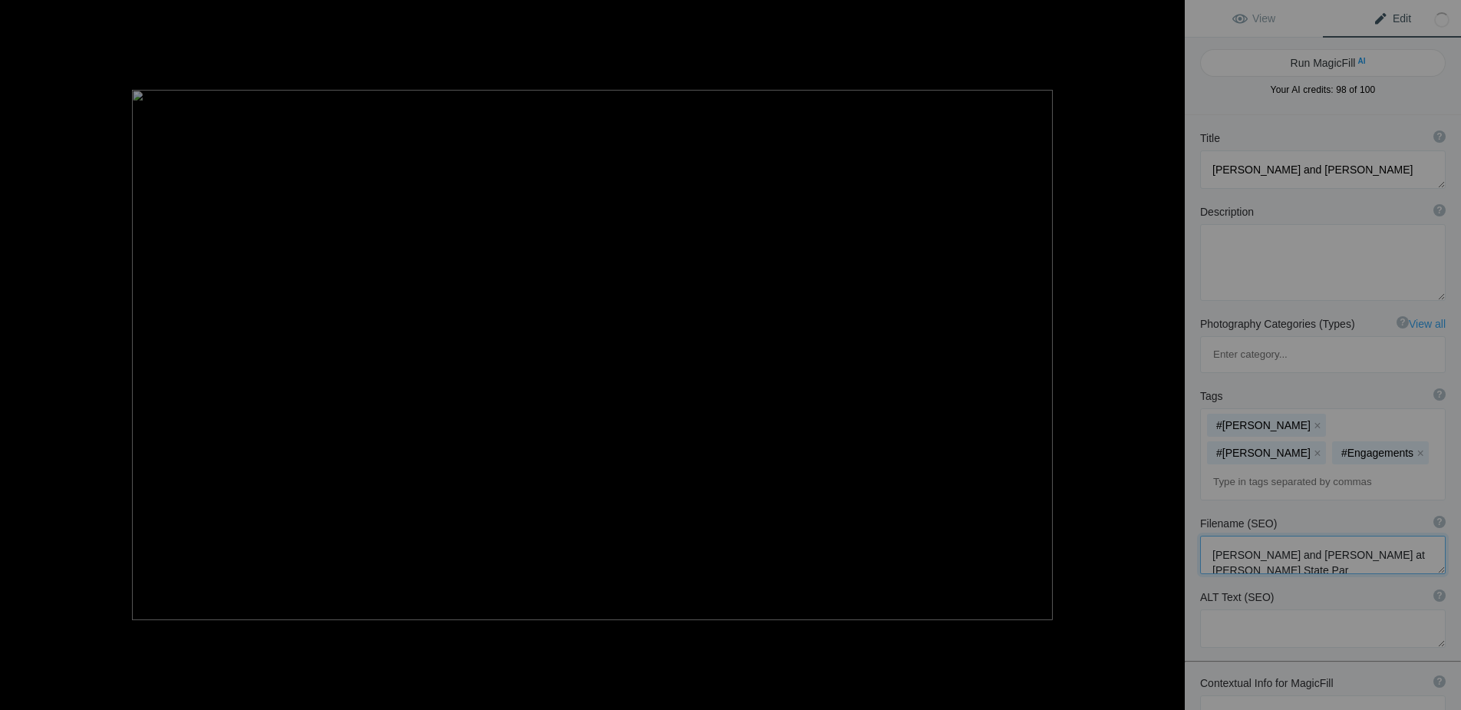
type textarea "Danielle and Andy at Robert Mosses State Park"
click at [22, 14] on div at bounding box center [22, 15] width 55 height 31
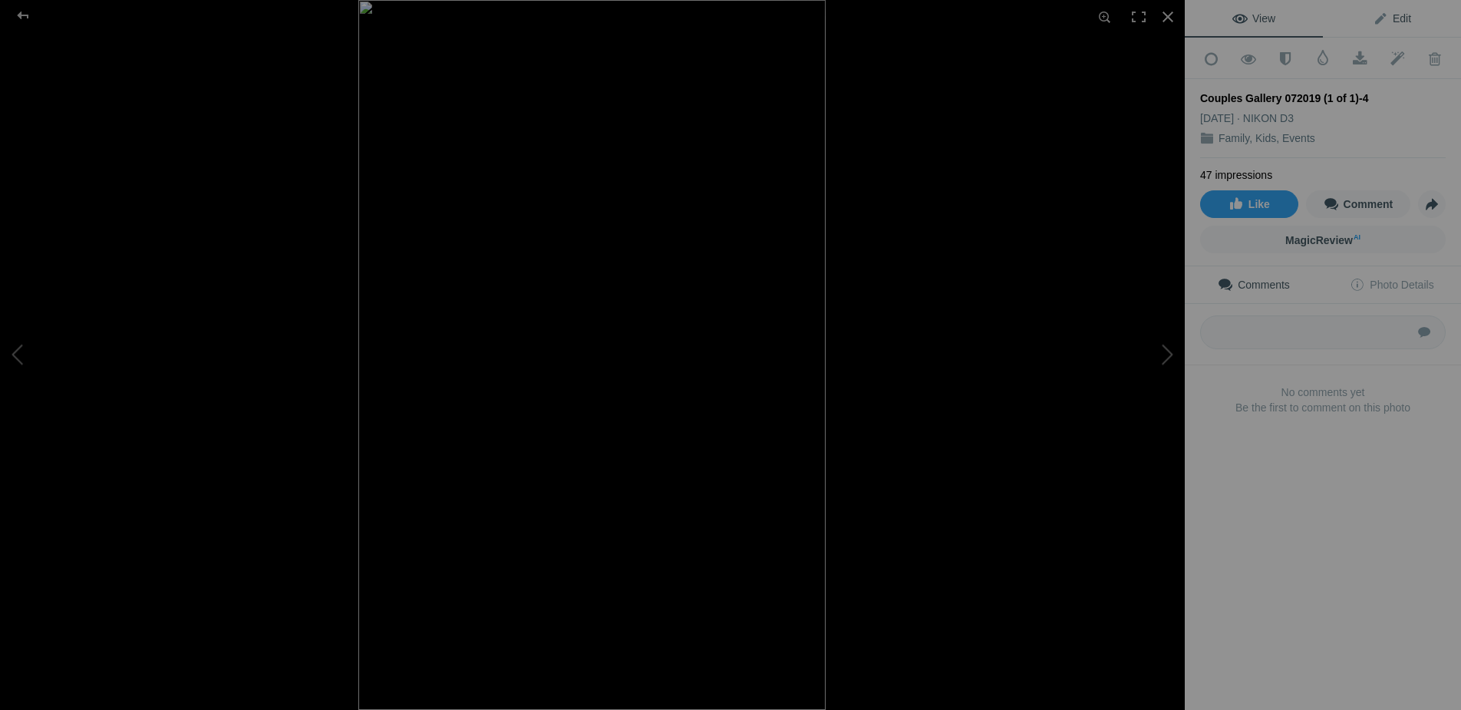
click at [1404, 15] on span "Edit" at bounding box center [1392, 18] width 38 height 12
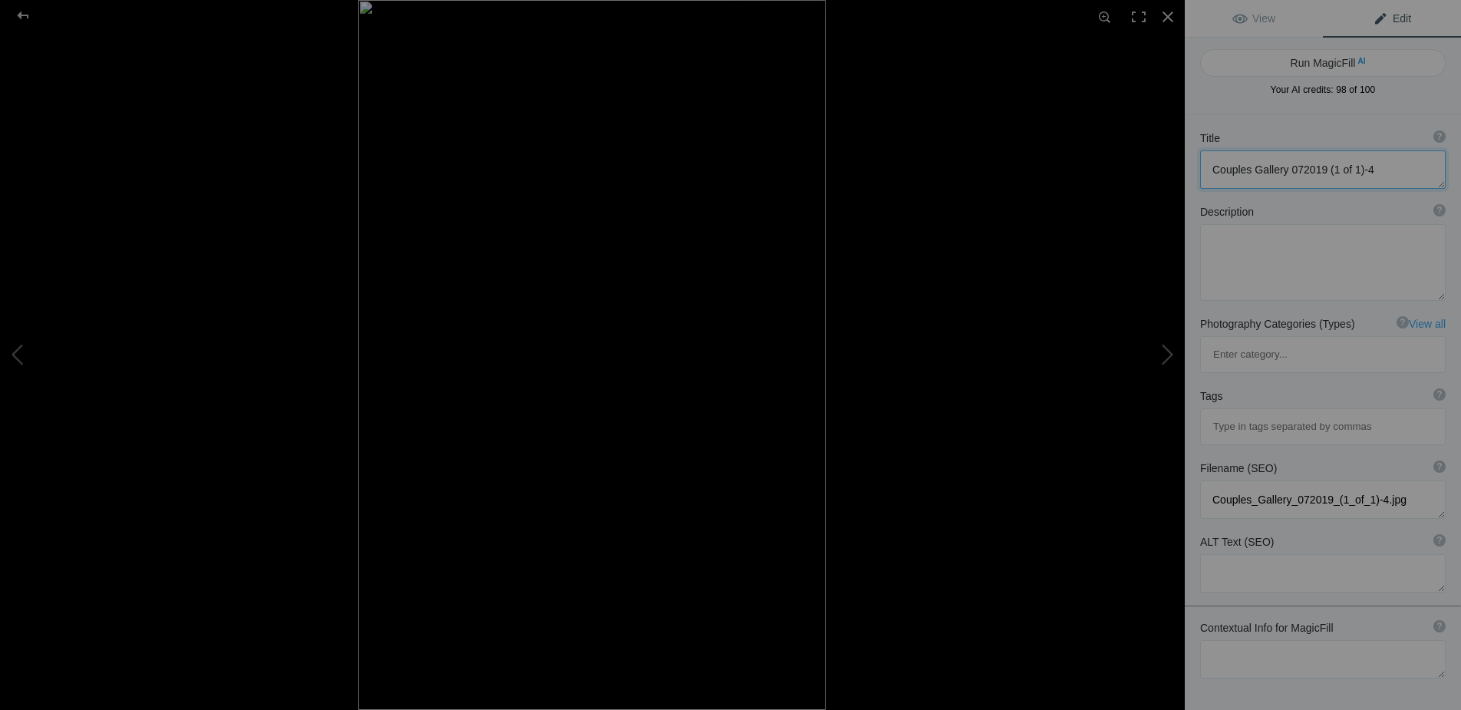
drag, startPoint x: 1384, startPoint y: 166, endPoint x: 1223, endPoint y: 160, distance: 161.3
click at [1223, 160] on textarea at bounding box center [1323, 169] width 246 height 38
type textarea "[PERSON_NAME] and [PERSON_NAME] engagement"
drag, startPoint x: 1404, startPoint y: 431, endPoint x: 1189, endPoint y: 426, distance: 214.9
click at [1189, 453] on div "Filename (SEO) ? Choose a clear, descriptive filename that accurately represent…" at bounding box center [1323, 490] width 276 height 74
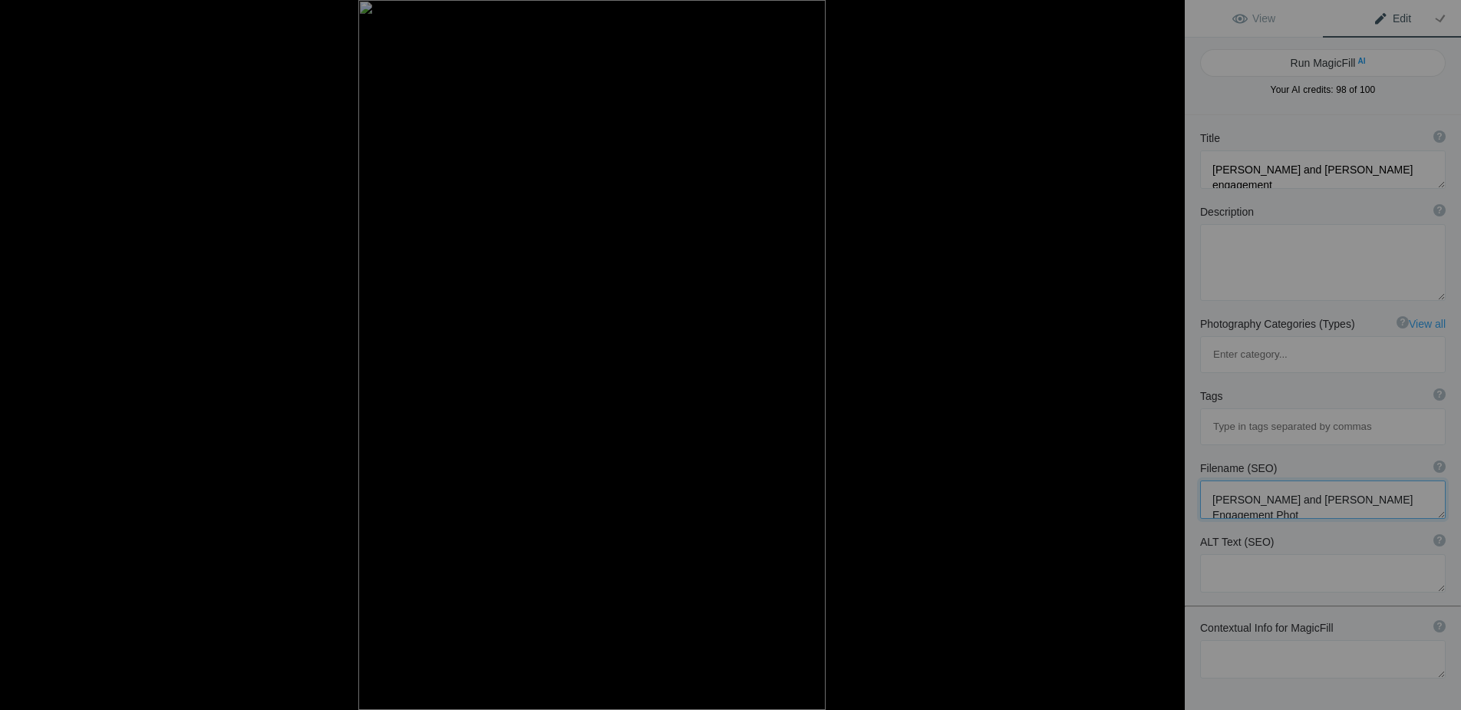
type textarea "[PERSON_NAME] and [PERSON_NAME] Engagement Photo"
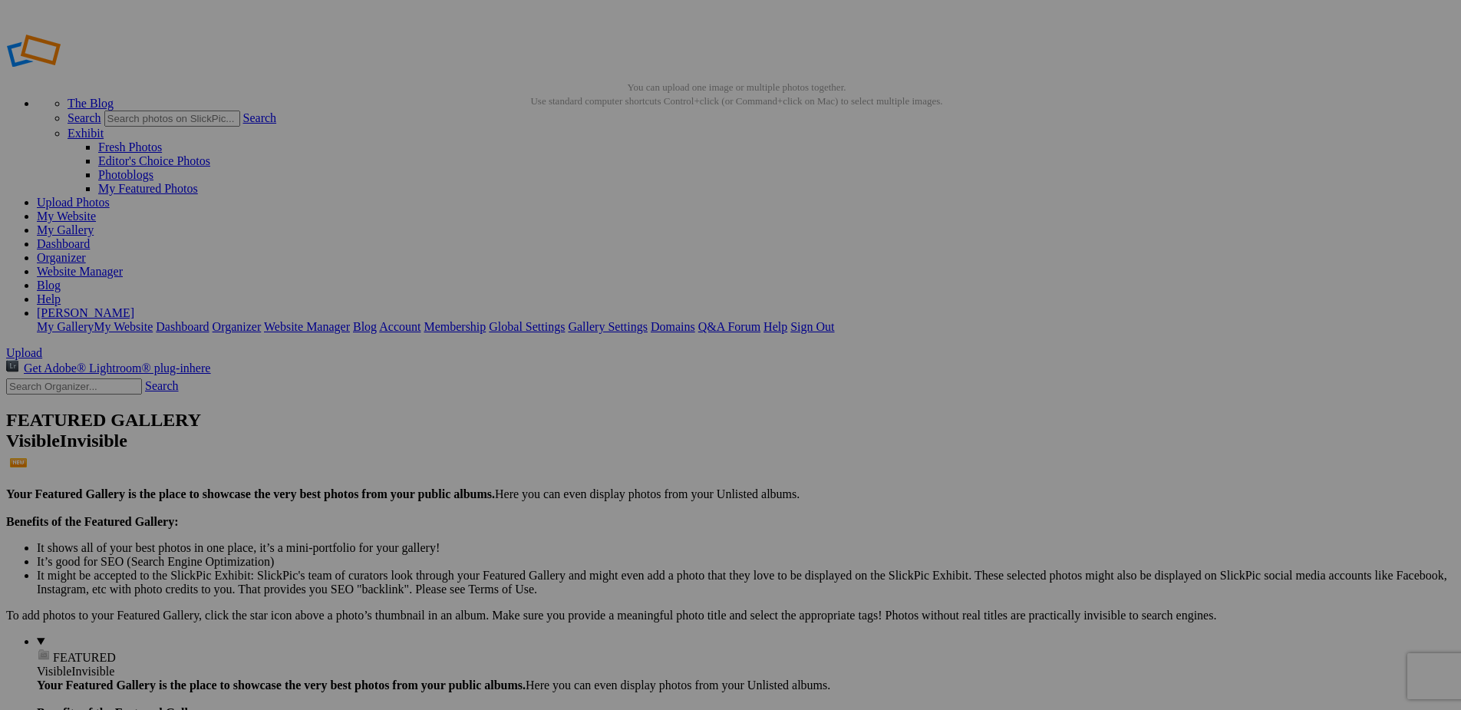
drag, startPoint x: 454, startPoint y: 474, endPoint x: 395, endPoint y: 475, distance: 59.1
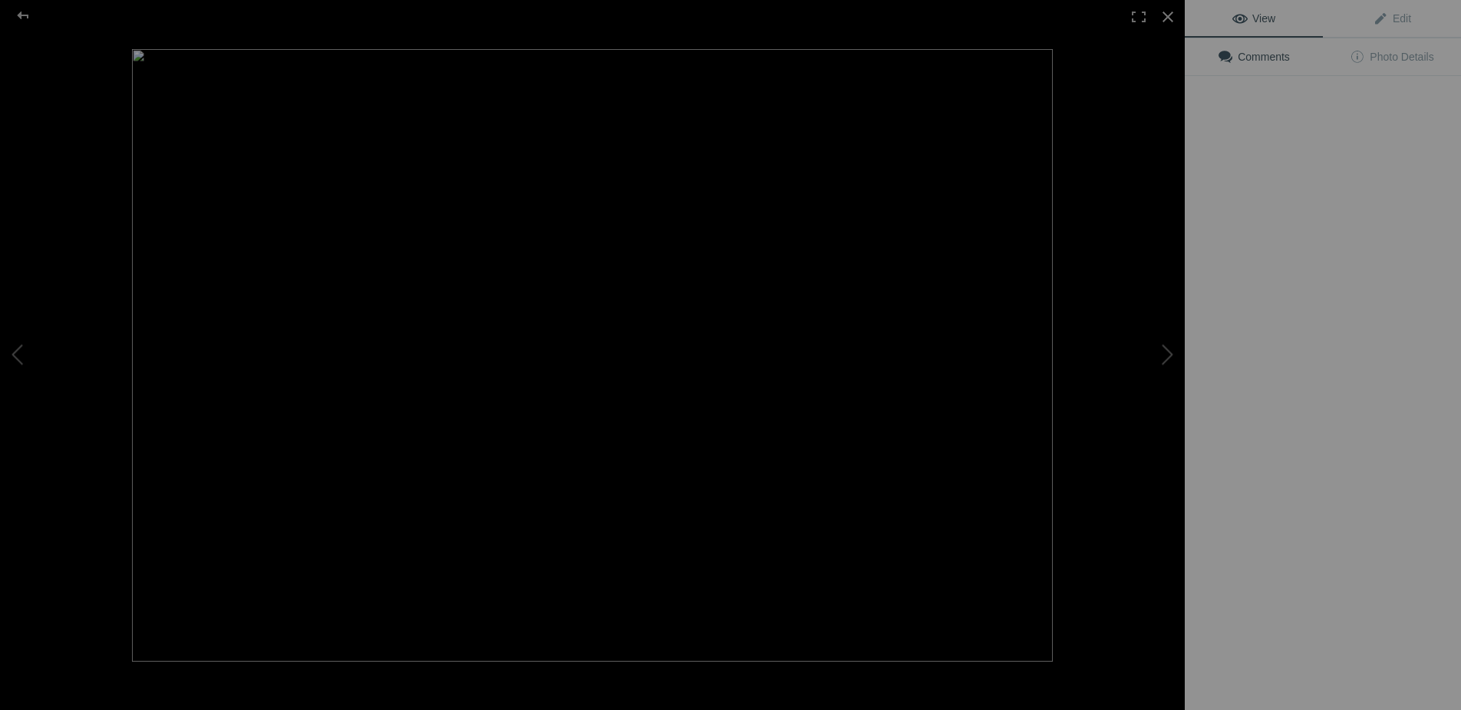
click at [404, 401] on img at bounding box center [592, 355] width 921 height 612
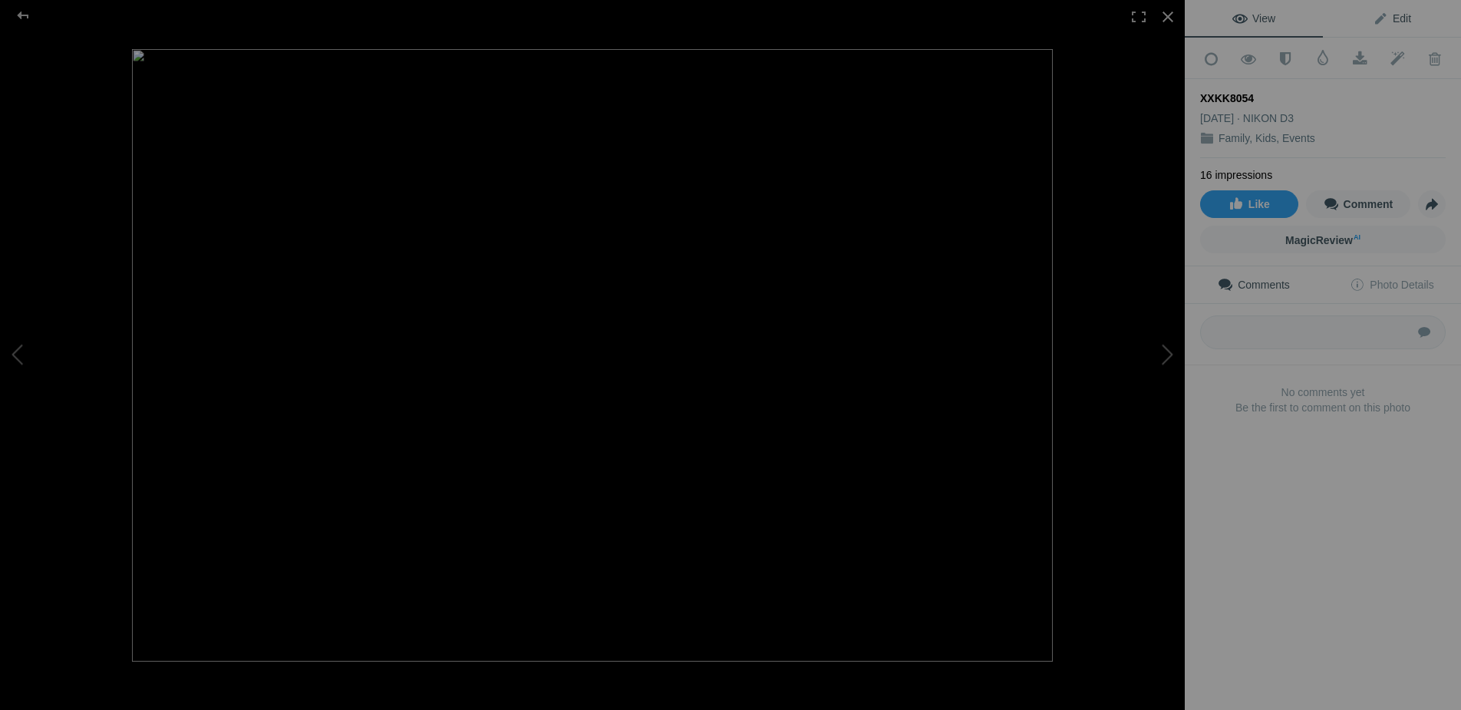
click at [1403, 18] on span "Edit" at bounding box center [1392, 18] width 38 height 12
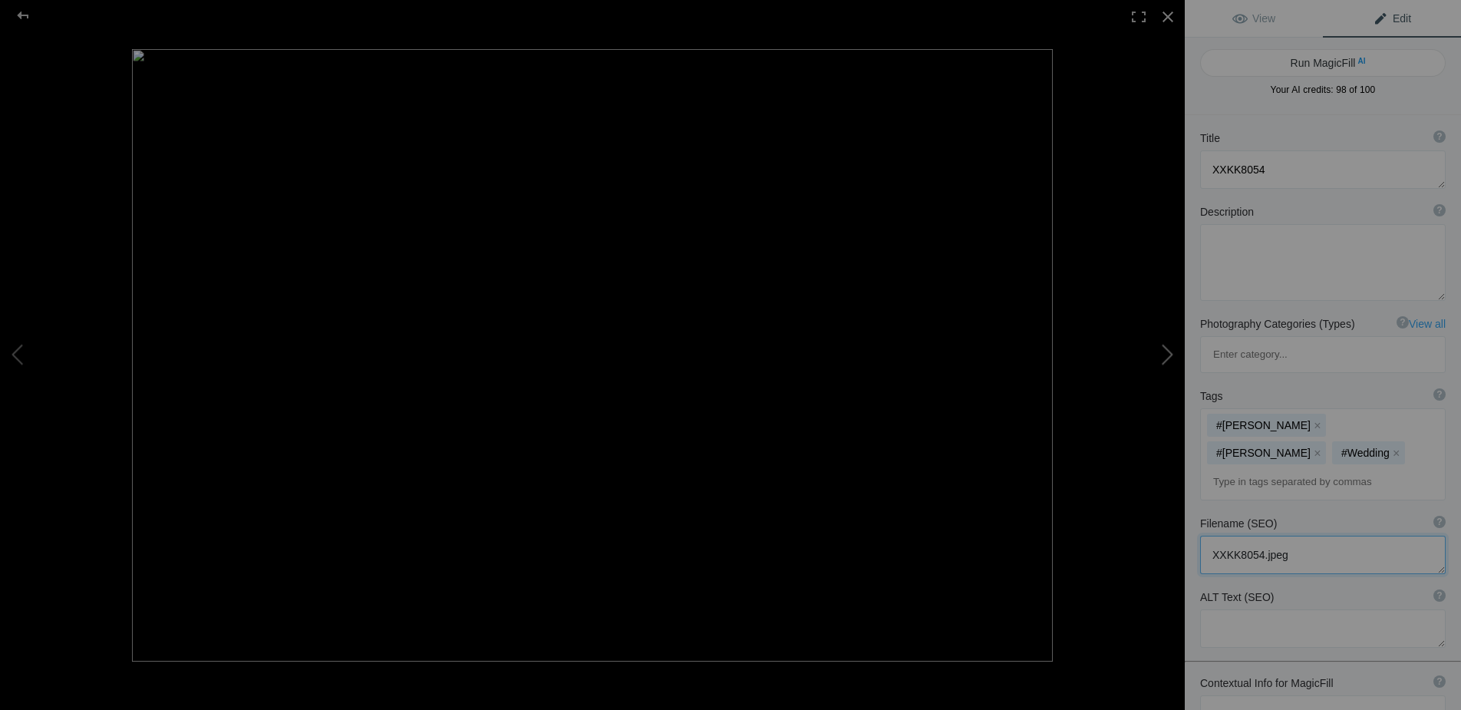
drag, startPoint x: 1302, startPoint y: 459, endPoint x: 1175, endPoint y: 455, distance: 127.4
click at [1175, 455] on div "XXKK8054 View Edit Run MagicFill AI Your AI credits: 98 of 100 You have used al…" at bounding box center [730, 355] width 1461 height 710
click at [1215, 446] on div "XXKK8054 View Edit Run MagicFill AI Your AI credits: 98 of 100 You have used al…" at bounding box center [730, 355] width 1461 height 710
type textarea "Jema and son"
type textarea "Jema with her son"
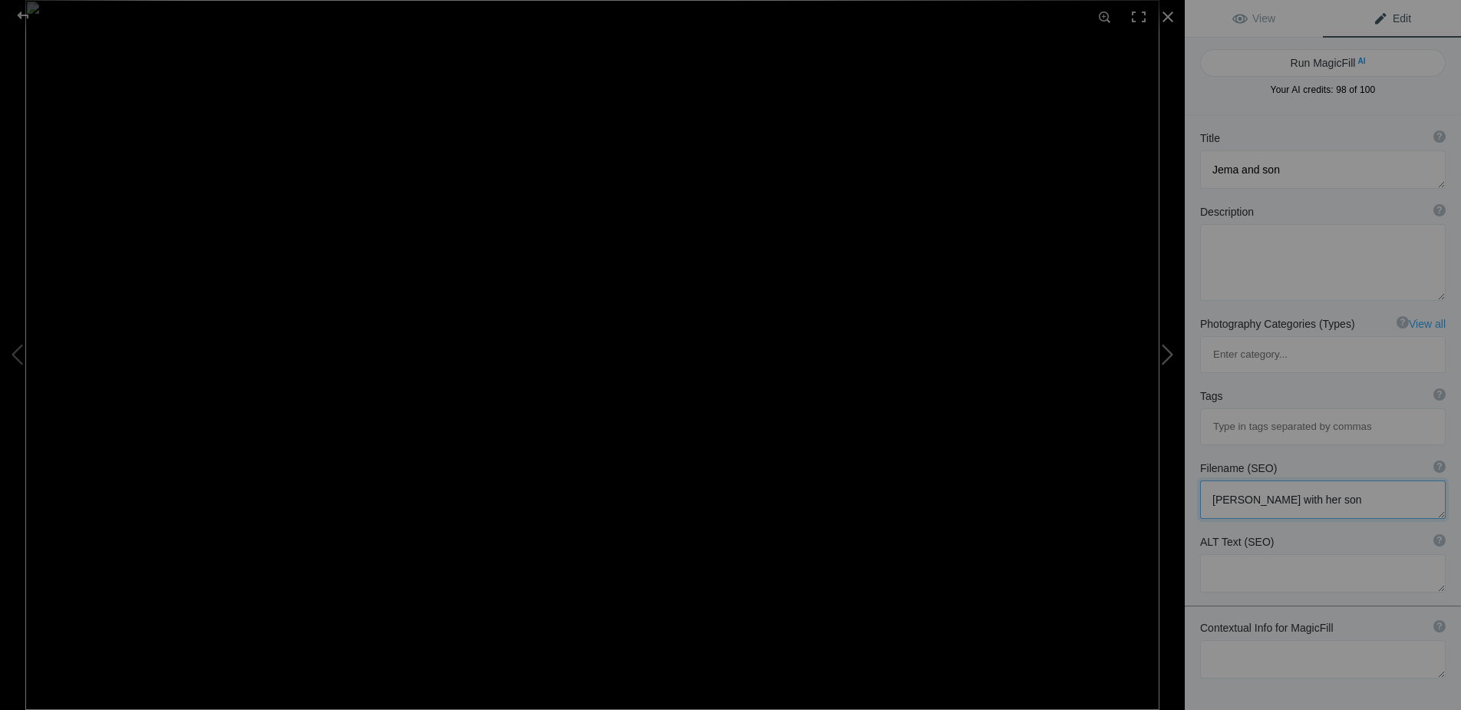
click at [1165, 354] on button at bounding box center [1127, 354] width 115 height 255
type textarea "XXKK8054"
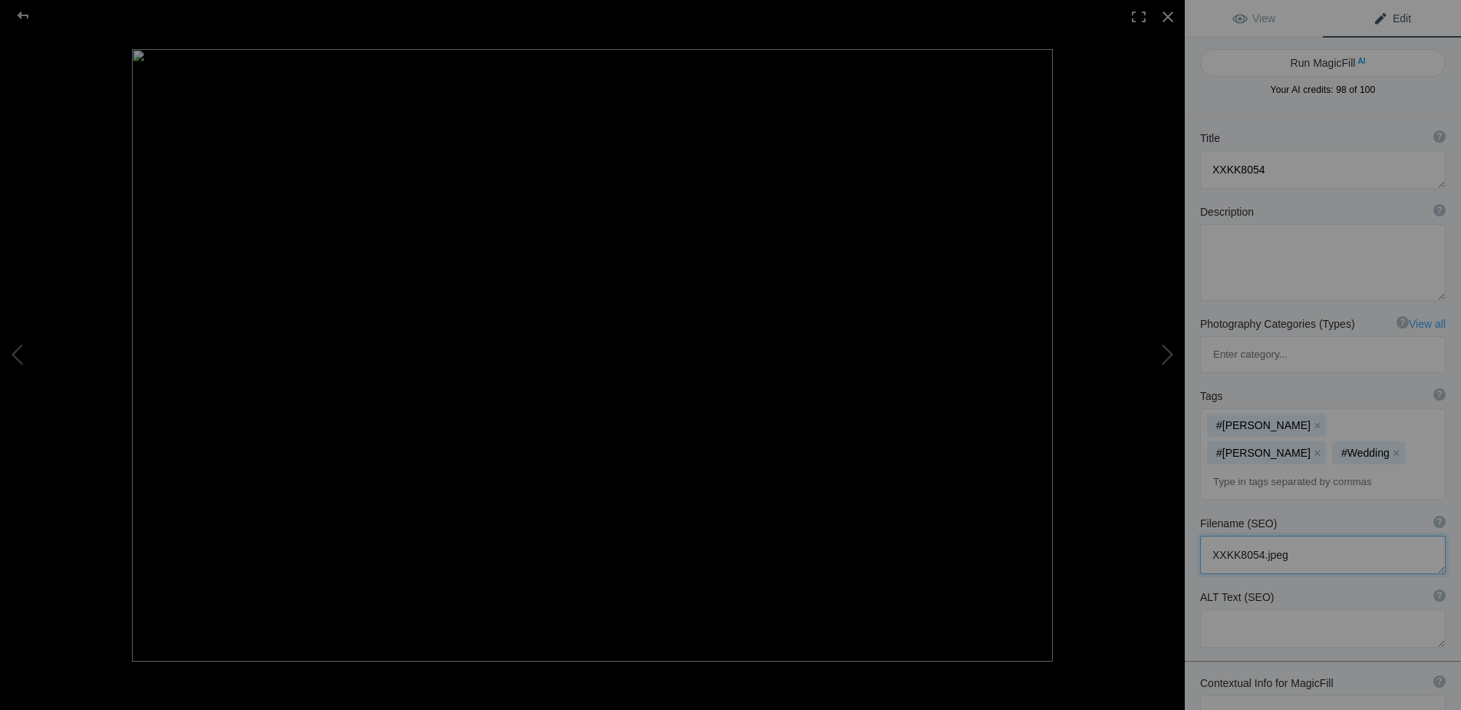
drag, startPoint x: 1294, startPoint y: 461, endPoint x: 1210, endPoint y: 454, distance: 83.9
click at [1210, 536] on textarea at bounding box center [1323, 555] width 246 height 38
click at [1297, 536] on textarea at bounding box center [1323, 555] width 246 height 38
drag, startPoint x: 1211, startPoint y: 453, endPoint x: 1432, endPoint y: 456, distance: 221.0
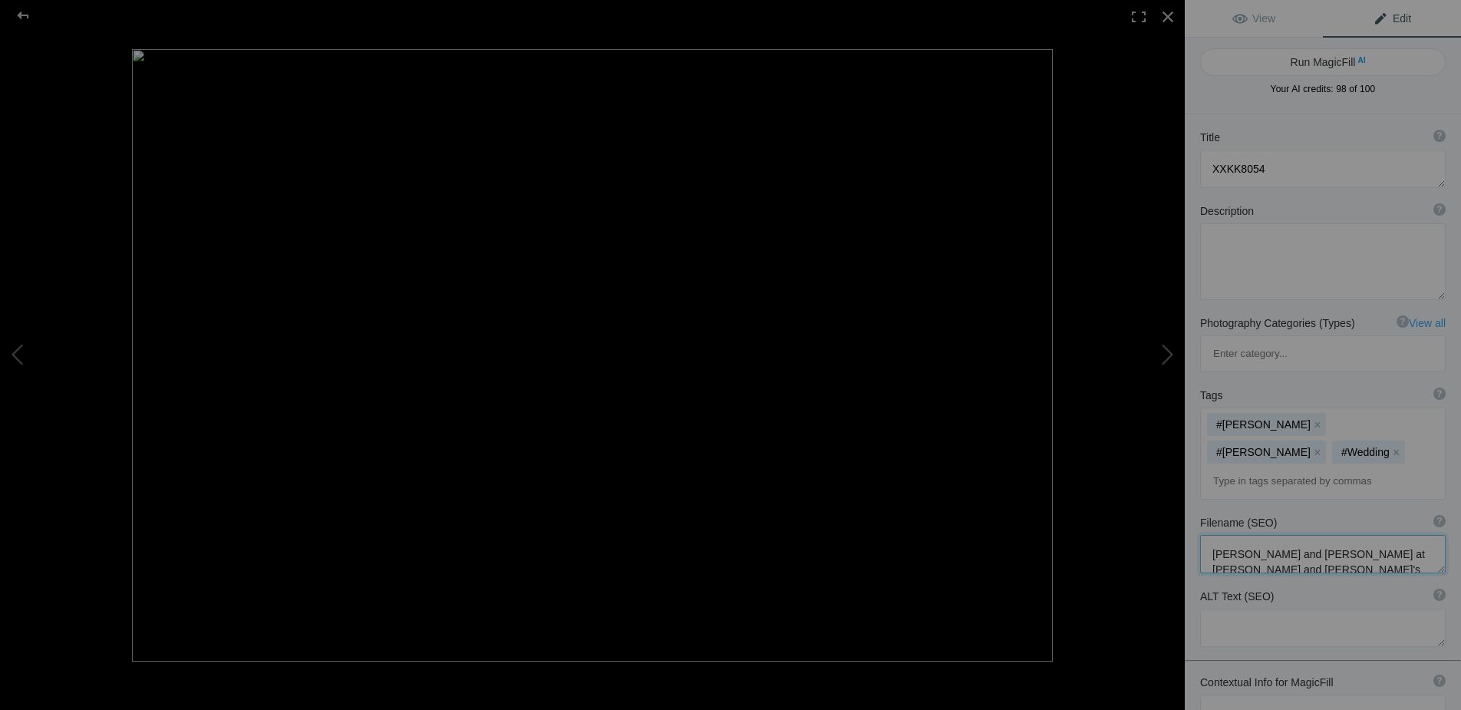
click at [1432, 535] on textarea at bounding box center [1323, 554] width 246 height 38
type textarea "[PERSON_NAME] and [PERSON_NAME] at [PERSON_NAME] and [PERSON_NAME]'s wedding"
drag, startPoint x: 1271, startPoint y: 167, endPoint x: 1208, endPoint y: 164, distance: 63.8
click at [1208, 164] on textarea at bounding box center [1323, 169] width 246 height 38
paste textarea "Nate and Jema at Danellie and Andy's wedding"
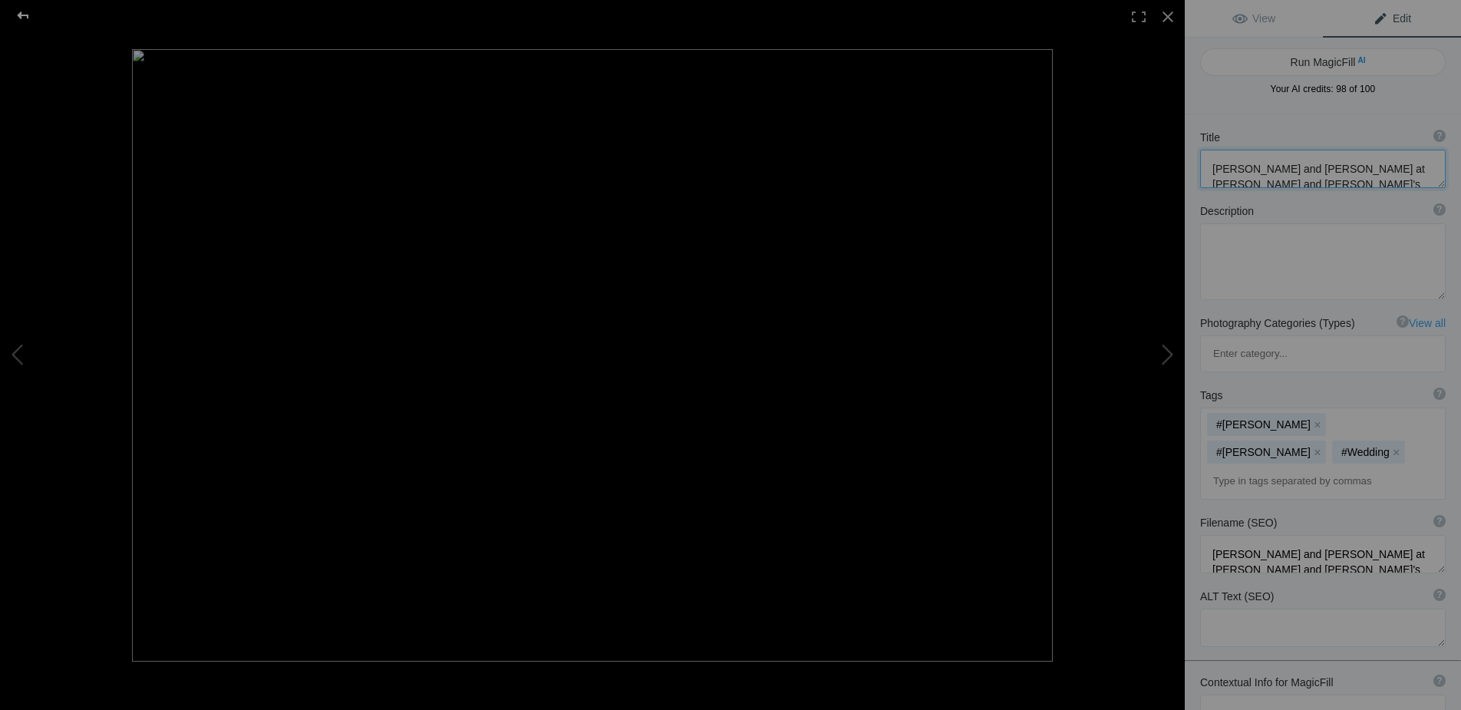
type textarea "Nate and Jema at Danellie and Andy's wedding"
click at [20, 11] on div at bounding box center [22, 15] width 55 height 31
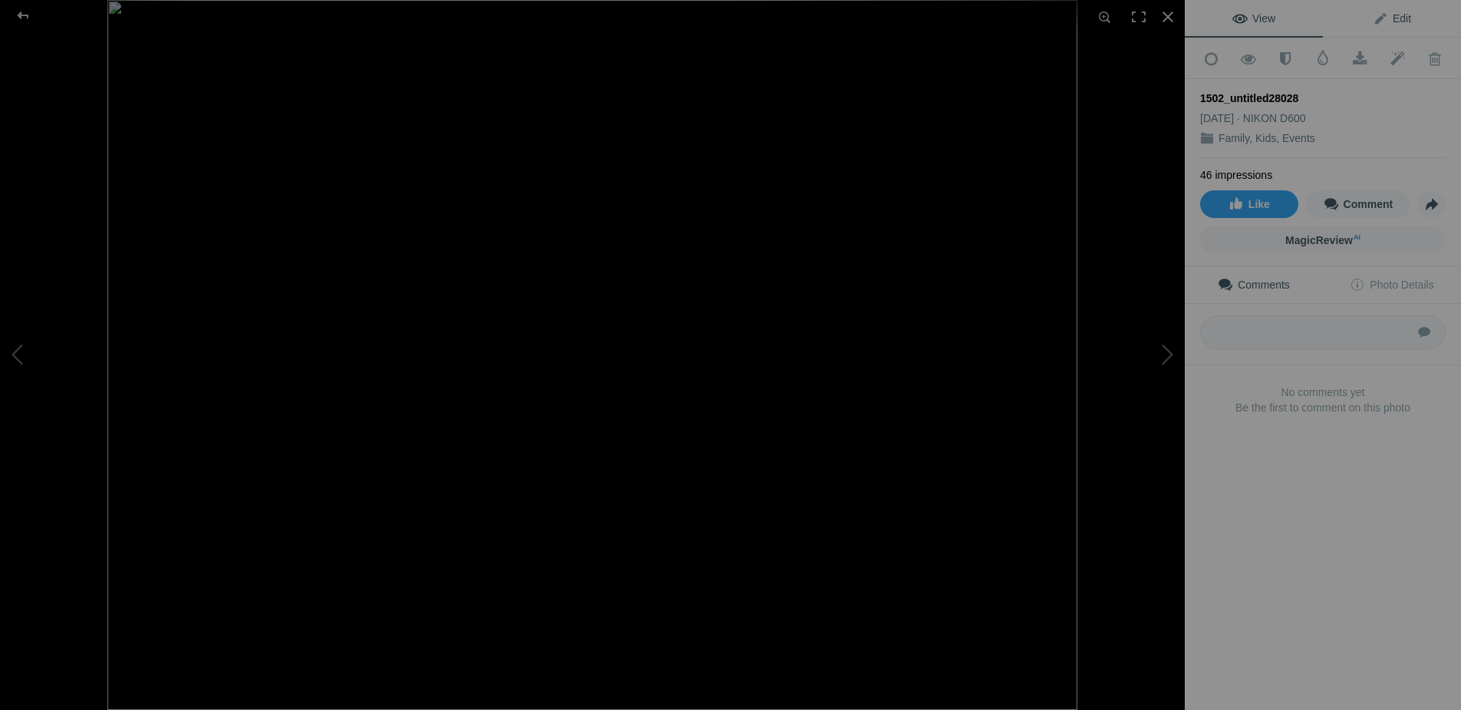
click at [1409, 15] on span "Edit" at bounding box center [1392, 18] width 38 height 12
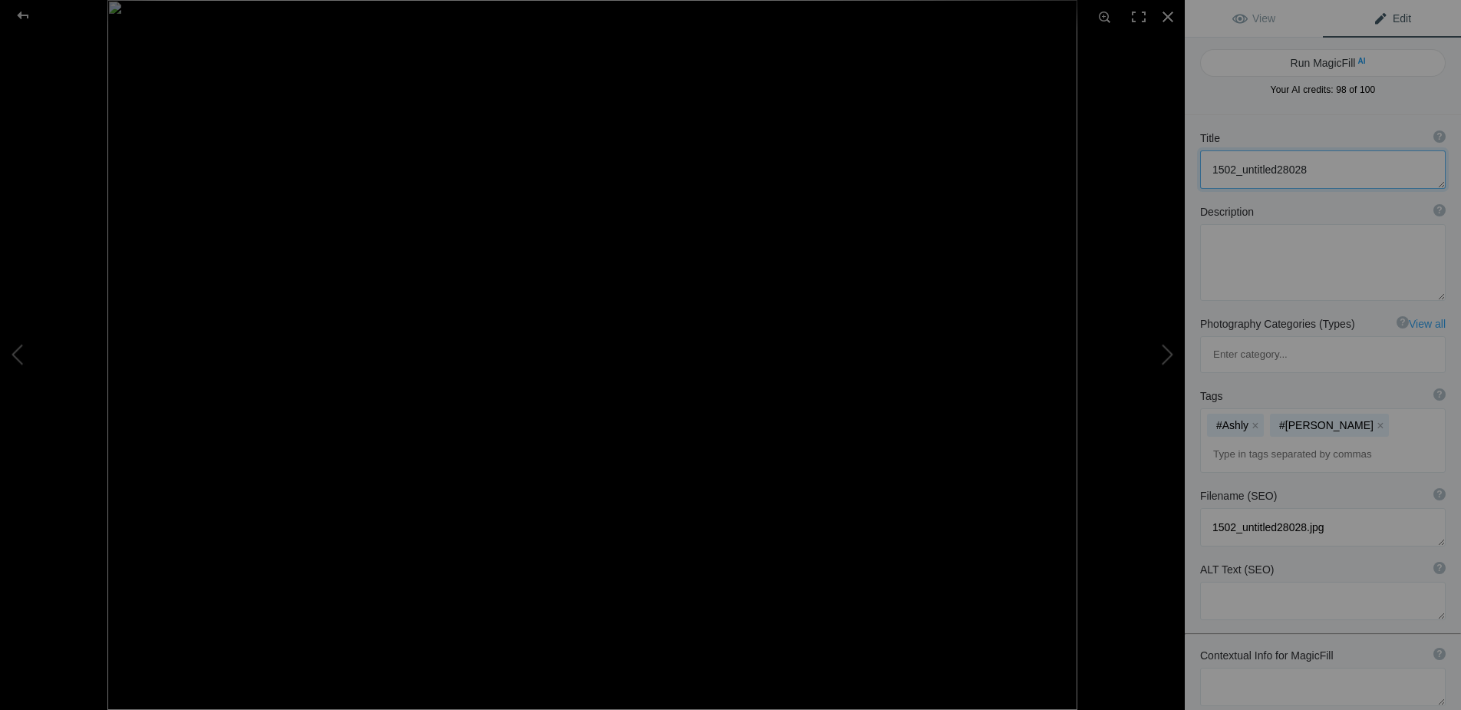
drag, startPoint x: 1326, startPoint y: 174, endPoint x: 1200, endPoint y: 164, distance: 126.2
click at [1200, 164] on textarea at bounding box center [1323, 169] width 246 height 38
type textarea "[PERSON_NAME]"
drag, startPoint x: 1332, startPoint y: 456, endPoint x: 1205, endPoint y: 459, distance: 126.6
click at [1205, 508] on textarea at bounding box center [1323, 527] width 246 height 38
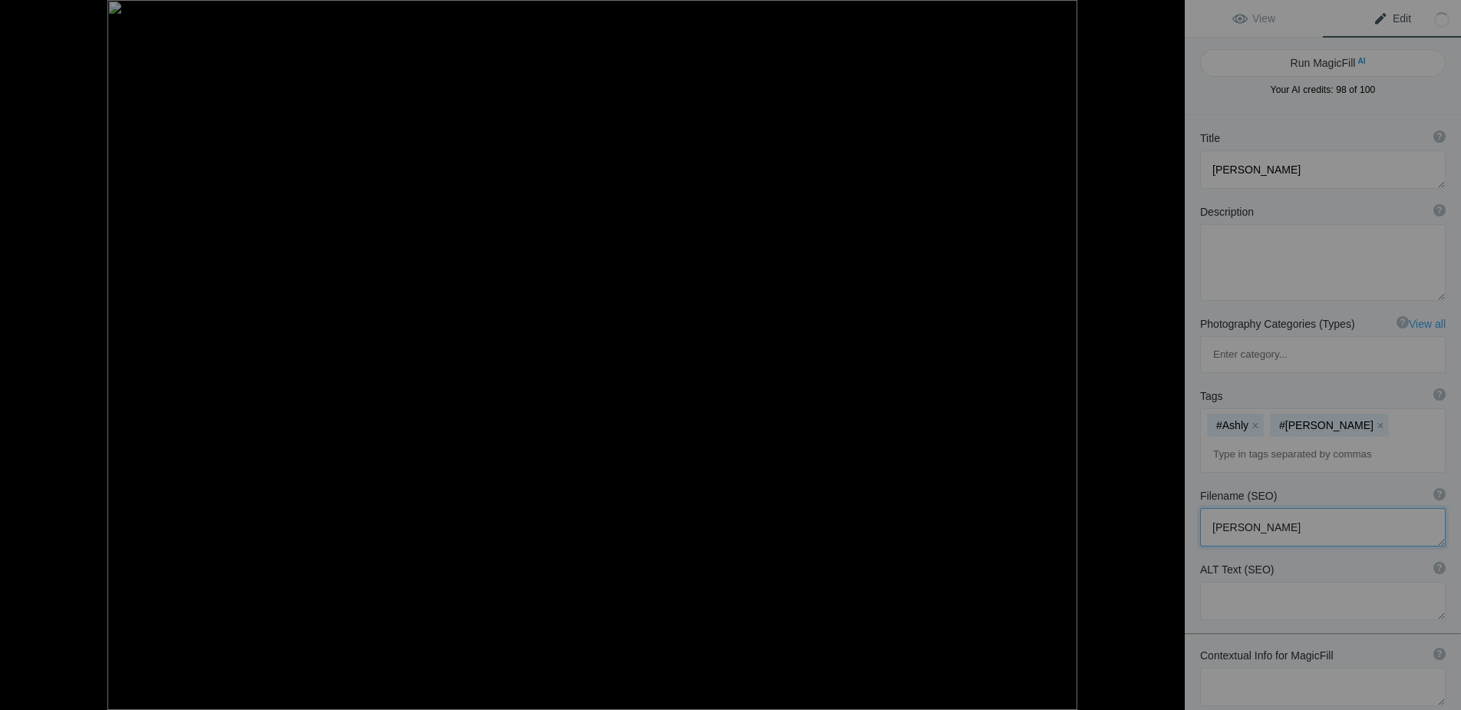
type textarea "[PERSON_NAME] portrait"
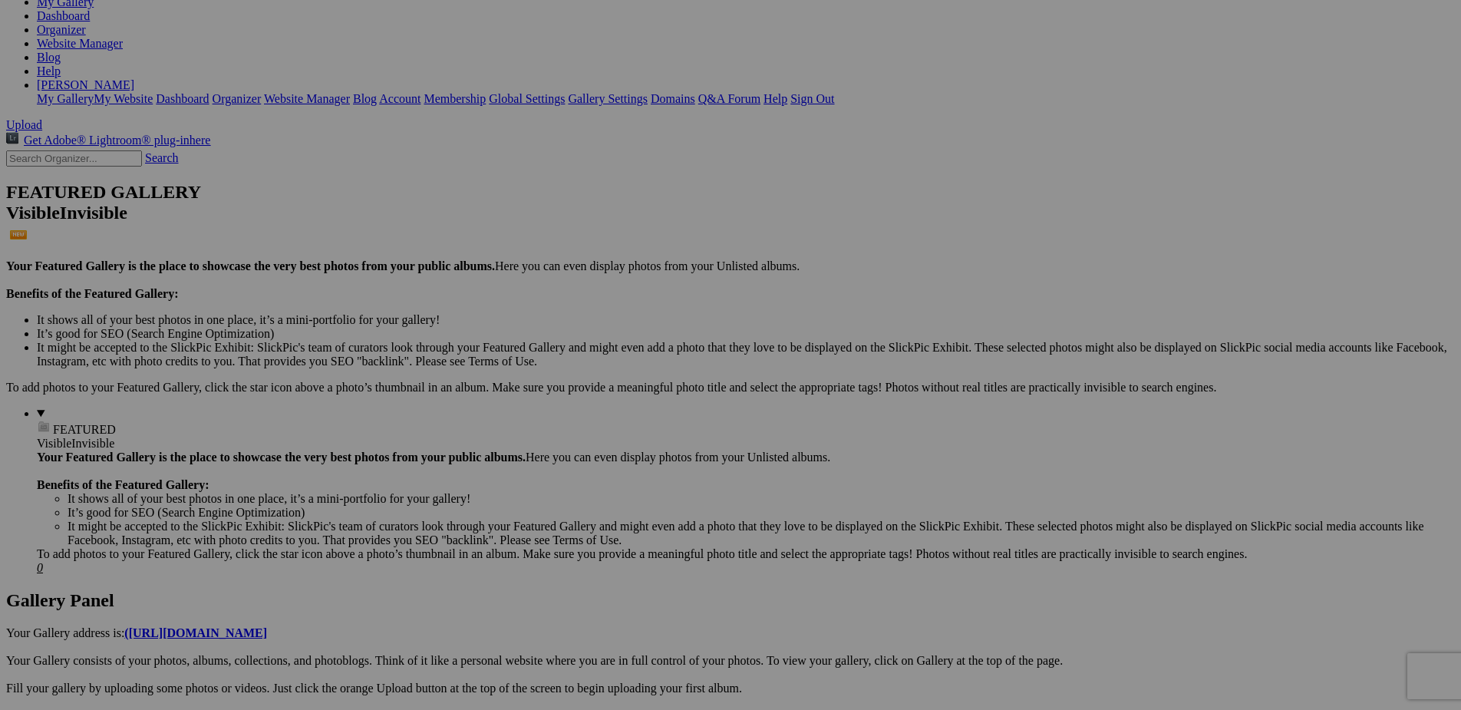
scroll to position [229, 0]
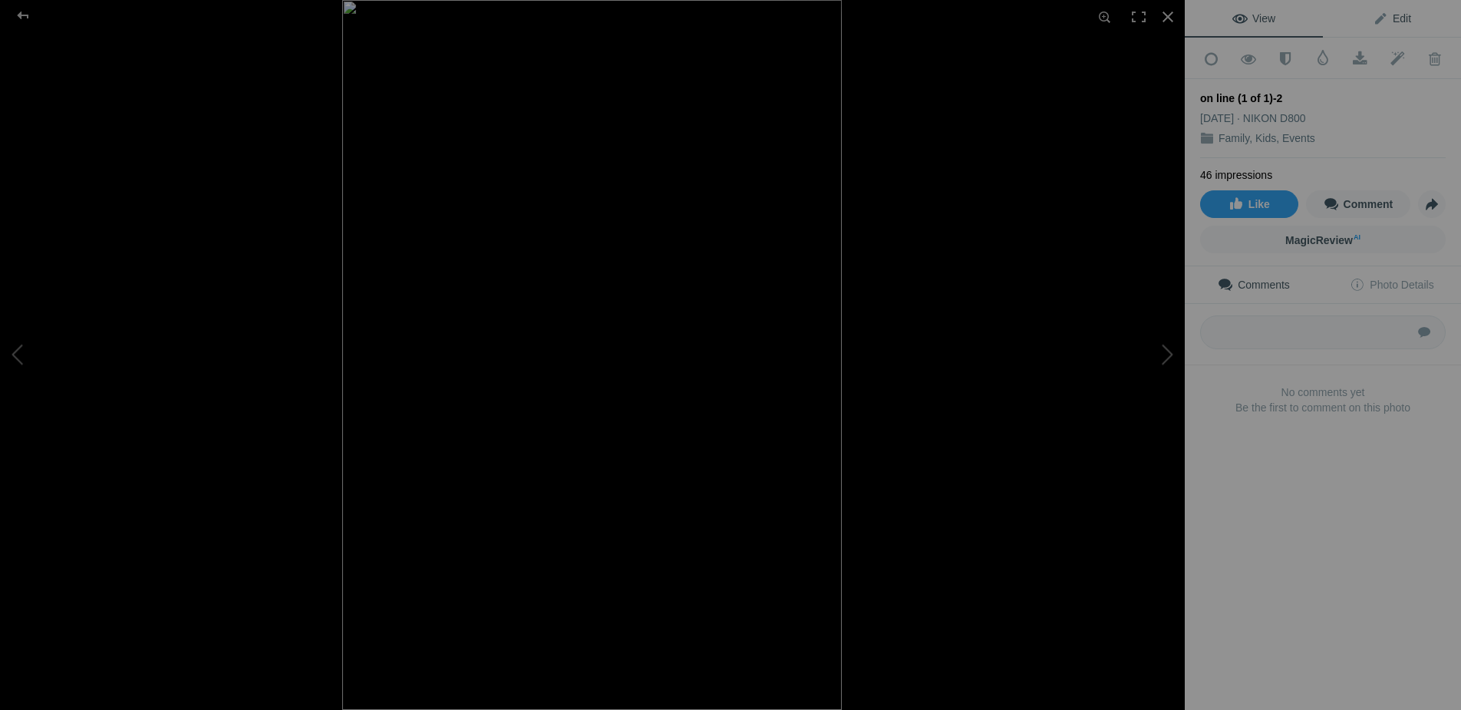
click at [1398, 10] on link "Edit" at bounding box center [1392, 18] width 138 height 37
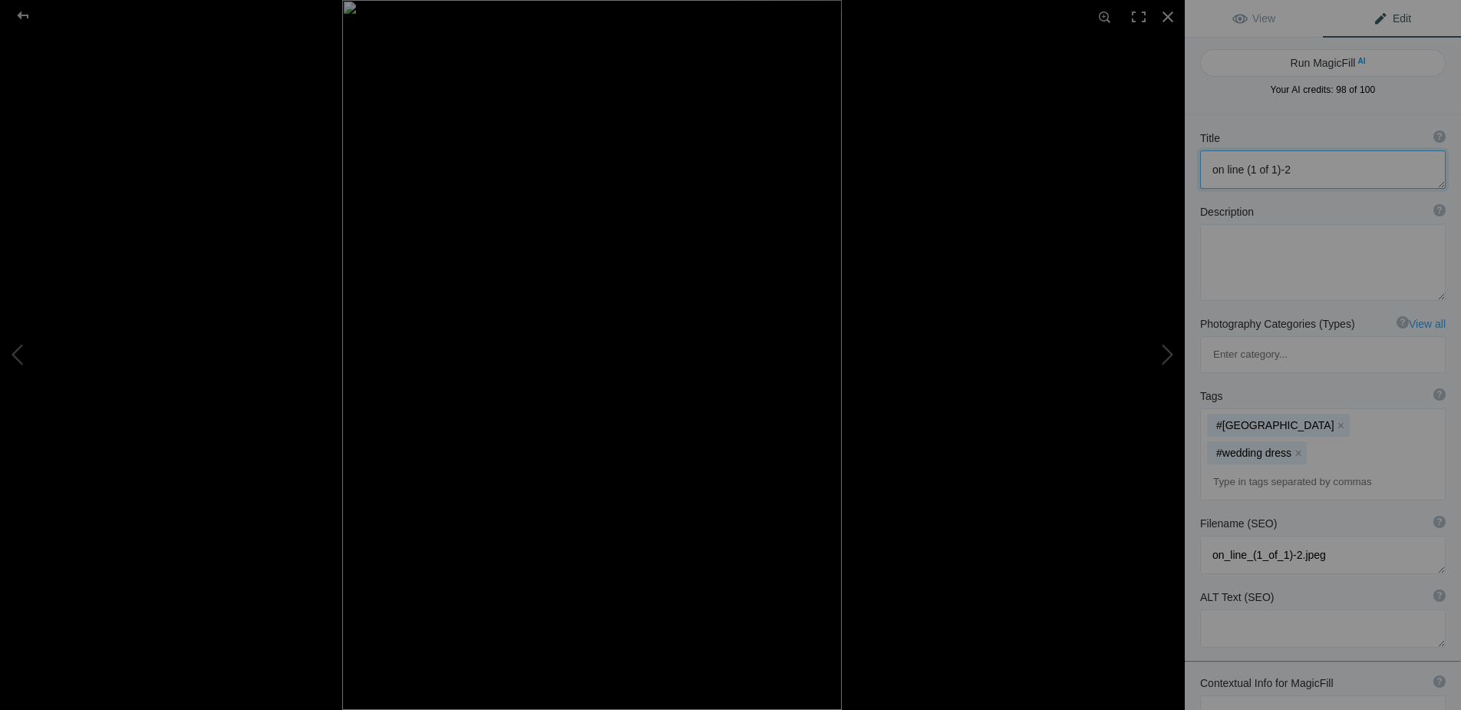
drag, startPoint x: 1293, startPoint y: 170, endPoint x: 1207, endPoint y: 168, distance: 85.9
click at [1207, 168] on textarea at bounding box center [1323, 169] width 246 height 38
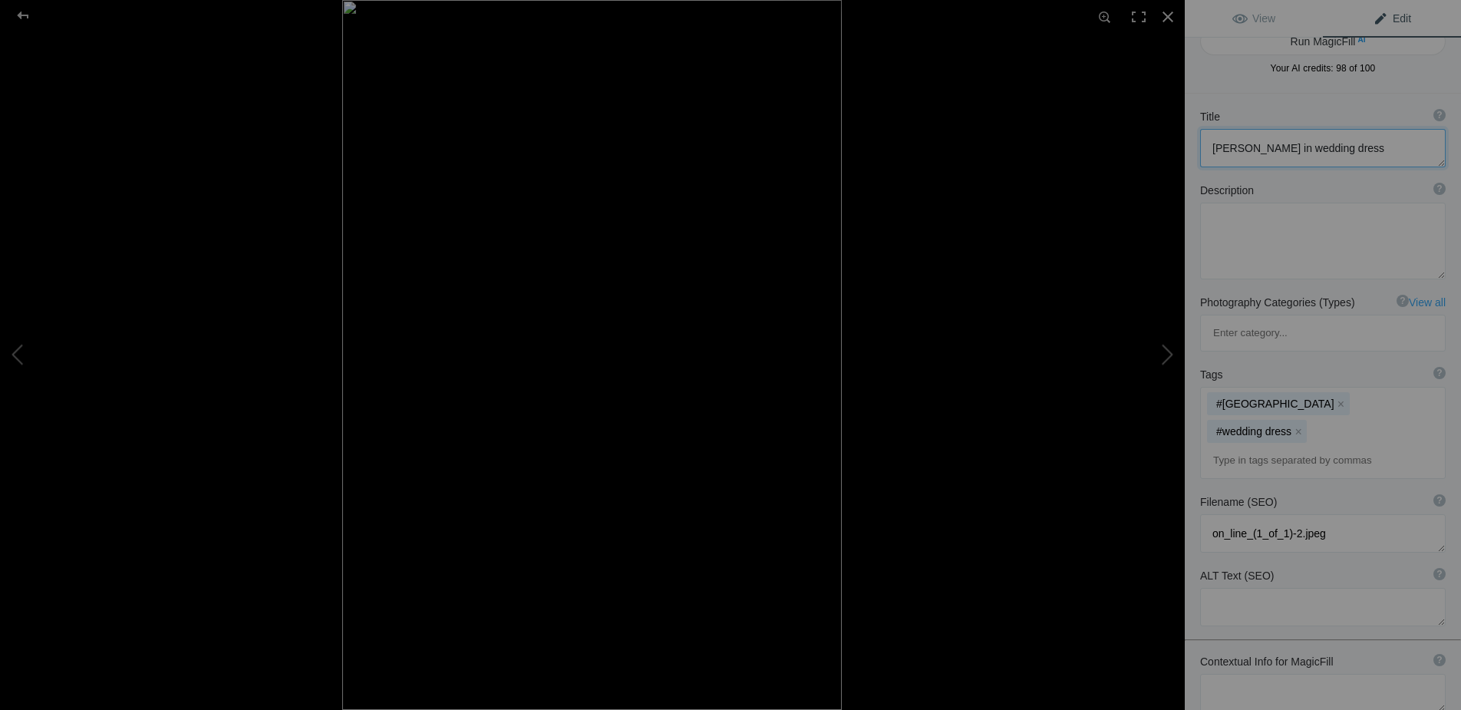
scroll to position [21, 0]
type textarea "[PERSON_NAME] in wedding dress"
drag, startPoint x: 1321, startPoint y: 433, endPoint x: 1199, endPoint y: 421, distance: 122.5
click at [1208, 506] on textarea at bounding box center [1323, 525] width 246 height 38
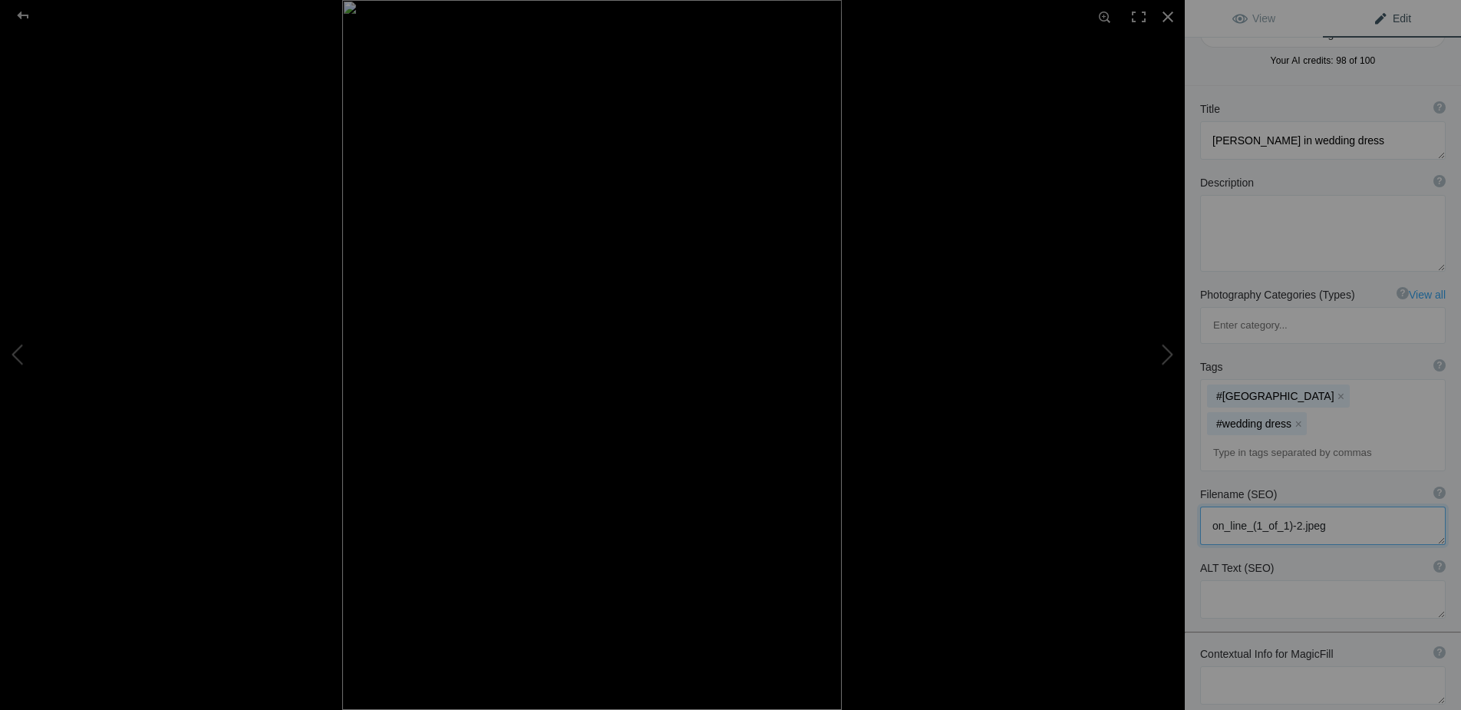
scroll to position [26, 0]
type textarea "Wedding dress"
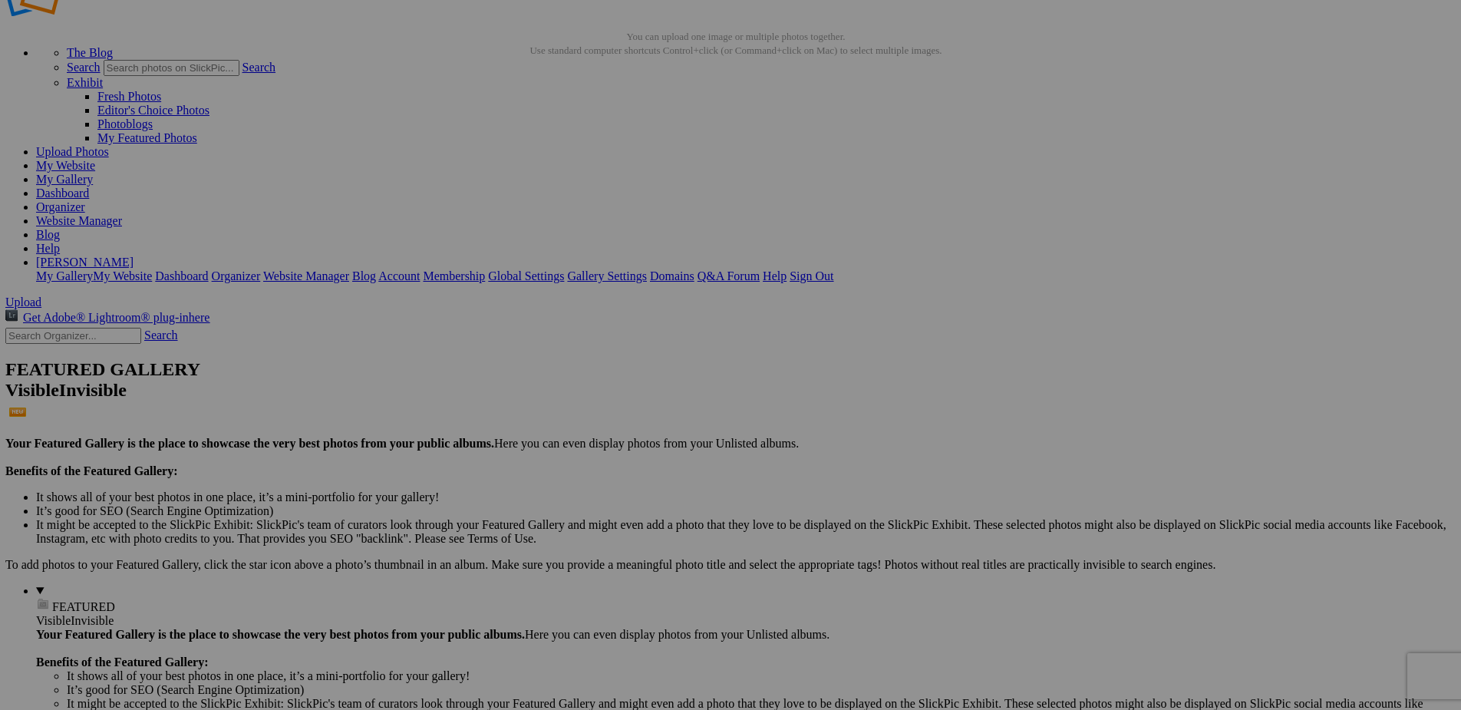
scroll to position [49, 1]
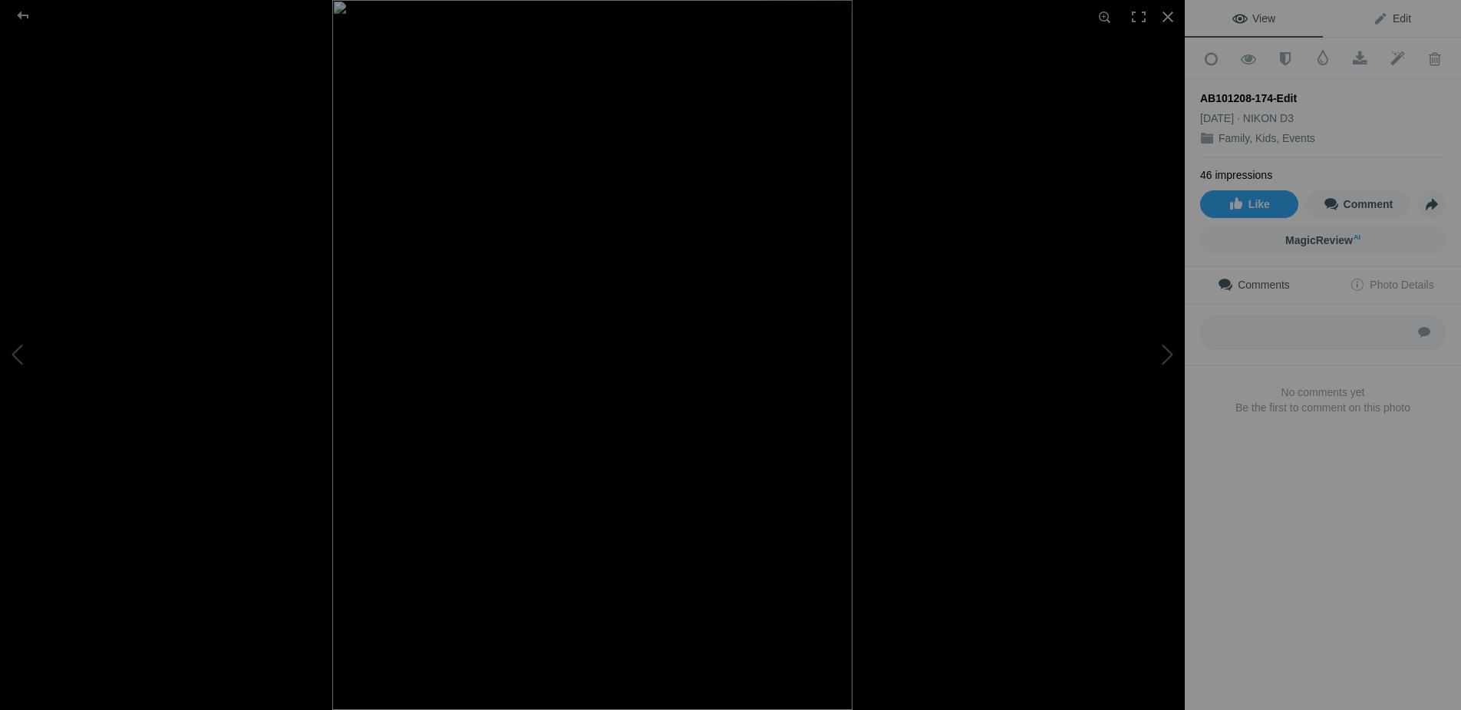
click at [1396, 15] on span "Edit" at bounding box center [1392, 18] width 38 height 12
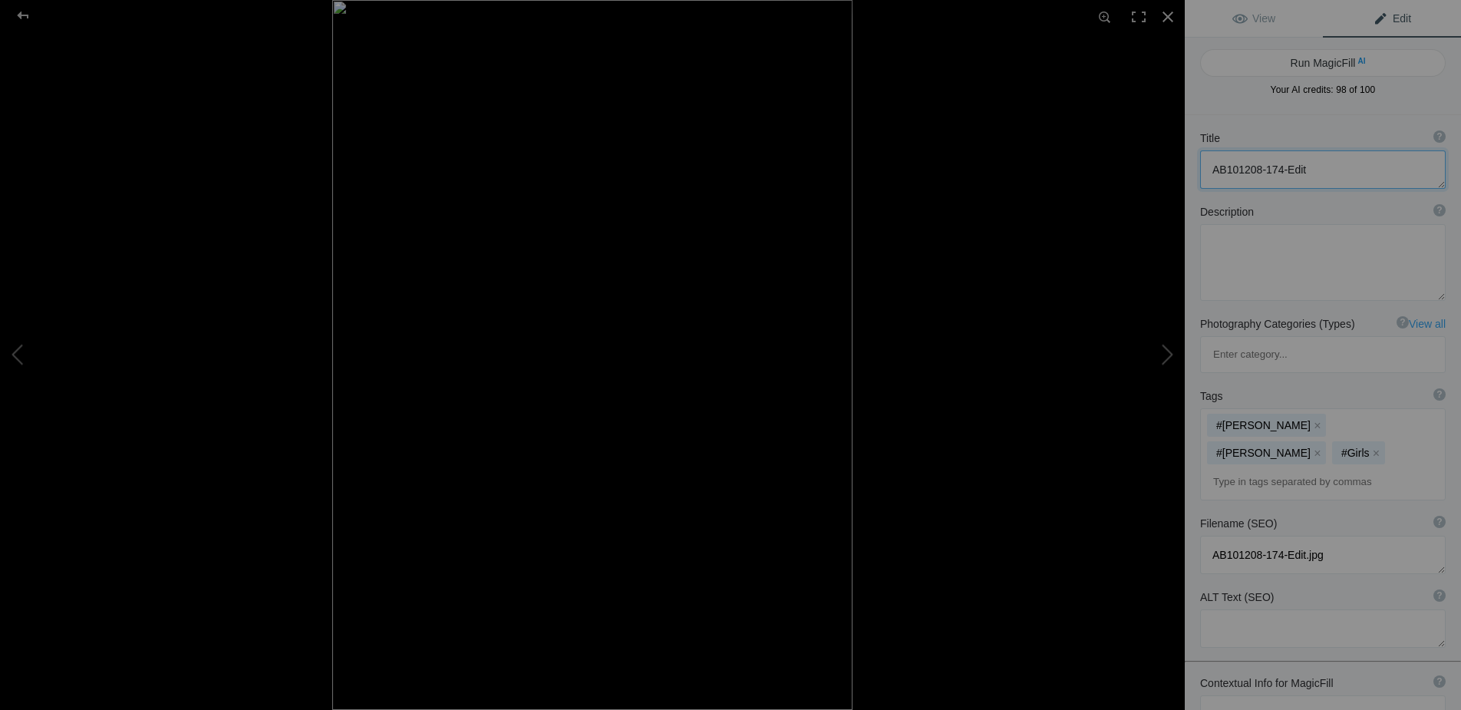
click at [1273, 170] on textarea at bounding box center [1323, 169] width 246 height 38
drag, startPoint x: 1313, startPoint y: 169, endPoint x: 1178, endPoint y: 170, distance: 134.3
click at [1178, 170] on div "AB101208-174-Edit View Edit Run MagicFill AI Your AI credits: 98 of 100 You hav…" at bounding box center [730, 355] width 1461 height 710
type textarea "[PERSON_NAME]"
drag, startPoint x: 1338, startPoint y: 454, endPoint x: 1205, endPoint y: 453, distance: 132.7
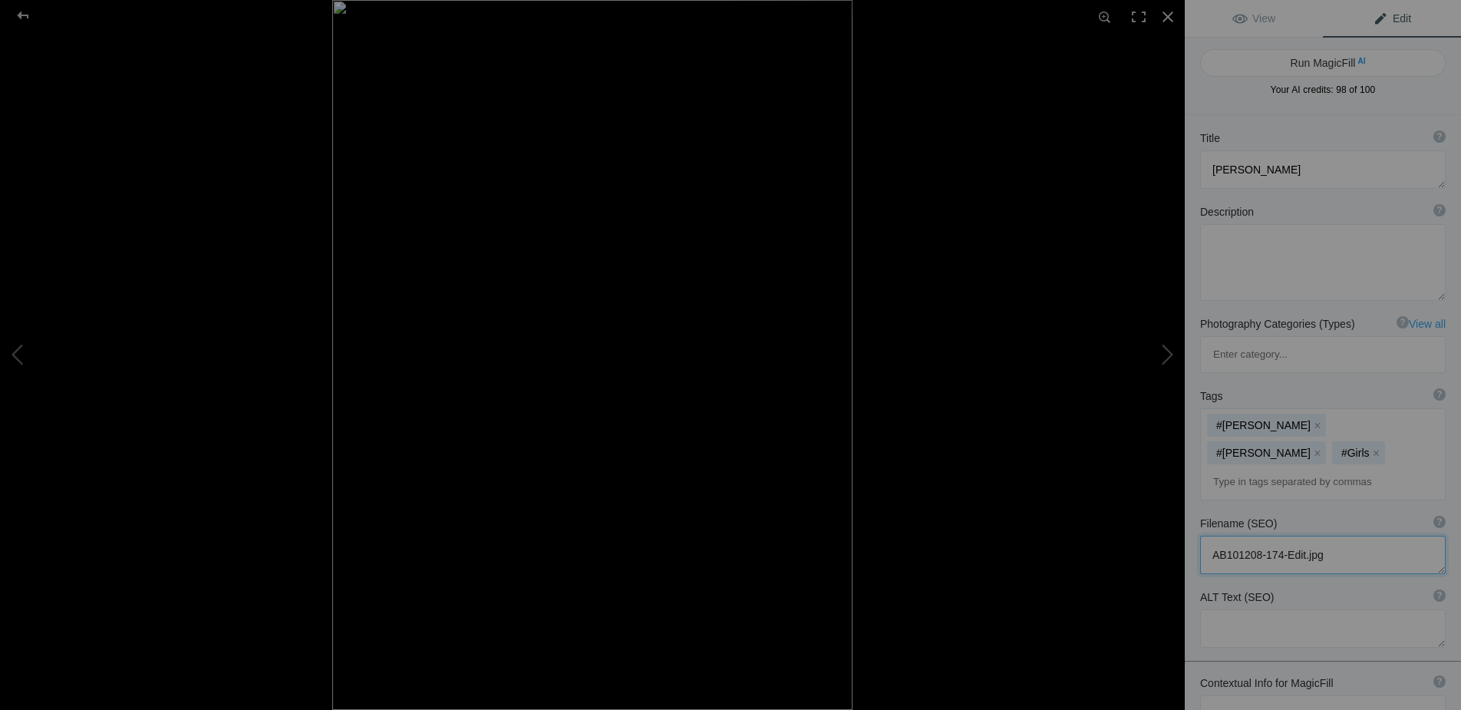
click at [1205, 536] on textarea at bounding box center [1323, 555] width 246 height 38
type textarea "[PERSON_NAME] at [GEOGRAPHIC_DATA]"
click at [15, 13] on div at bounding box center [22, 15] width 55 height 31
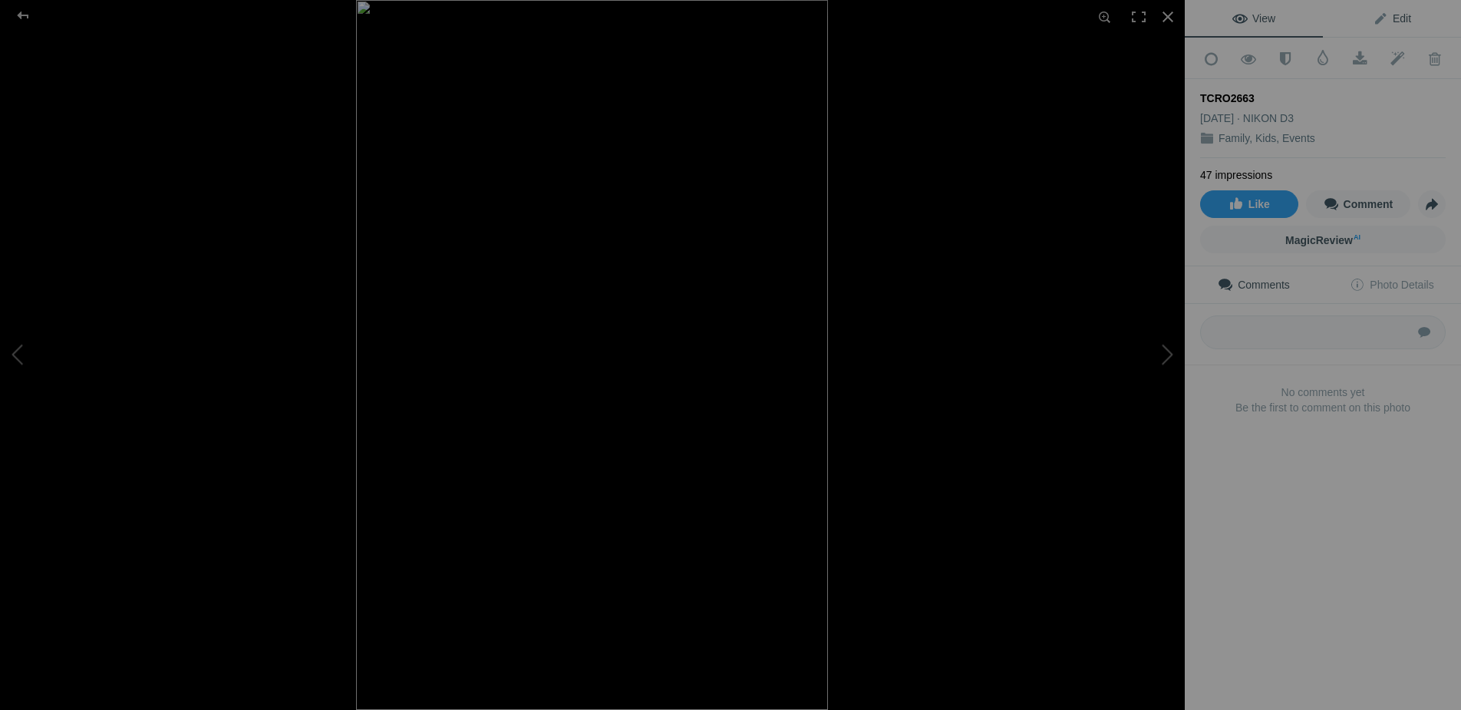
click at [1399, 14] on span "Edit" at bounding box center [1392, 18] width 38 height 12
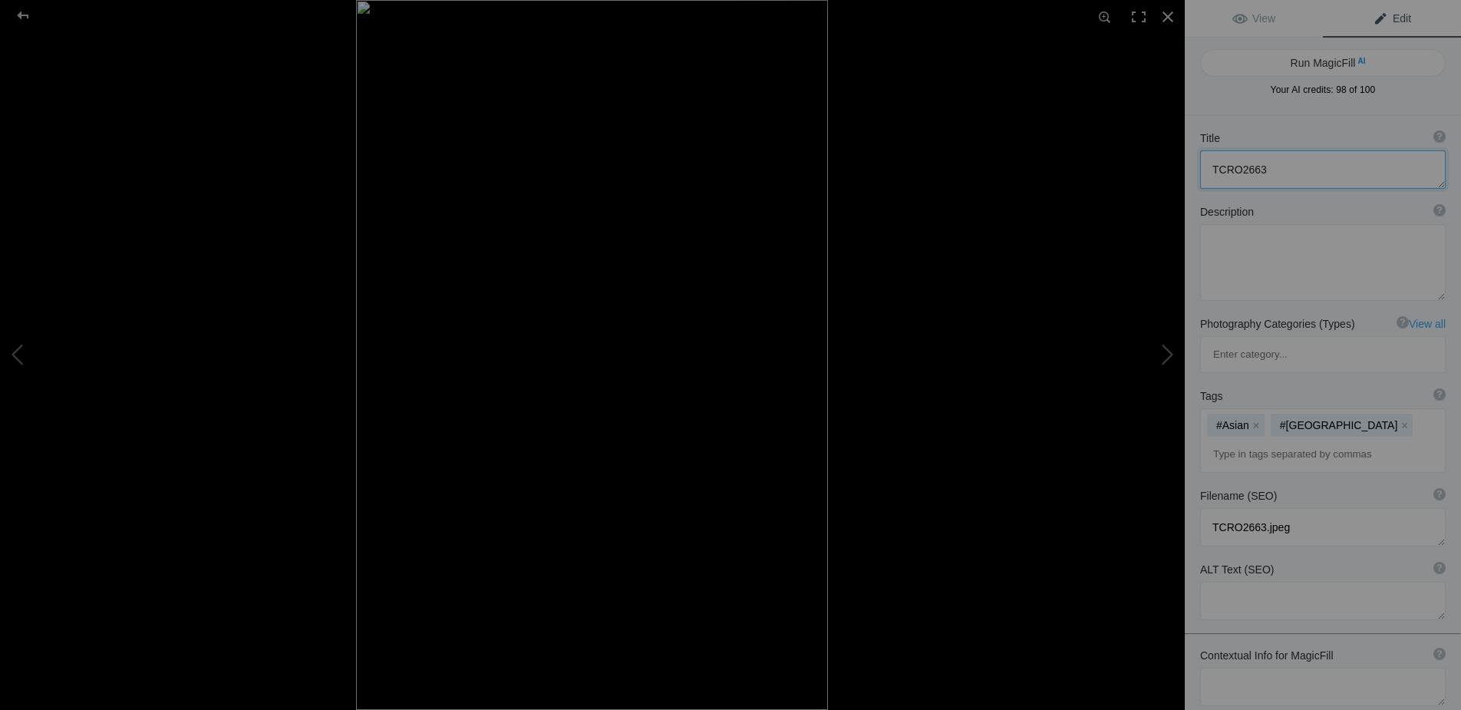
drag, startPoint x: 1280, startPoint y: 166, endPoint x: 1209, endPoint y: 165, distance: 70.6
click at [1209, 165] on textarea at bounding box center [1323, 169] width 246 height 38
drag, startPoint x: 1337, startPoint y: 171, endPoint x: 1196, endPoint y: 169, distance: 141.2
click at [1196, 169] on div "Title ? Photo title is one of the highest used Search Engine ranking criteria a…" at bounding box center [1323, 160] width 276 height 74
type textarea "Chin at [GEOGRAPHIC_DATA]"
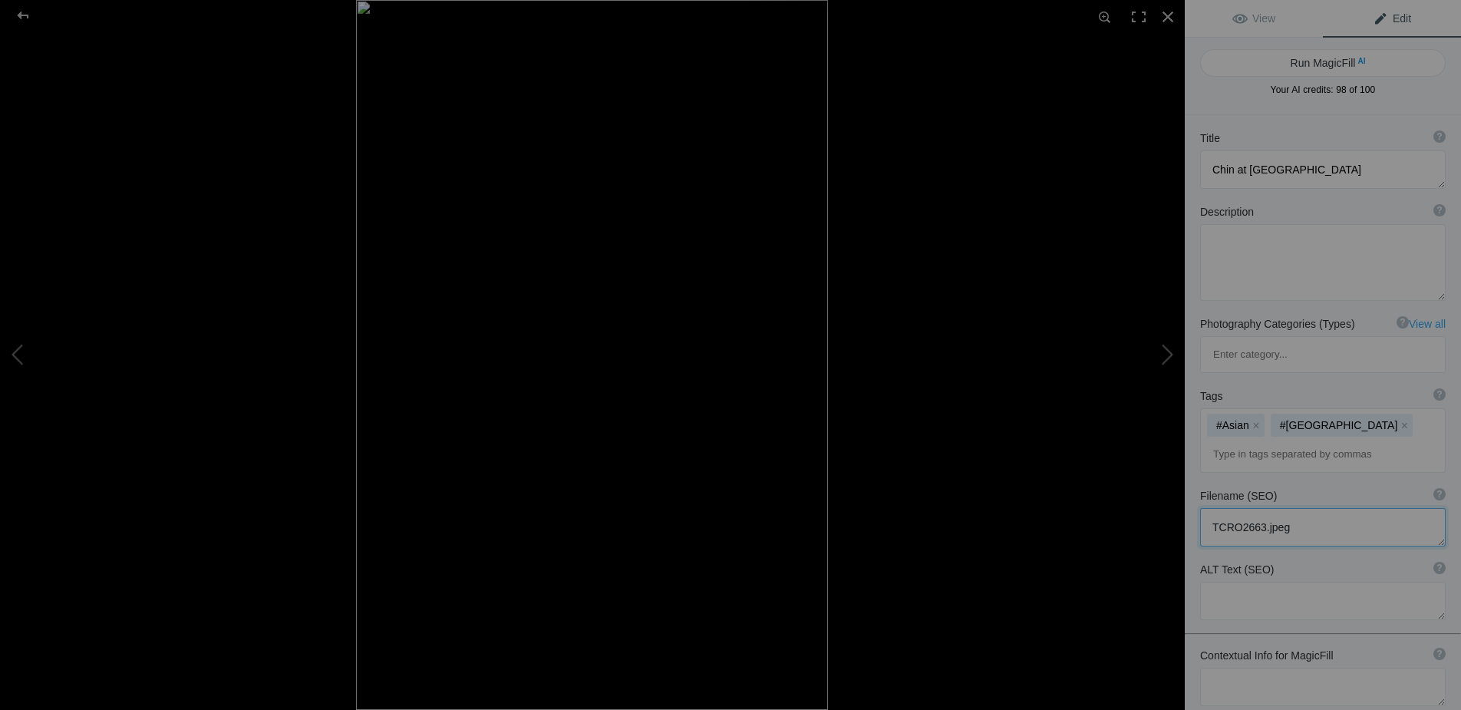
drag, startPoint x: 1275, startPoint y: 457, endPoint x: 1208, endPoint y: 457, distance: 66.8
click at [1208, 508] on textarea at bounding box center [1323, 527] width 246 height 38
paste textarea "Chin at [GEOGRAPHIC_DATA]"
type textarea "Chin at [GEOGRAPHIC_DATA]"
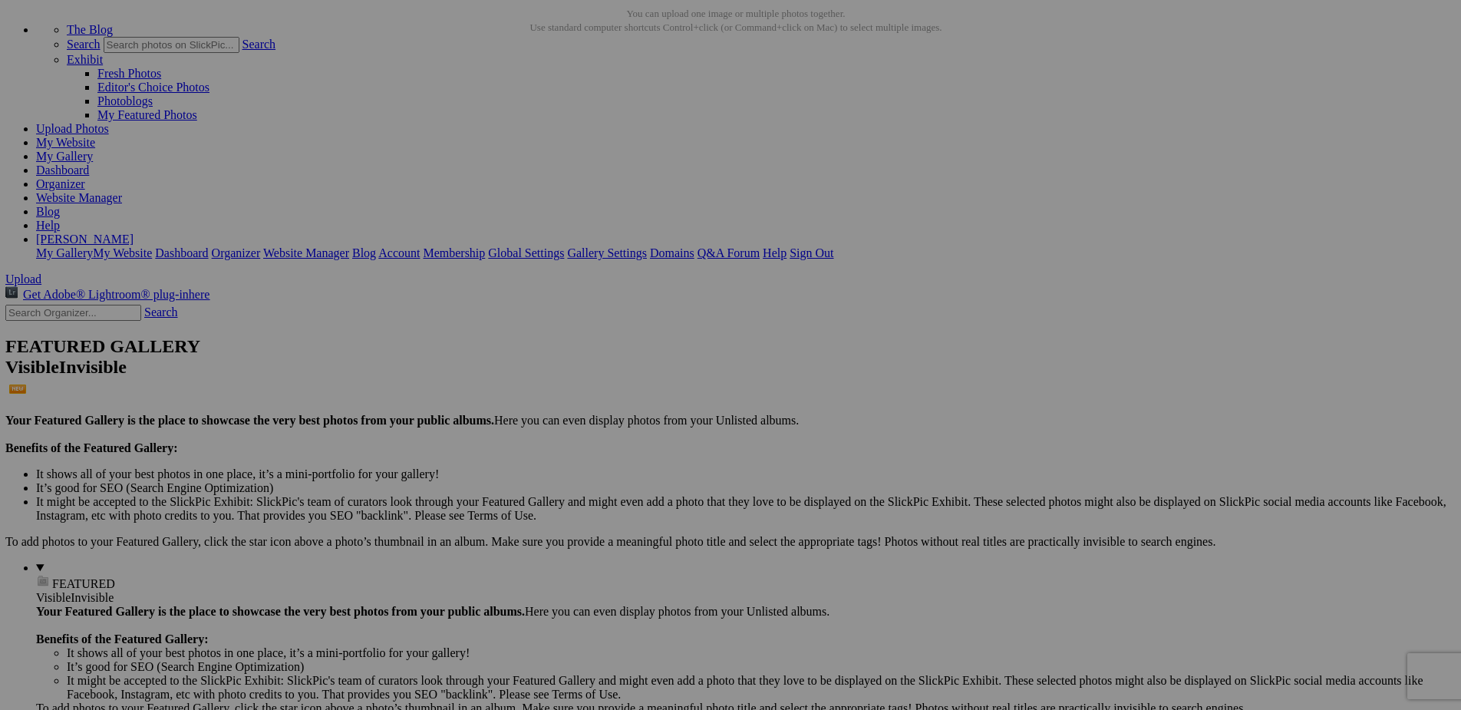
scroll to position [74, 0]
